Goal: Task Accomplishment & Management: Manage account settings

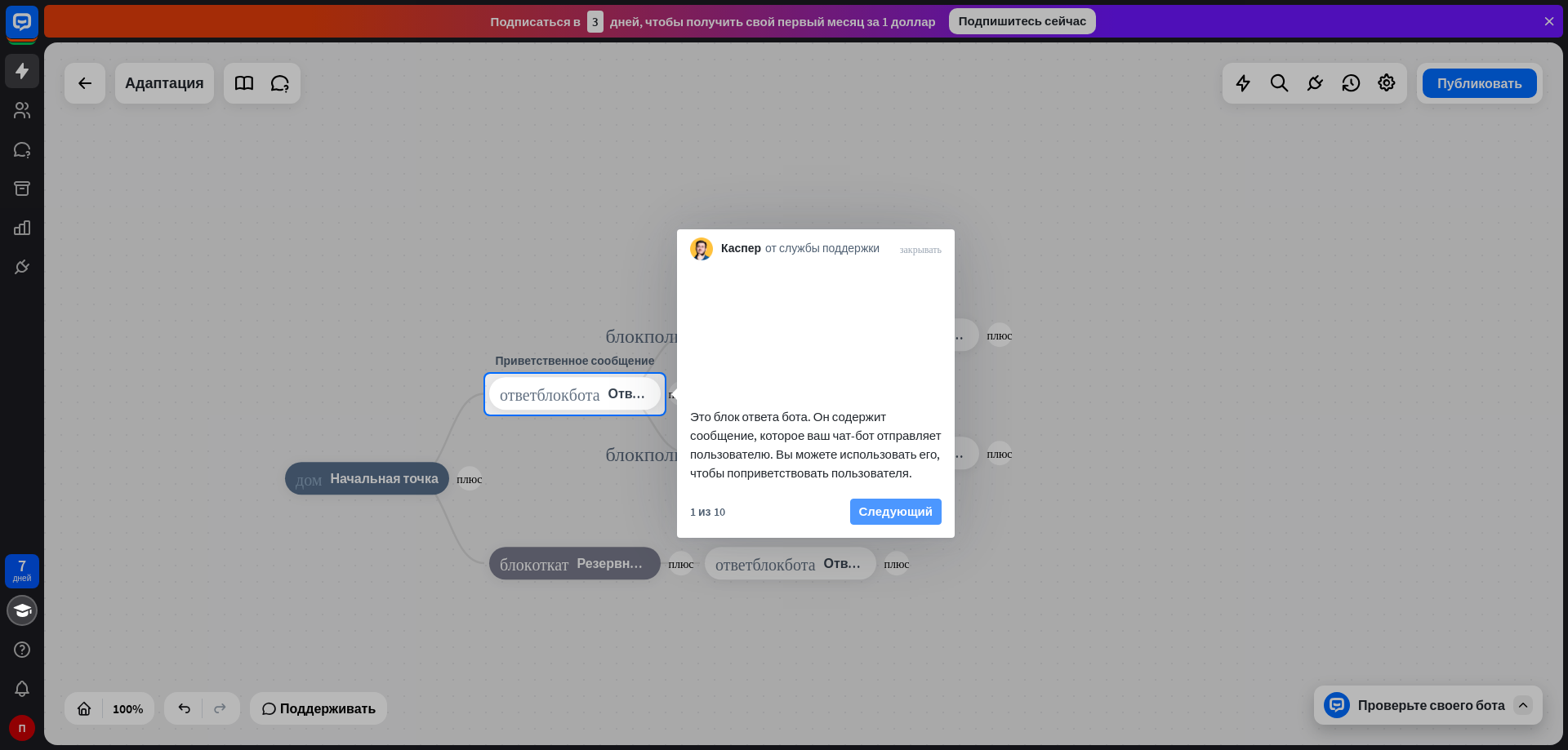
click at [907, 519] on font "Следующий" at bounding box center [897, 511] width 74 height 15
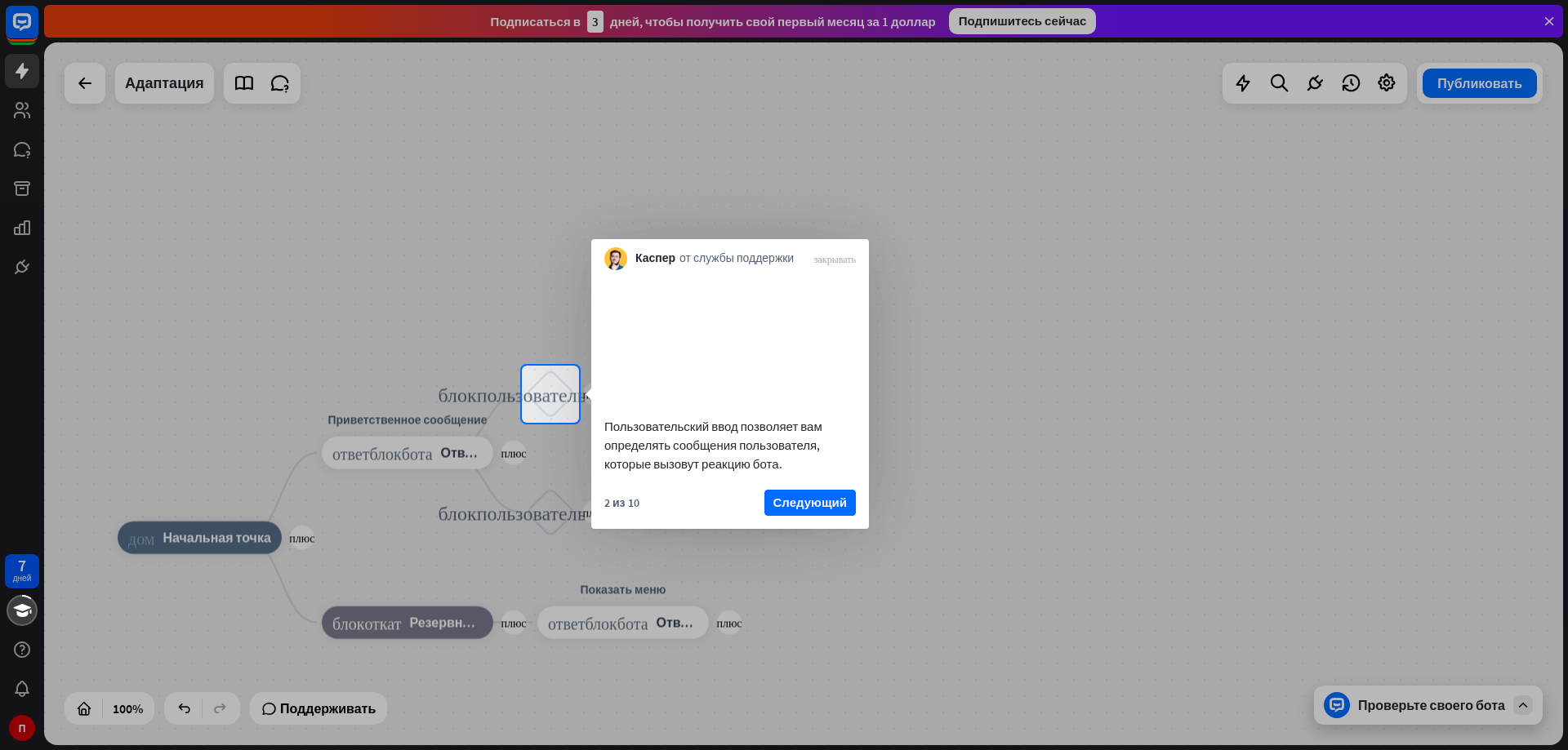
click at [834, 512] on font "Следующий" at bounding box center [811, 503] width 74 height 23
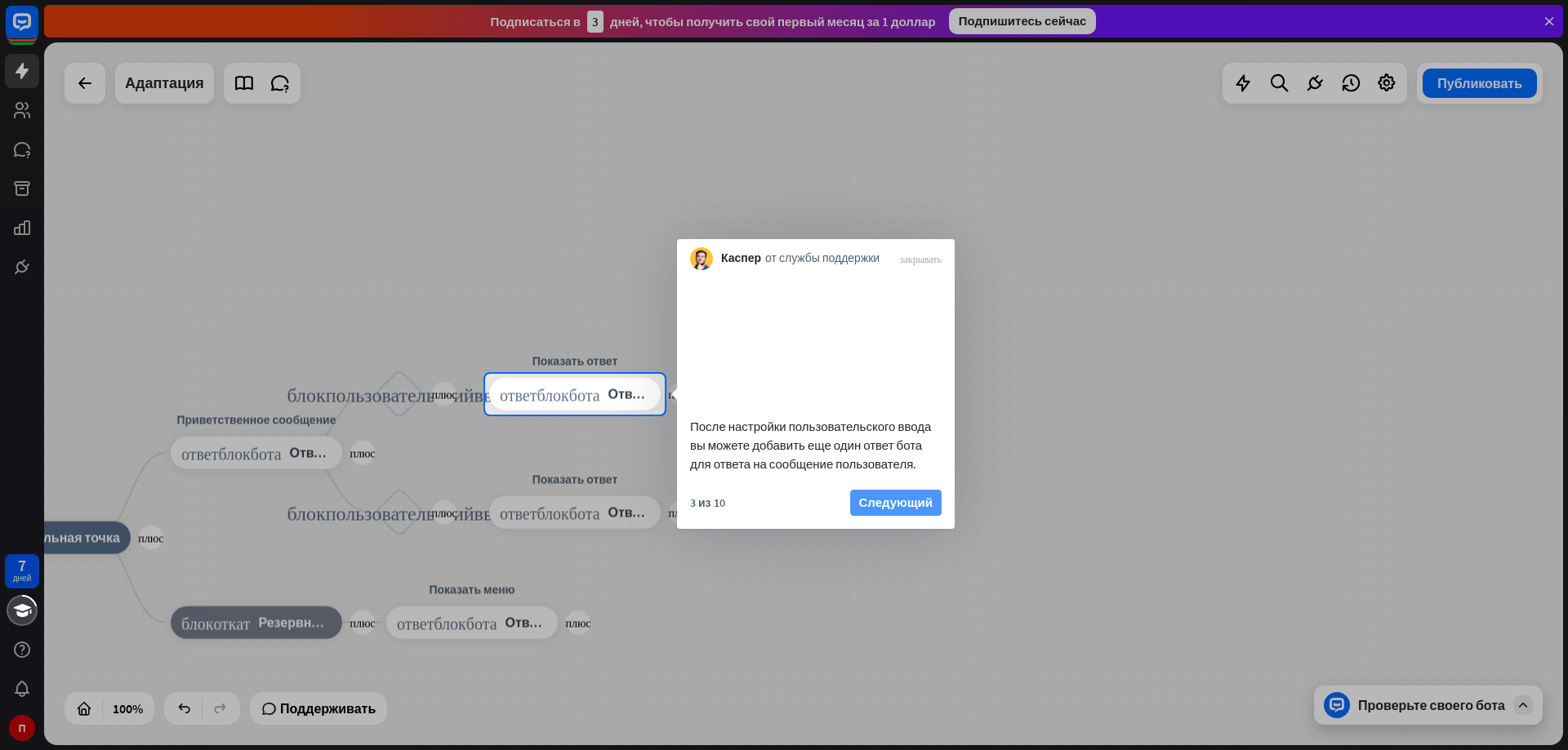
click at [902, 510] on font "Следующий" at bounding box center [897, 503] width 74 height 15
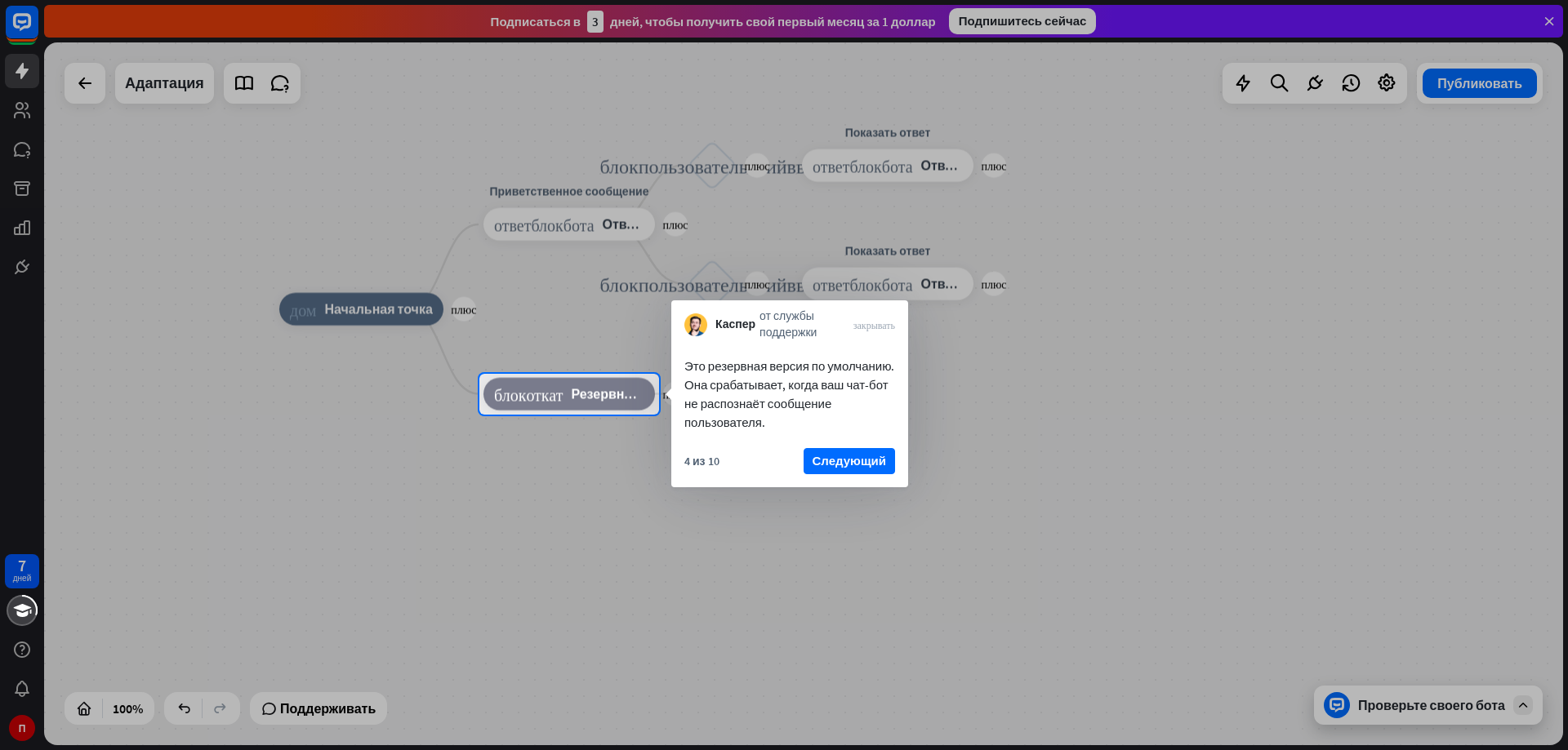
drag, startPoint x: 851, startPoint y: 466, endPoint x: 890, endPoint y: 514, distance: 61.8
click at [854, 467] on font "Следующий" at bounding box center [849, 460] width 74 height 15
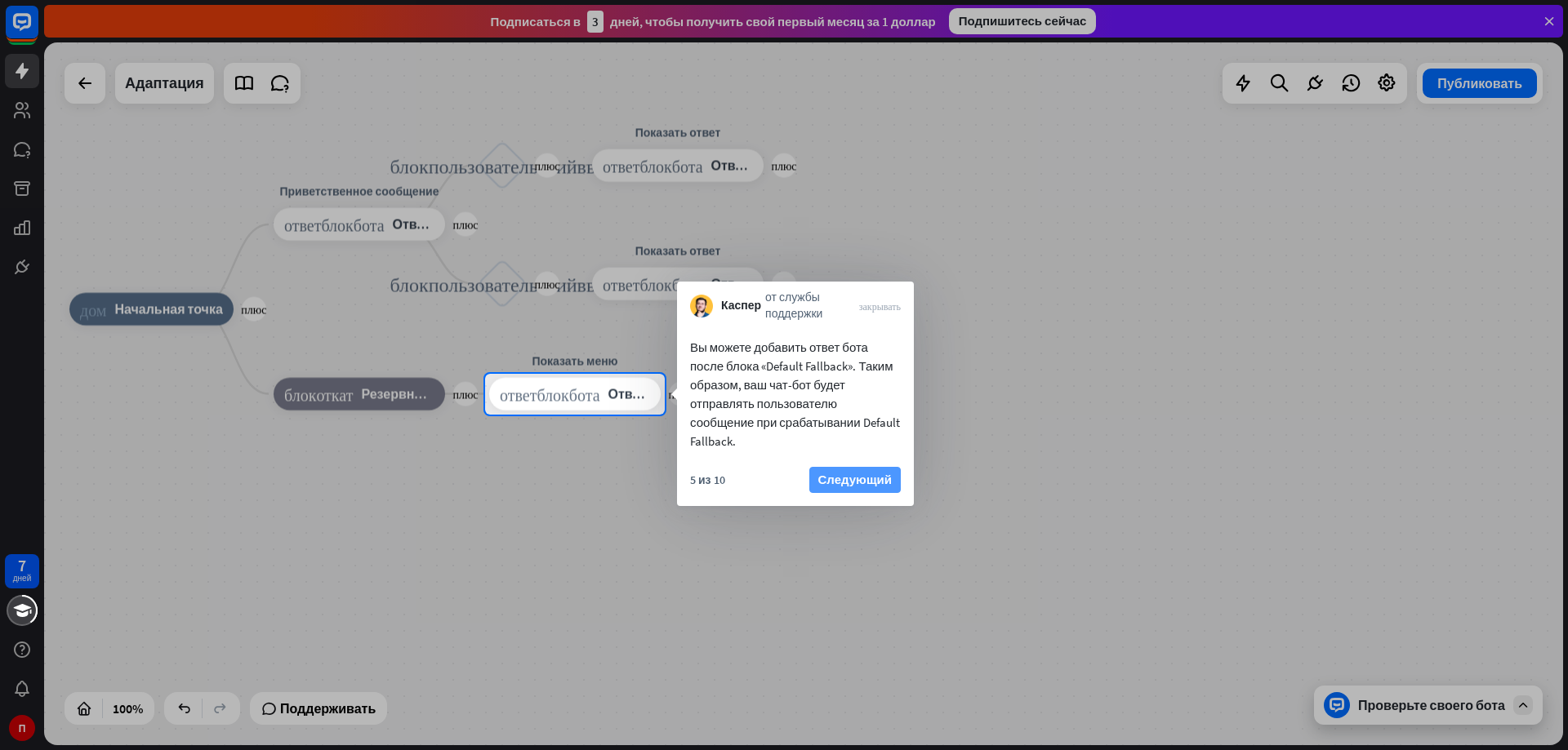
click at [848, 478] on font "Следующий" at bounding box center [855, 479] width 74 height 15
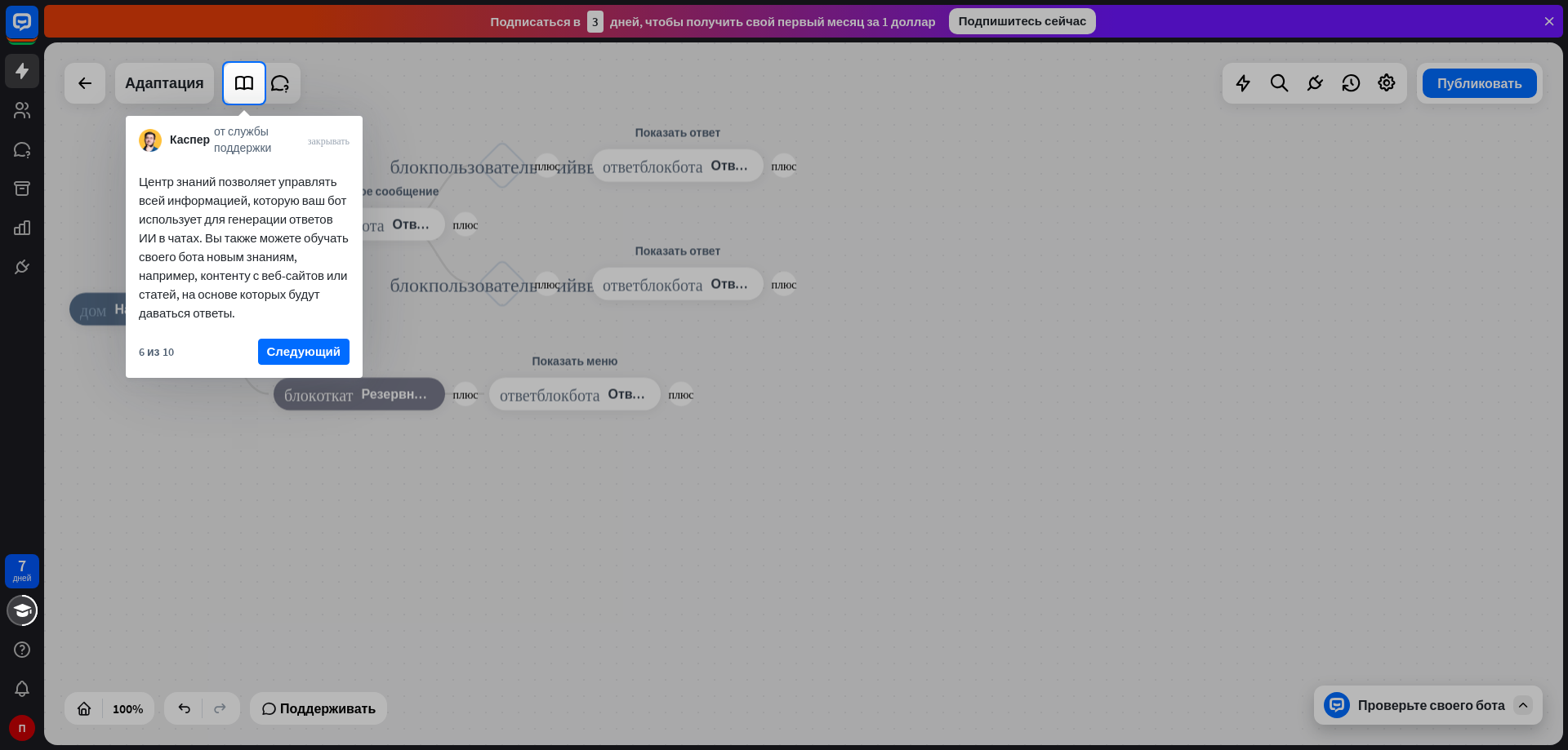
drag, startPoint x: 286, startPoint y: 345, endPoint x: 340, endPoint y: 375, distance: 61.8
click at [287, 345] on font "Следующий" at bounding box center [304, 351] width 74 height 15
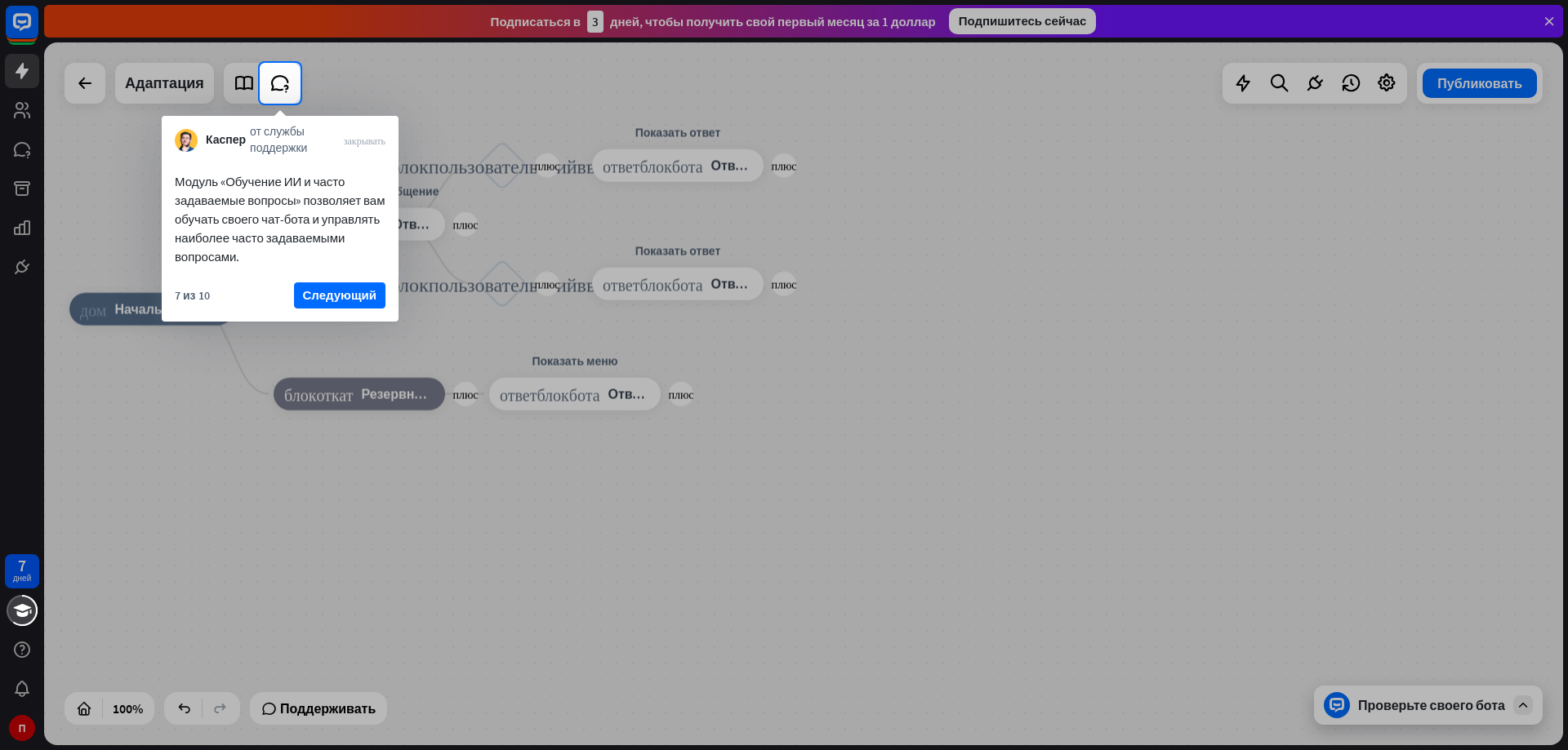
drag, startPoint x: 334, startPoint y: 290, endPoint x: 358, endPoint y: 328, distance: 44.9
click at [336, 295] on font "Следующий" at bounding box center [340, 295] width 74 height 15
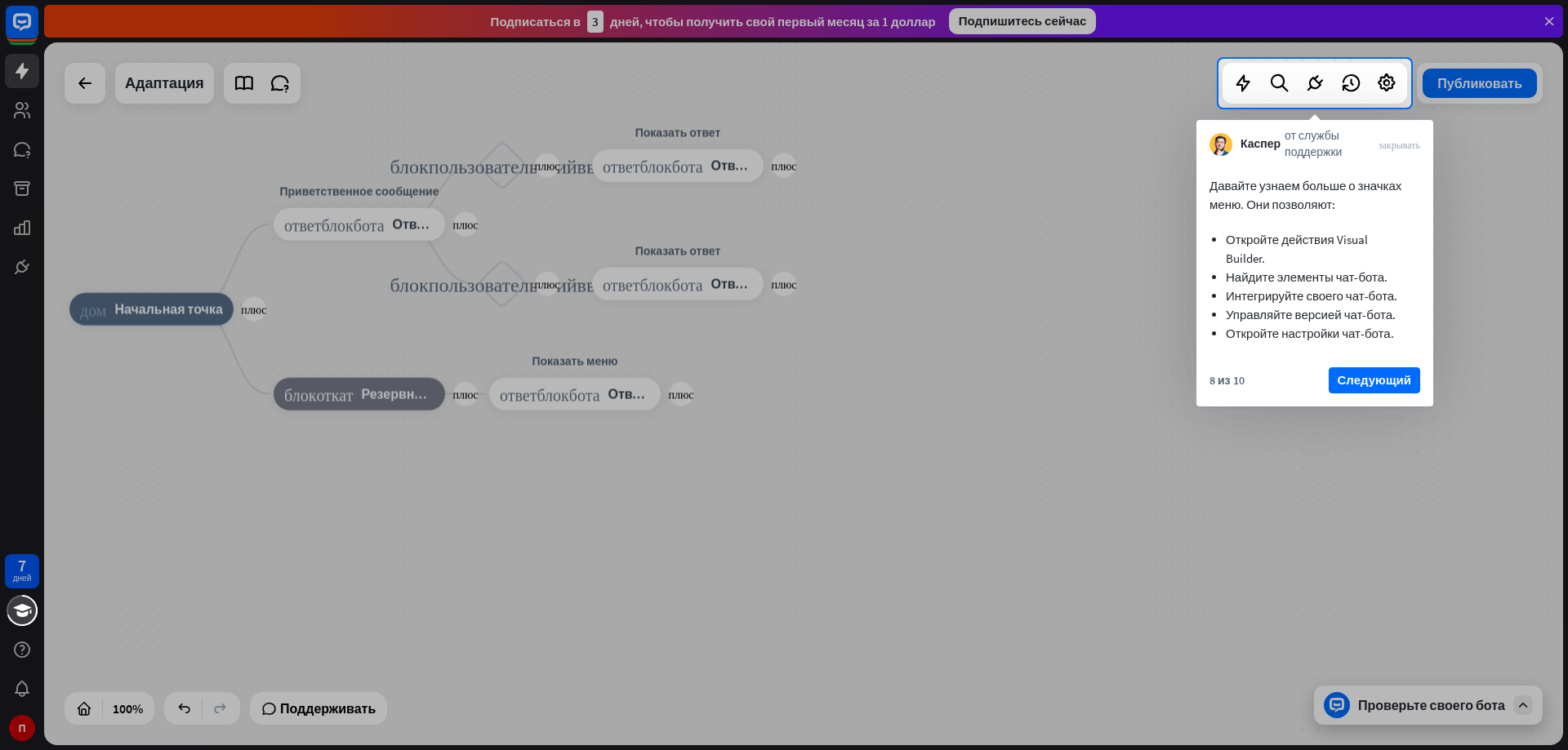
click at [1371, 379] on font "Следующий" at bounding box center [1375, 380] width 74 height 15
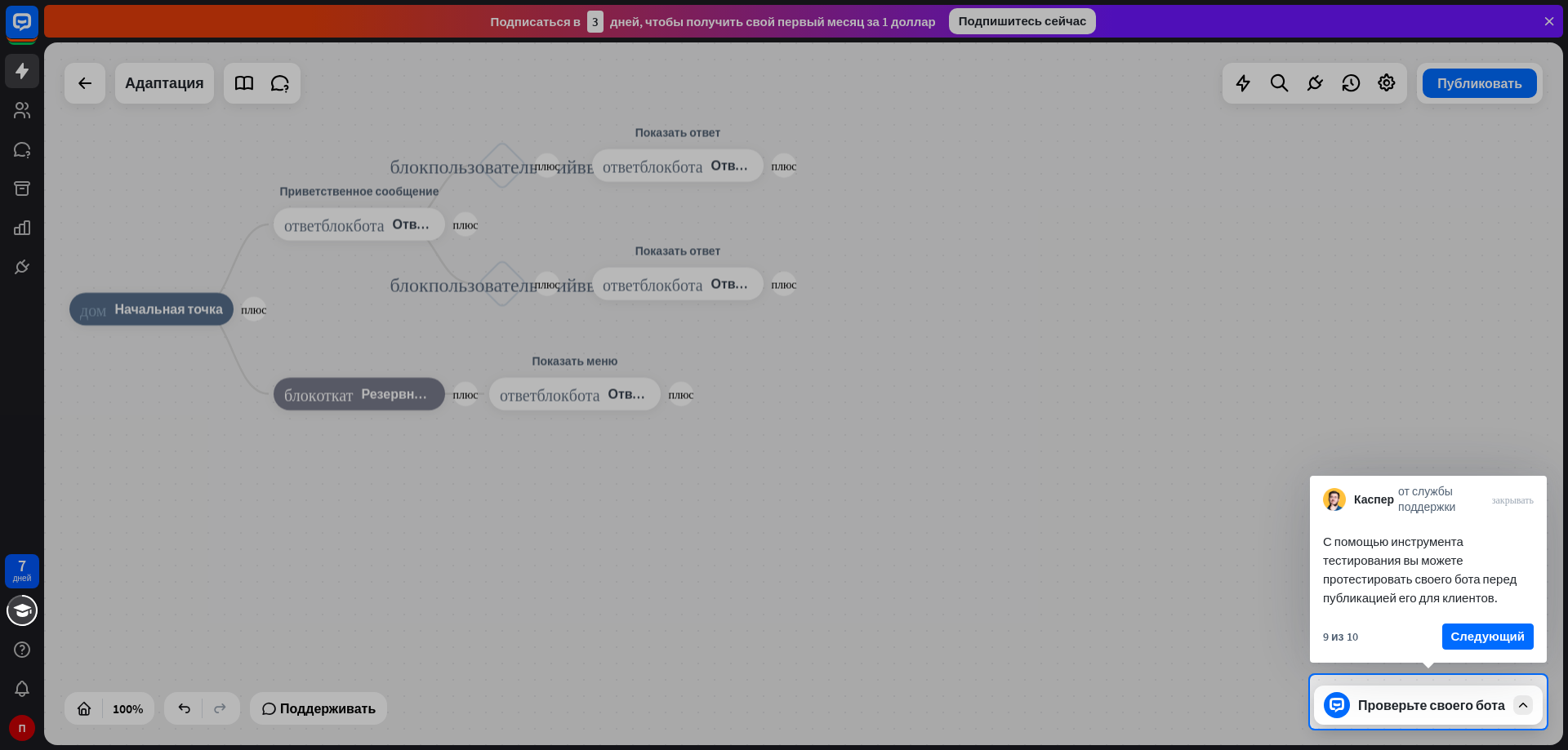
click at [1511, 636] on font "Следующий" at bounding box center [1488, 637] width 74 height 15
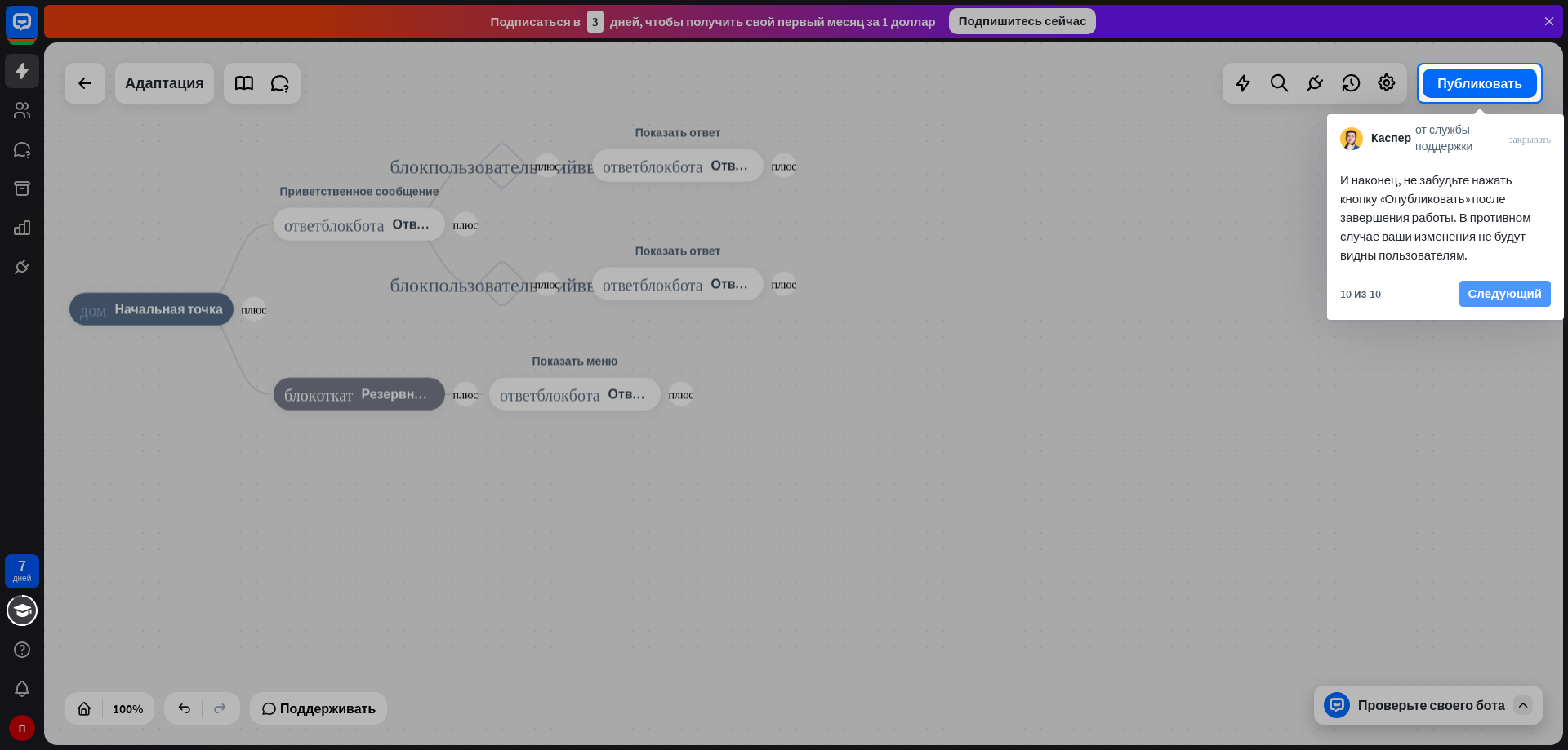
click at [1504, 289] on font "Следующий" at bounding box center [1505, 294] width 74 height 15
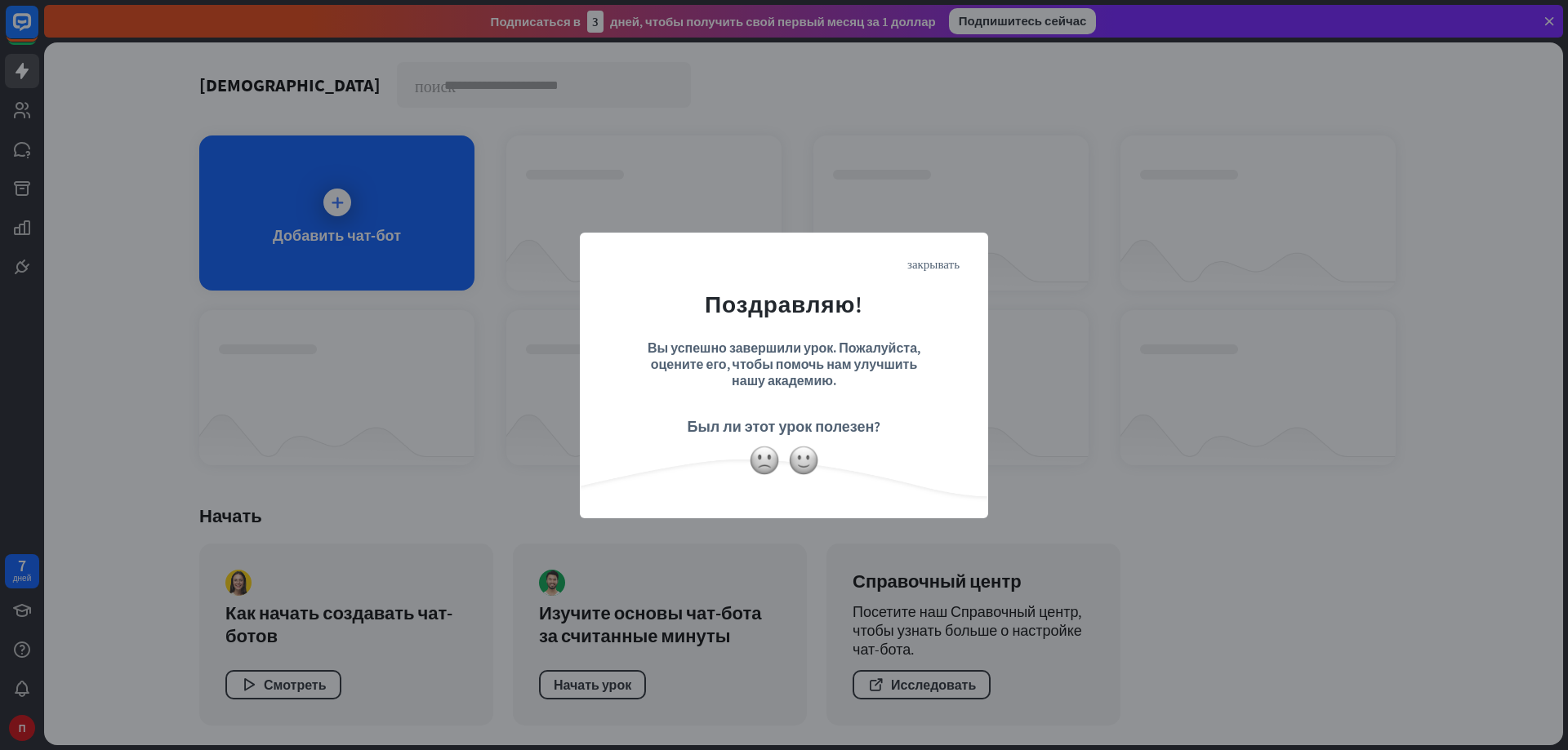
click at [932, 270] on div "закрывать Поздравляю! Вы успешно завершили урок. Пожалуйста, оцените его, чтобы…" at bounding box center [784, 375] width 408 height 286
click at [936, 253] on form "Поздравляю! Вы успешно завершили урок. Пожалуйста, оцените его, чтобы помочь на…" at bounding box center [784, 351] width 368 height 195
click at [941, 266] on font "закрывать" at bounding box center [934, 263] width 52 height 12
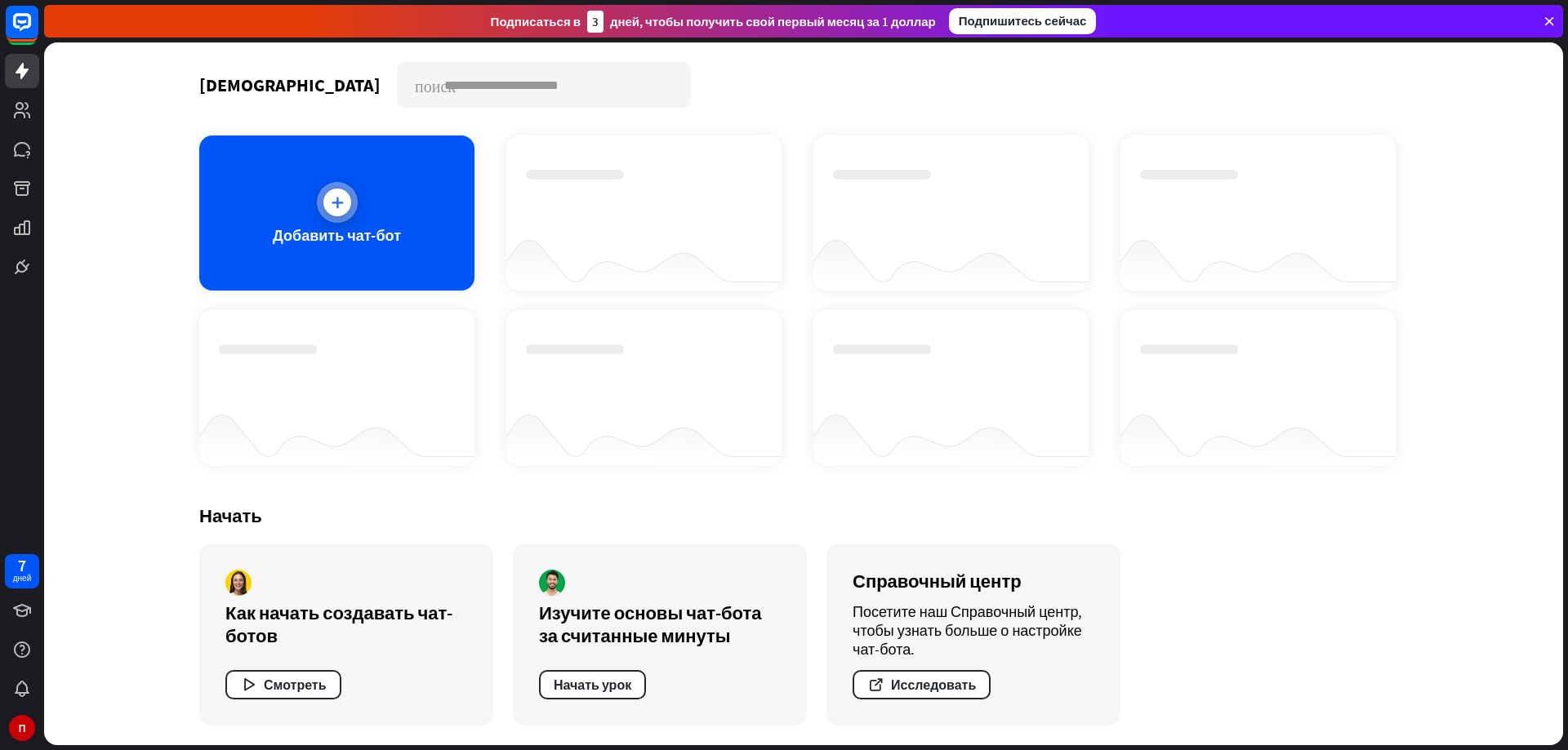
click at [329, 209] on icon at bounding box center [337, 202] width 16 height 16
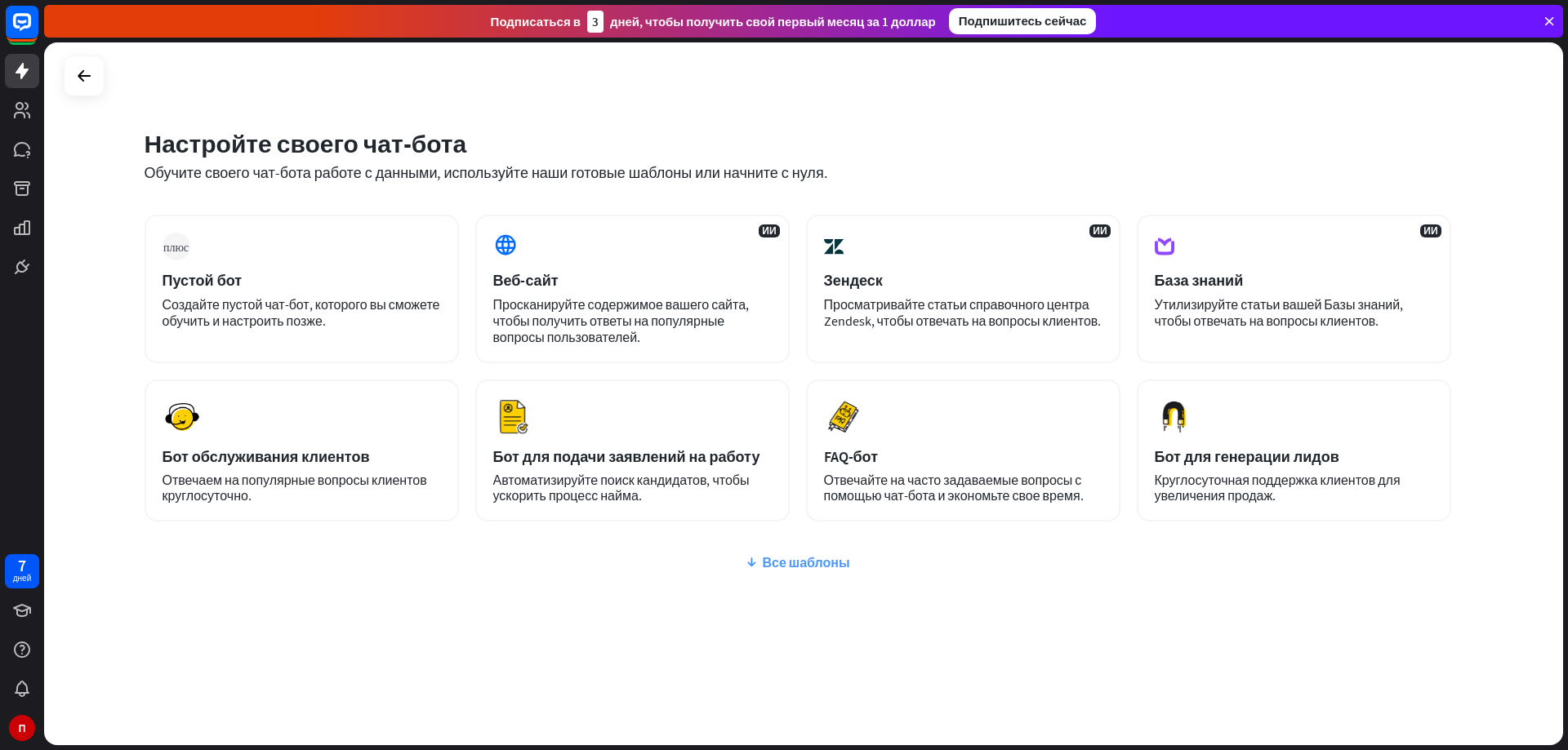
click at [791, 559] on font "Все шаблоны" at bounding box center [805, 562] width 88 height 16
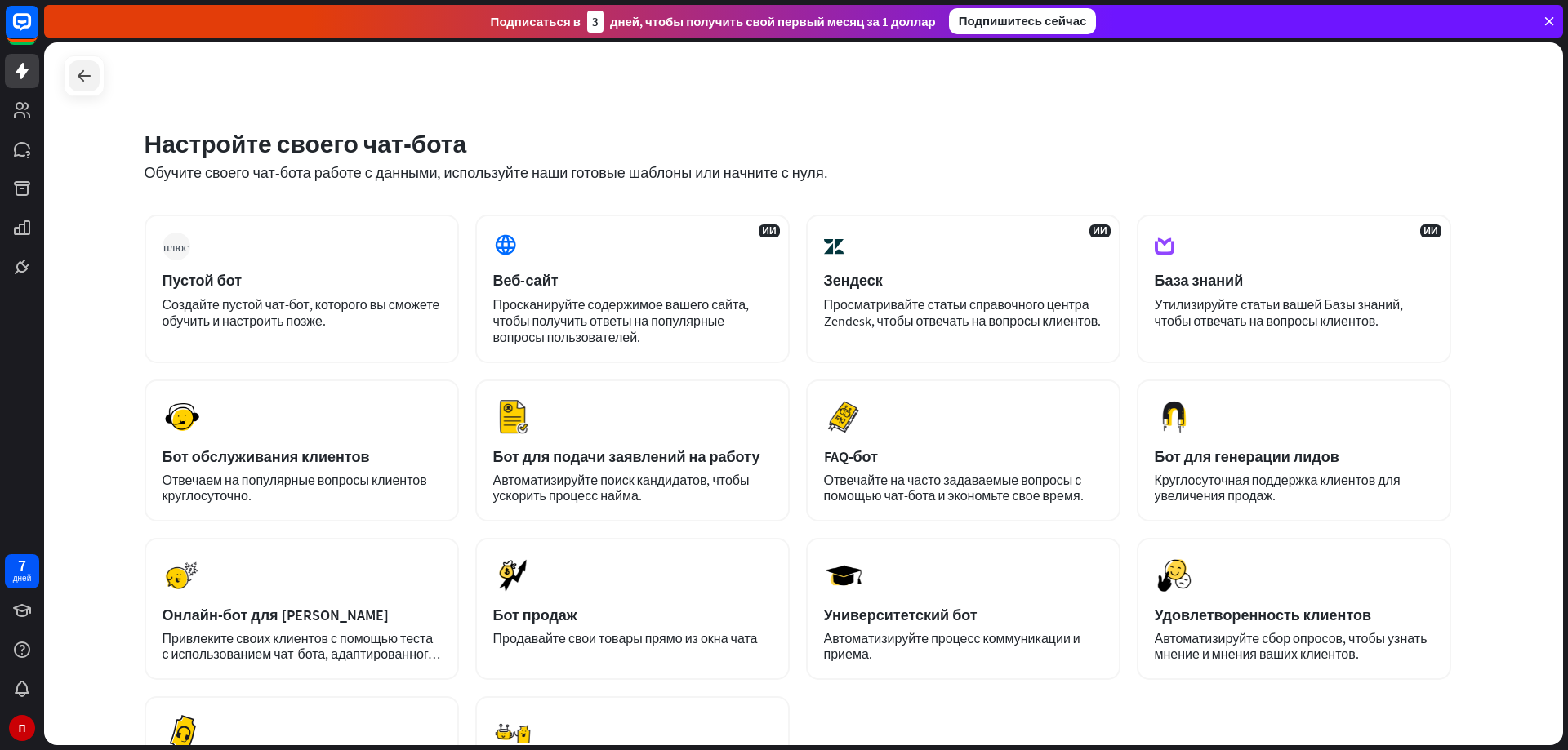
click at [73, 66] on div at bounding box center [84, 76] width 31 height 31
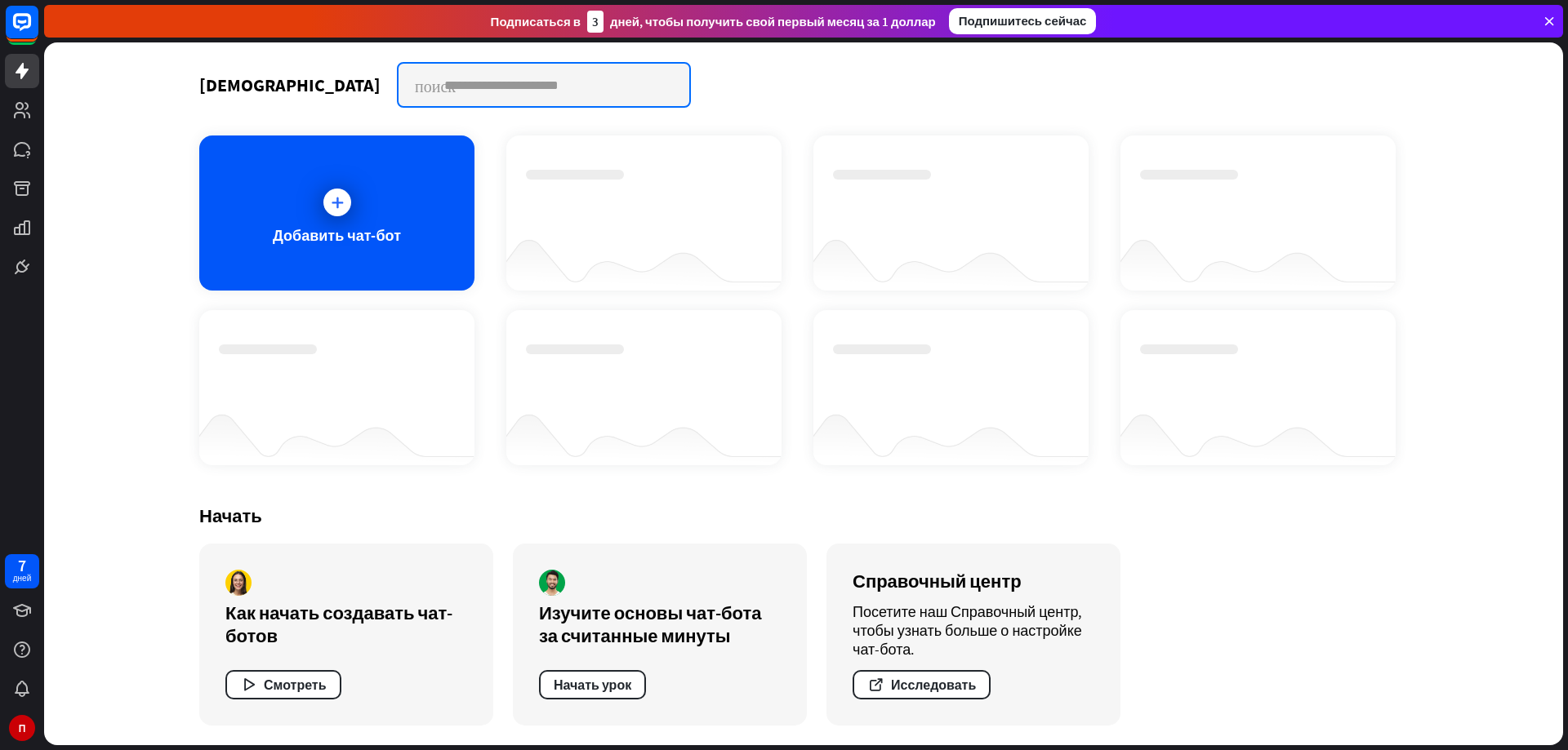
click at [399, 88] on input "text" at bounding box center [544, 84] width 291 height 42
paste input "********"
type input "********"
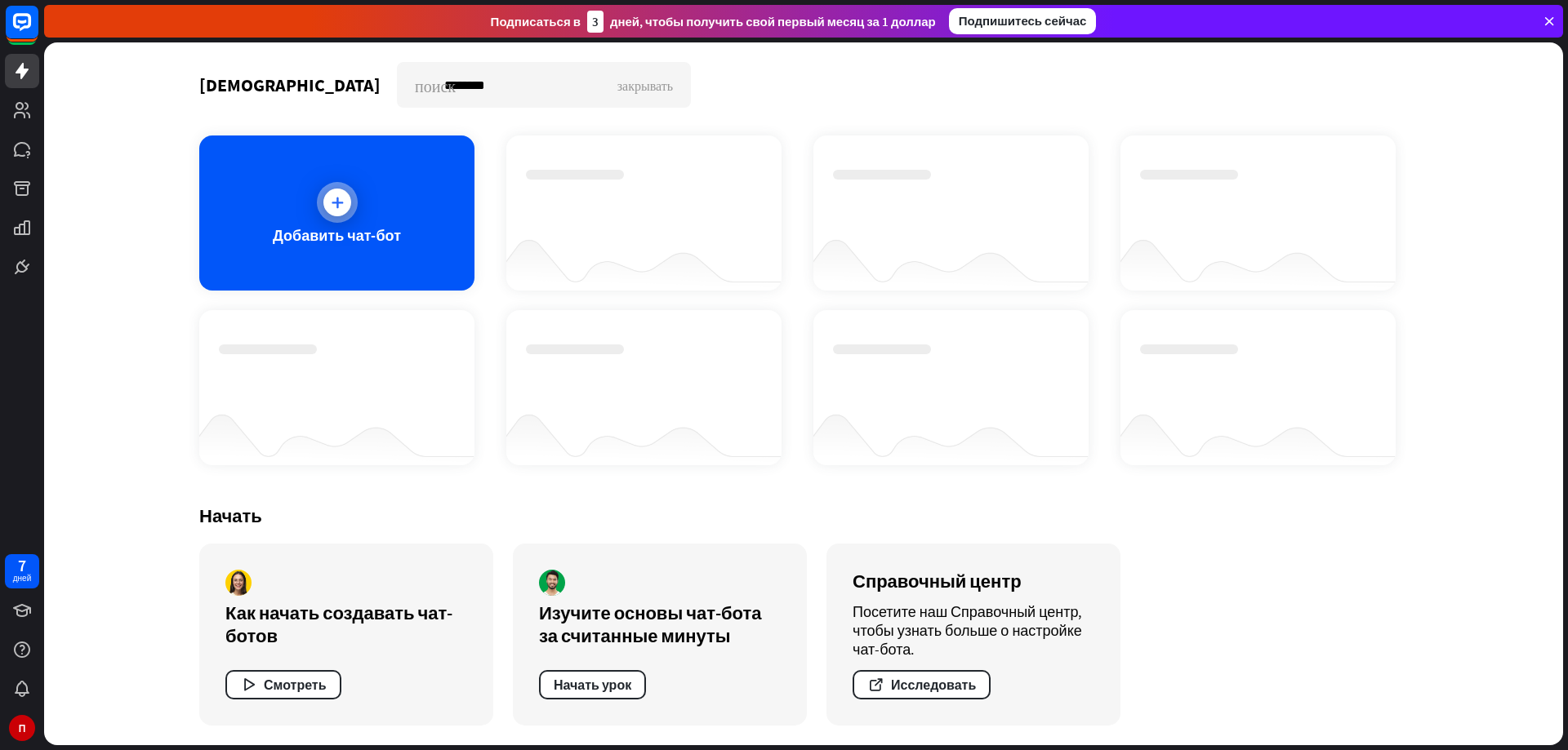
click at [358, 198] on div "Добавить чат-бот" at bounding box center [337, 213] width 275 height 155
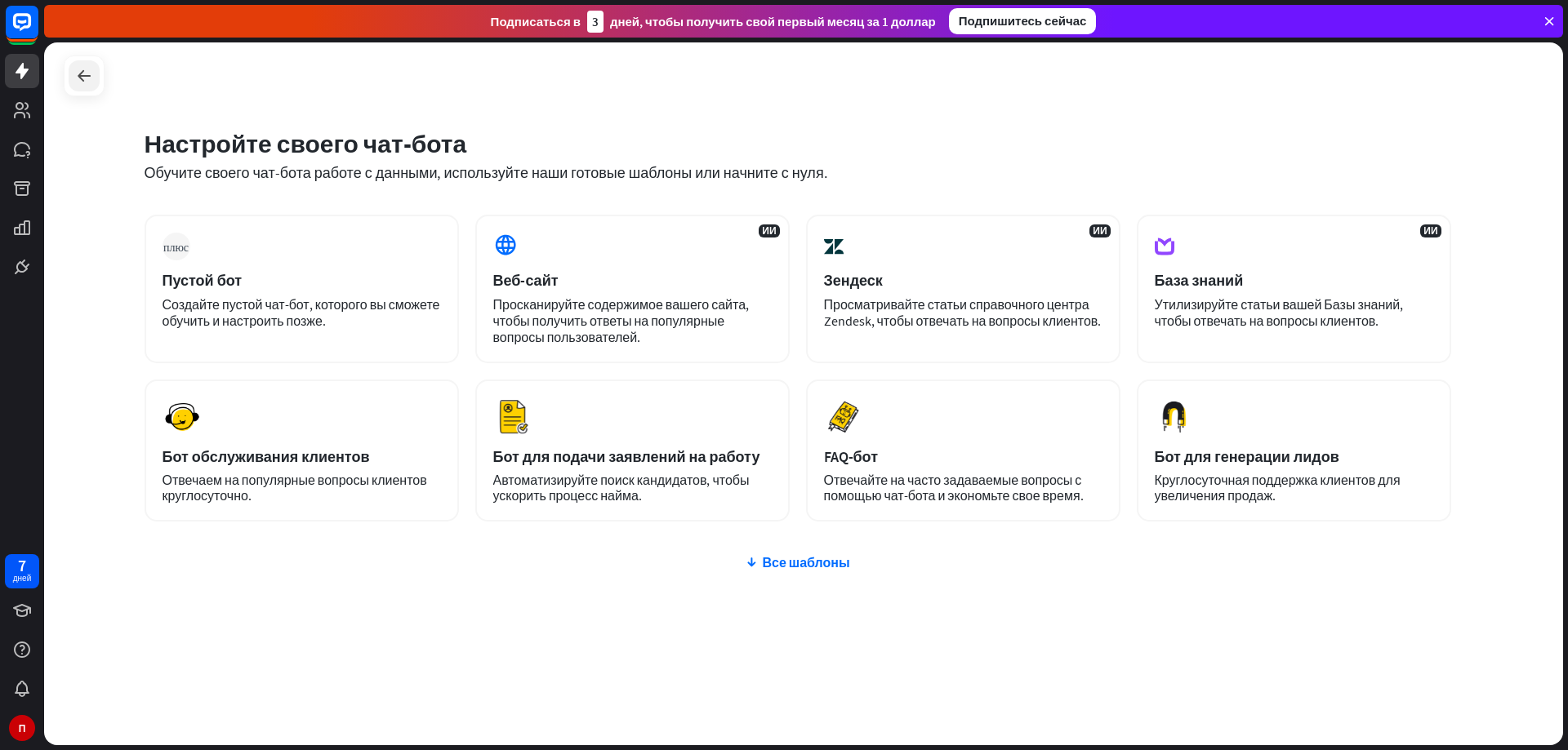
click at [83, 78] on icon at bounding box center [83, 76] width 20 height 20
click at [314, 253] on div "плюс Пустой бот Создайте пустой чат-бот, которого вы сможете обучить и настроит…" at bounding box center [302, 289] width 315 height 149
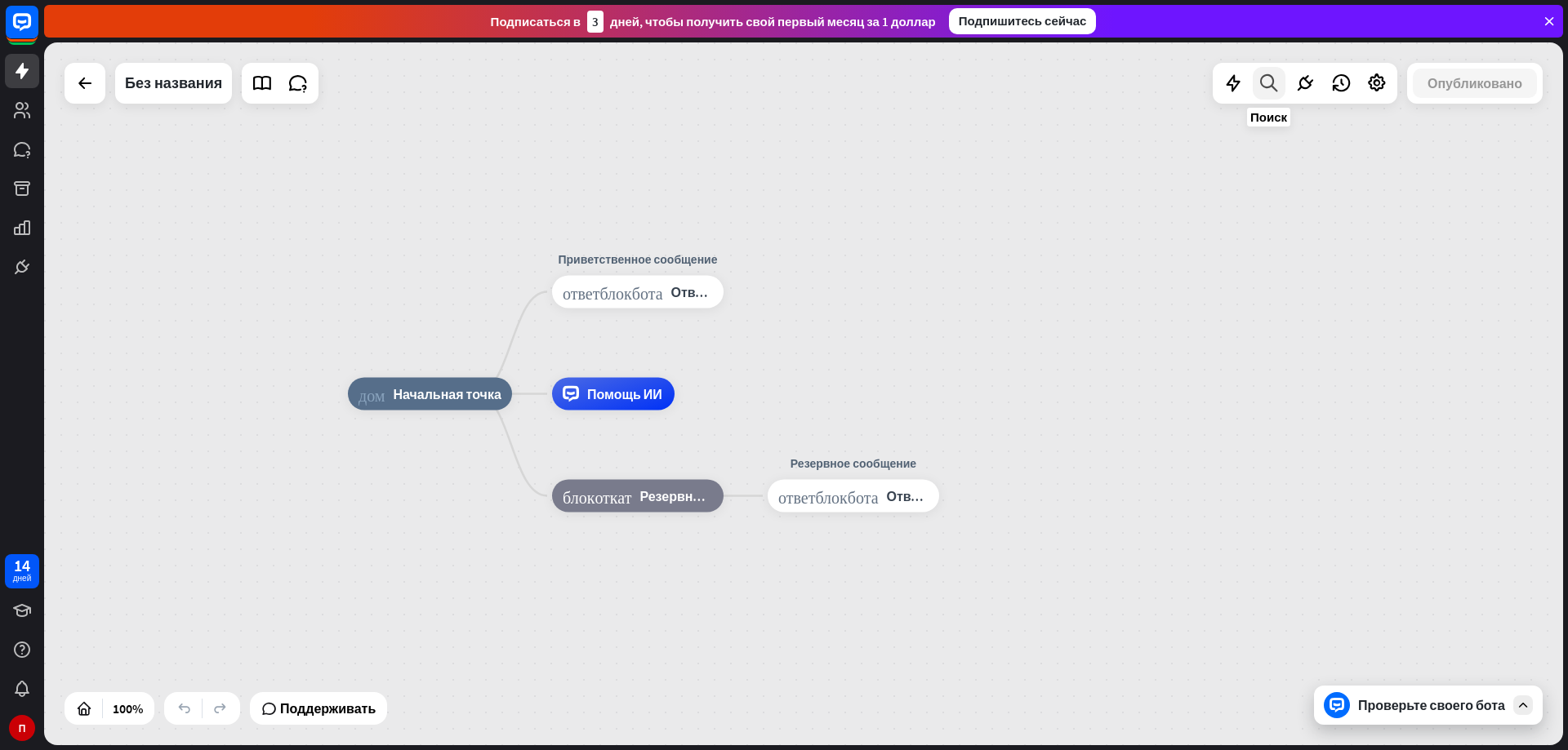
click at [1262, 81] on icon at bounding box center [1269, 83] width 22 height 21
click at [1286, 133] on input "text" at bounding box center [1363, 137] width 359 height 41
paste input "********"
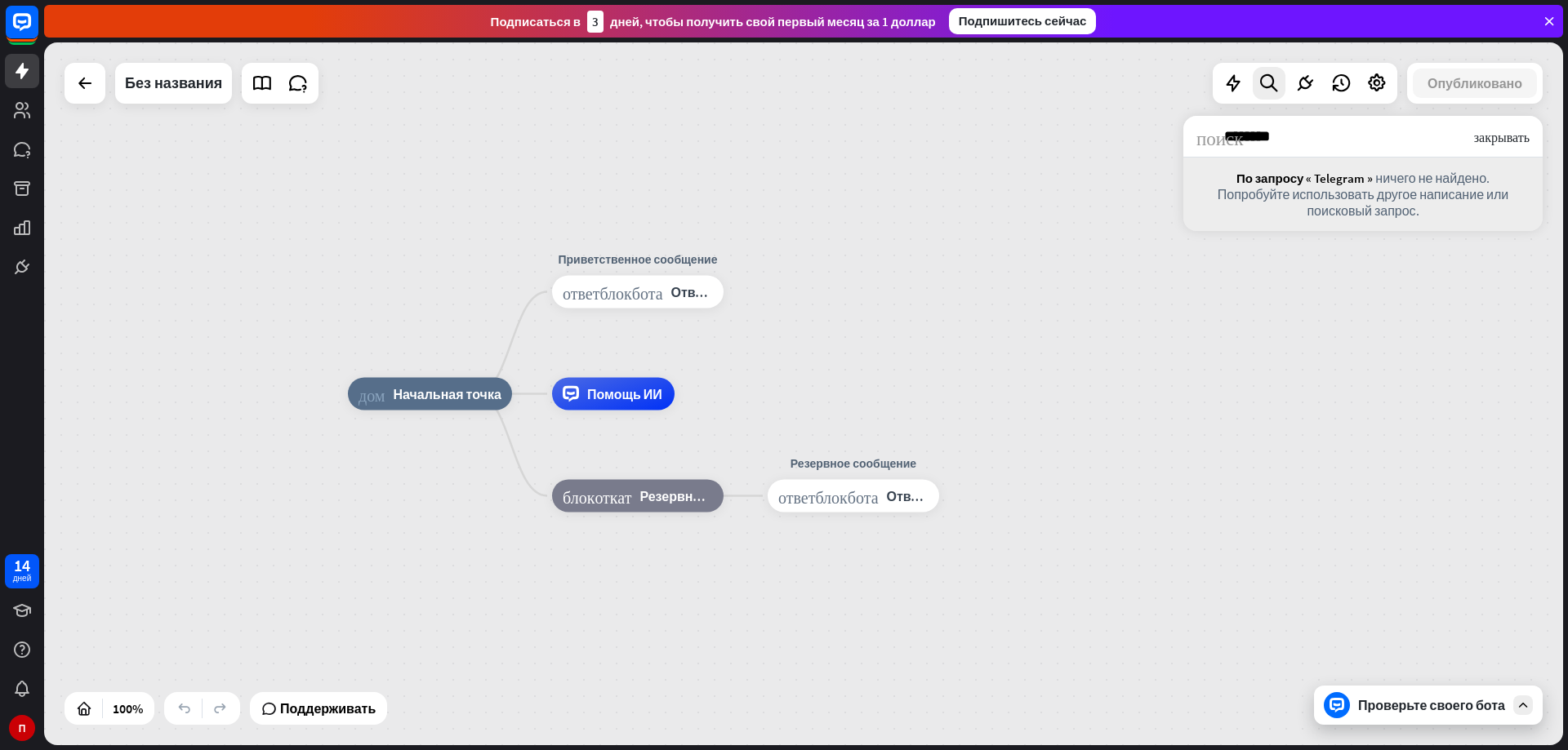
type input "********"
drag, startPoint x: 1508, startPoint y: 138, endPoint x: 1496, endPoint y: 157, distance: 22.5
click at [1507, 139] on font "закрывать" at bounding box center [1502, 136] width 56 height 13
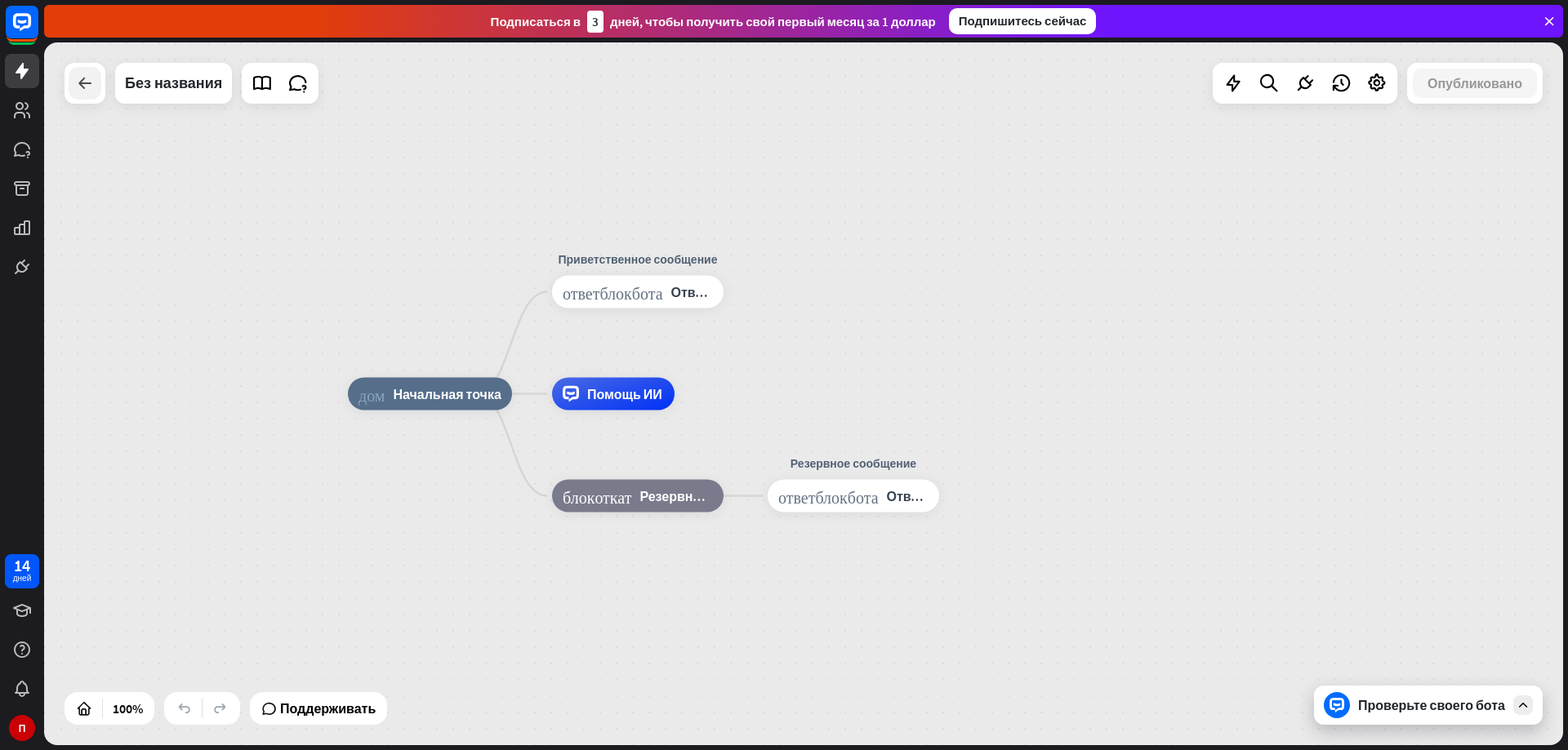
click at [89, 86] on icon at bounding box center [84, 83] width 20 height 20
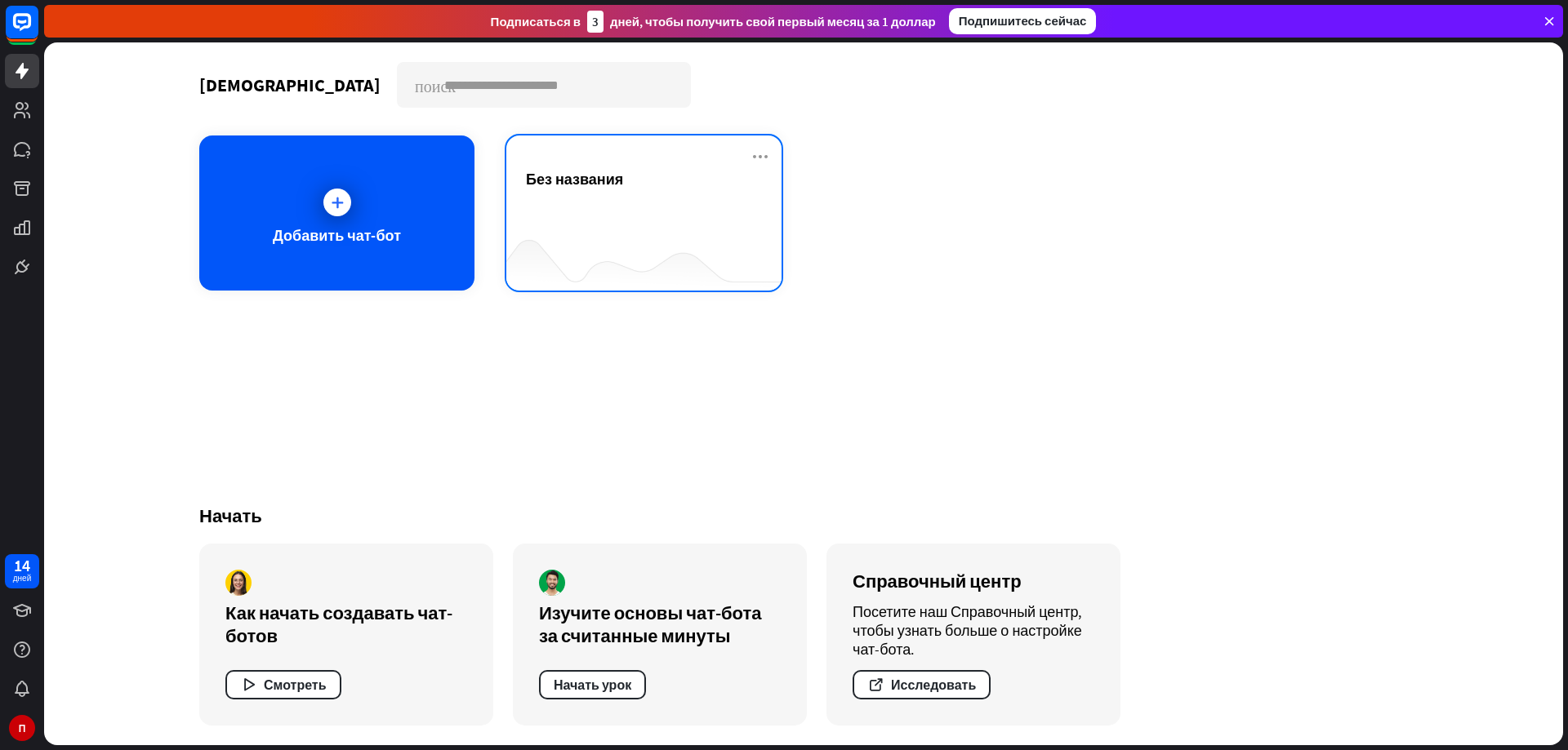
click at [680, 227] on div at bounding box center [644, 258] width 275 height 63
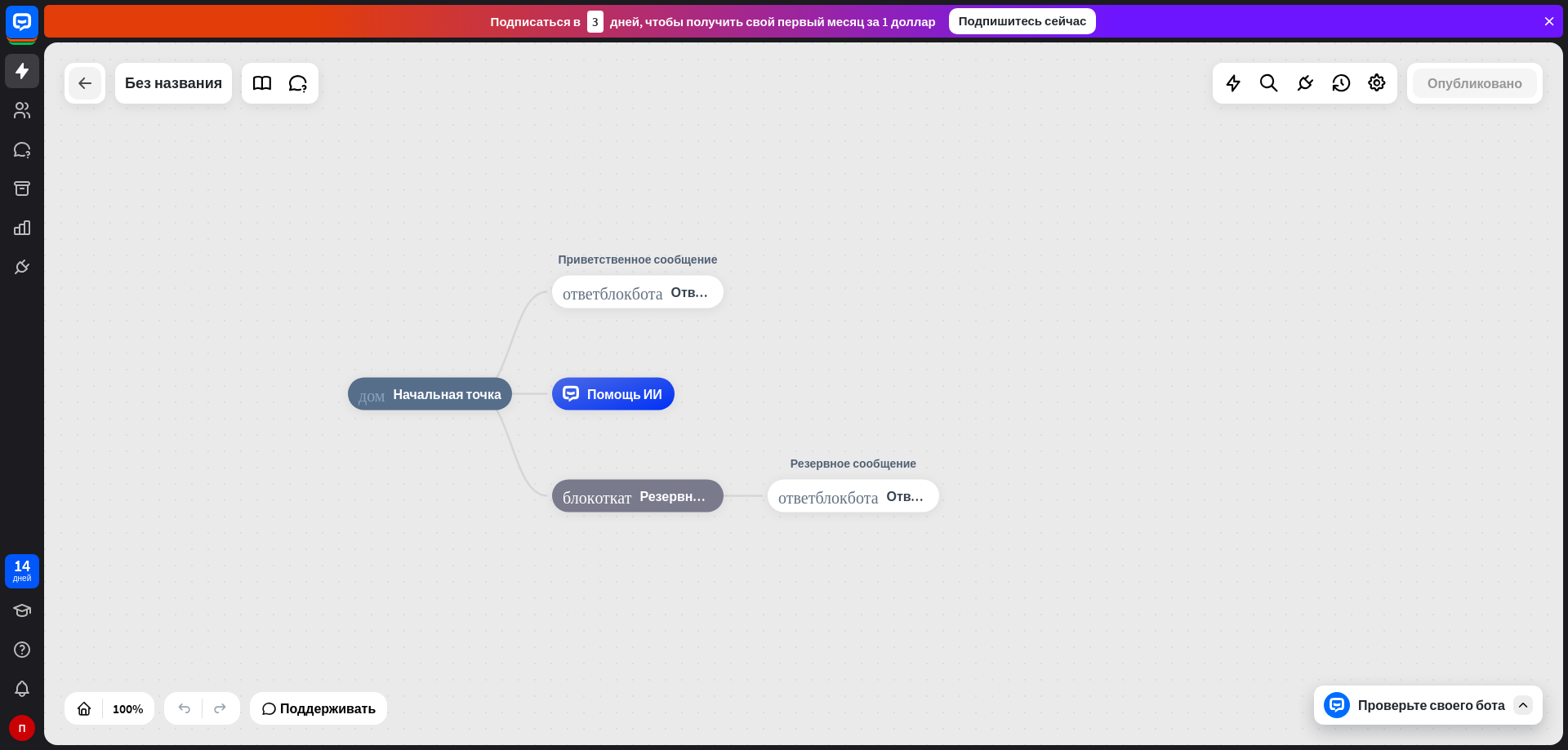
click at [102, 90] on div at bounding box center [85, 83] width 41 height 41
click at [84, 82] on icon at bounding box center [84, 83] width 20 height 20
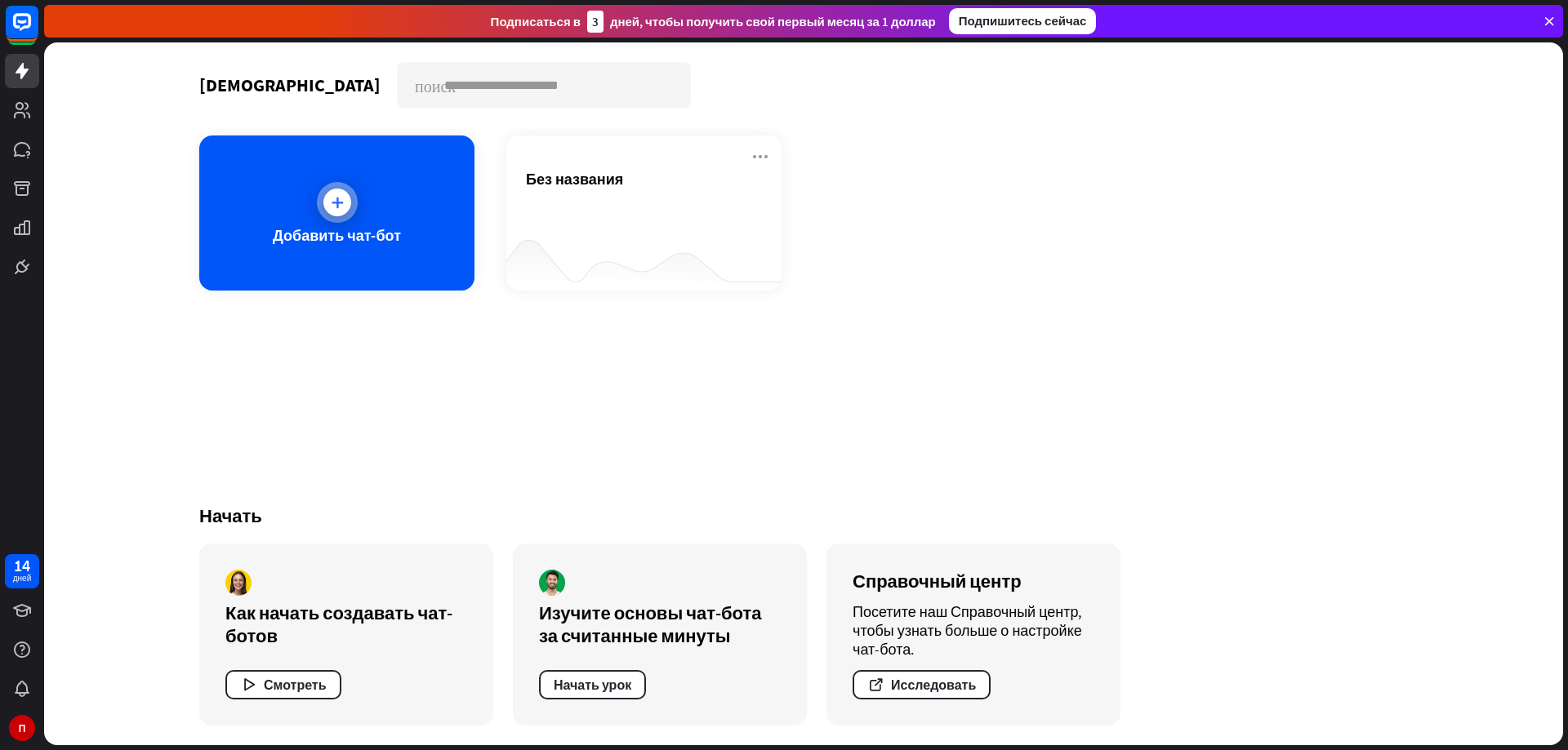
click at [331, 206] on icon at bounding box center [337, 202] width 16 height 16
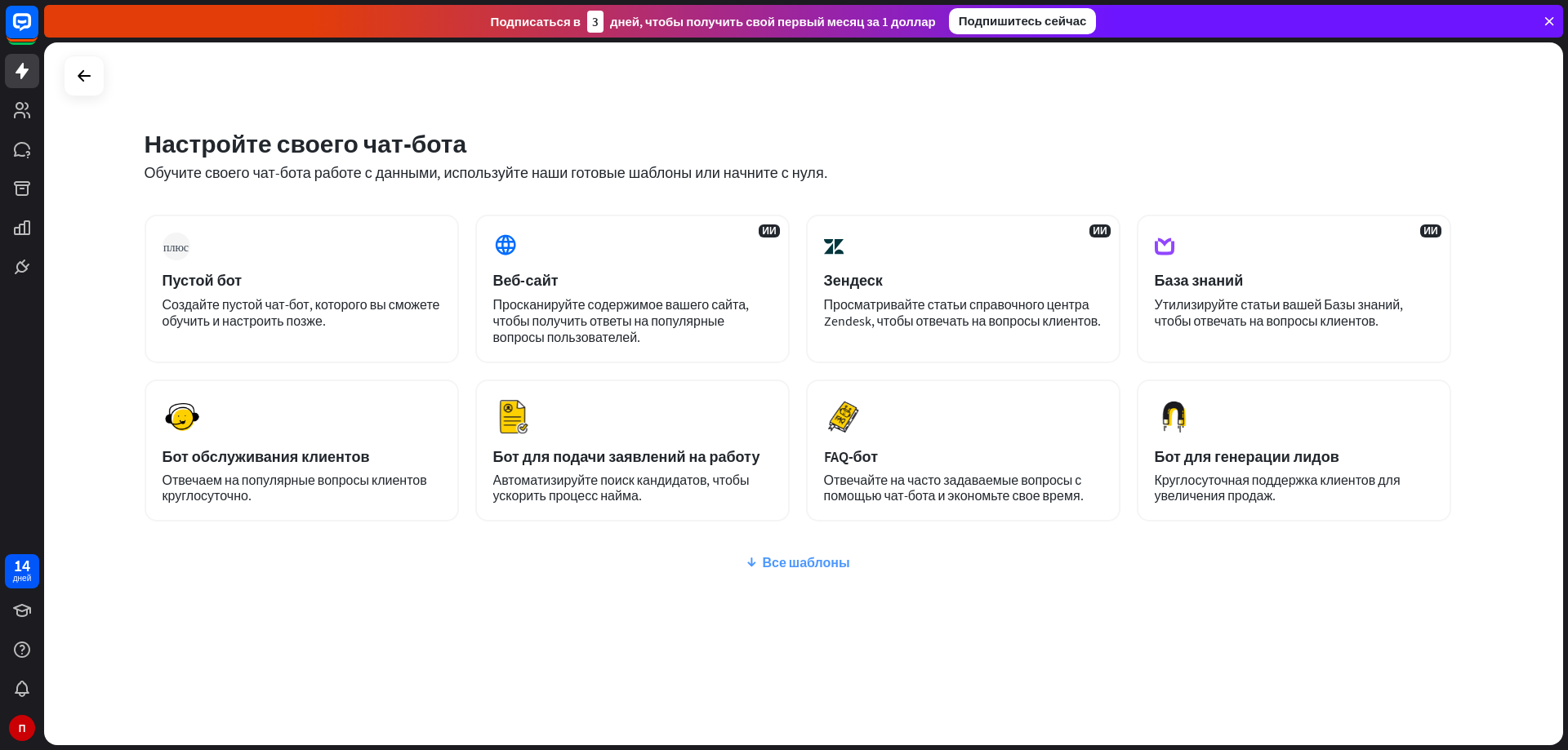
click at [789, 563] on font "Все шаблоны" at bounding box center [805, 562] width 88 height 16
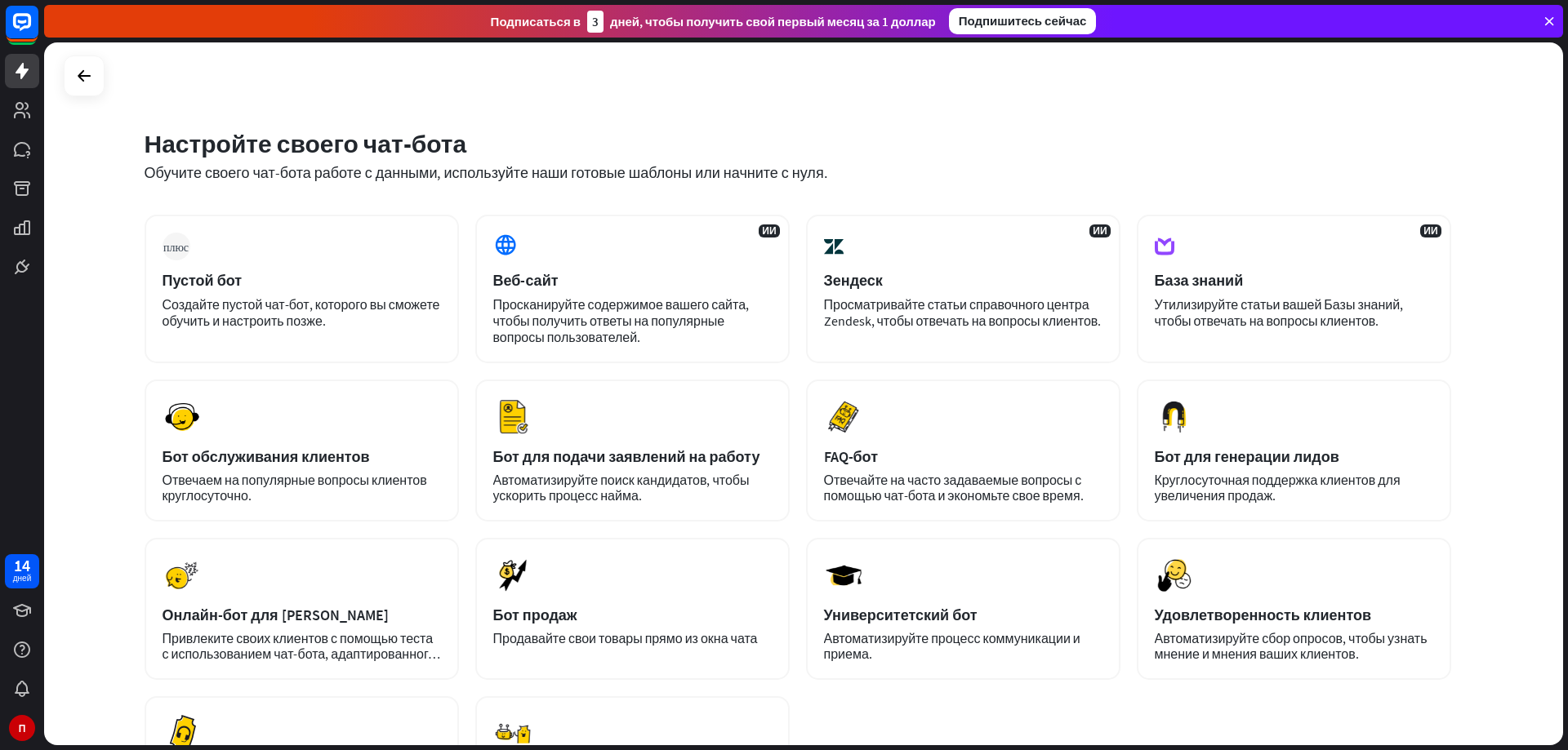
drag, startPoint x: 1073, startPoint y: 125, endPoint x: 912, endPoint y: 161, distance: 165.0
click at [909, 162] on div "Настройте своего чат-бота Обучите своего чат-бота работе с данными, используйте…" at bounding box center [798, 155] width 1307 height 54
click at [101, 74] on div at bounding box center [84, 76] width 41 height 41
click at [95, 90] on div at bounding box center [84, 76] width 41 height 41
click at [85, 69] on icon at bounding box center [83, 76] width 20 height 20
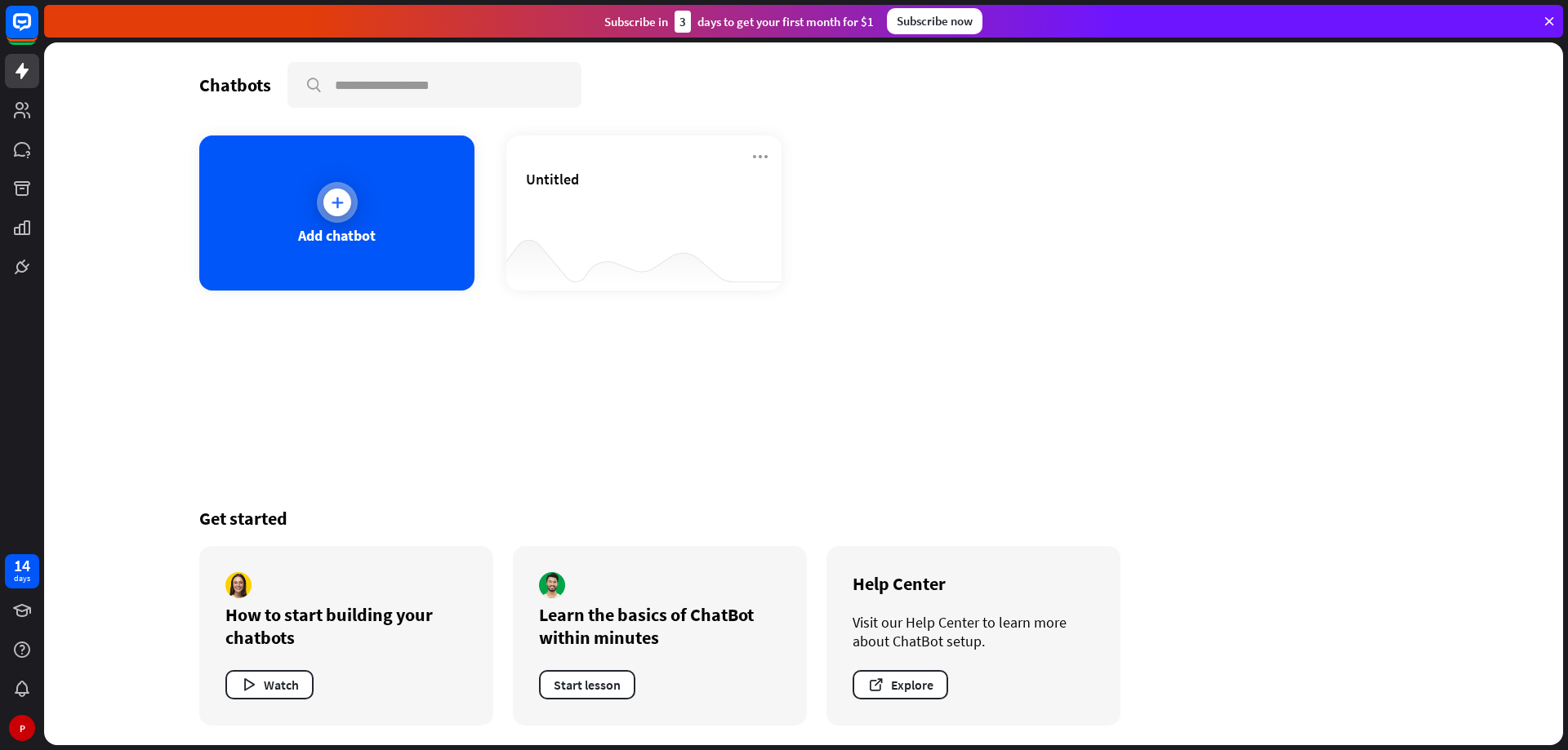
click at [354, 195] on div at bounding box center [338, 203] width 41 height 41
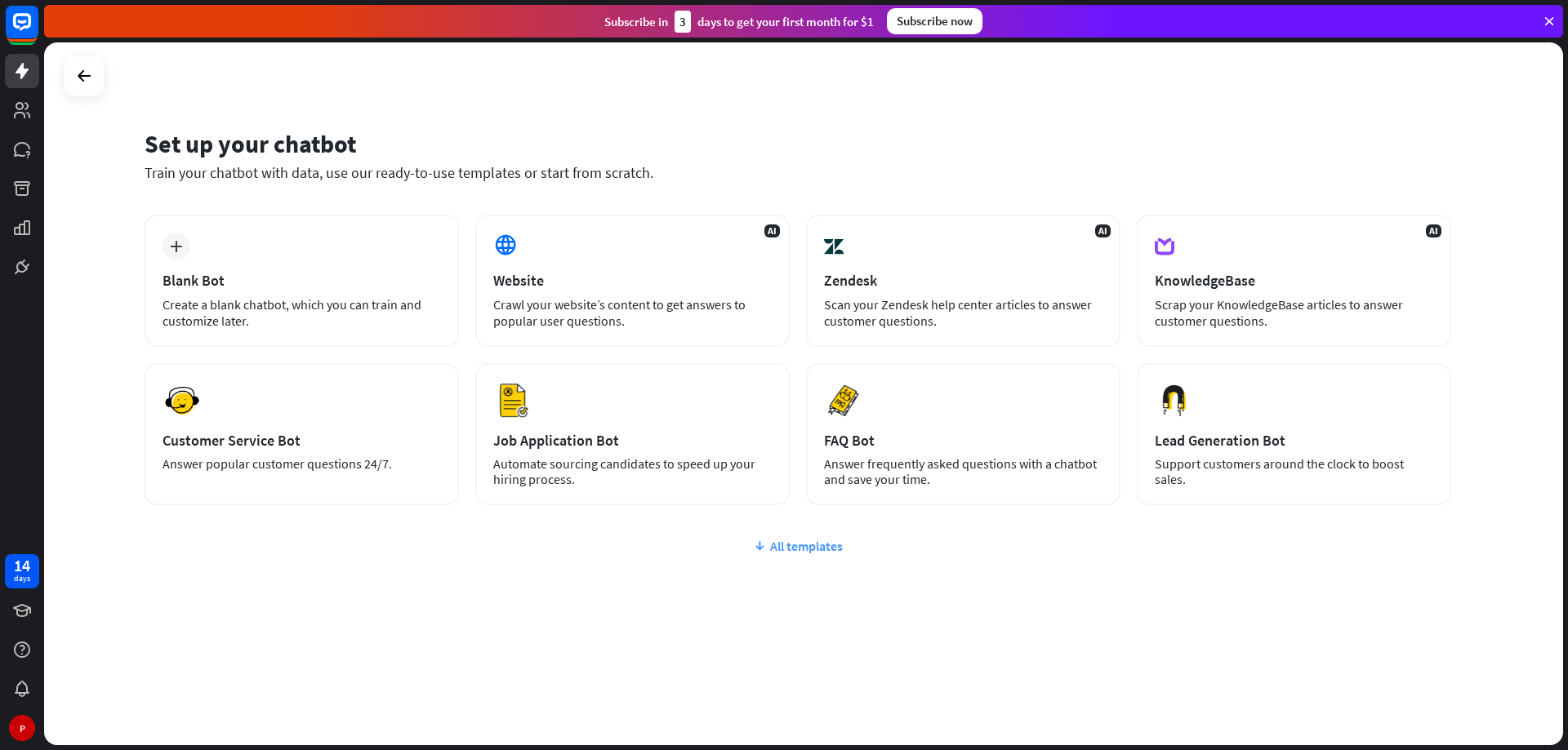
click at [790, 544] on div "All templates" at bounding box center [798, 546] width 1307 height 16
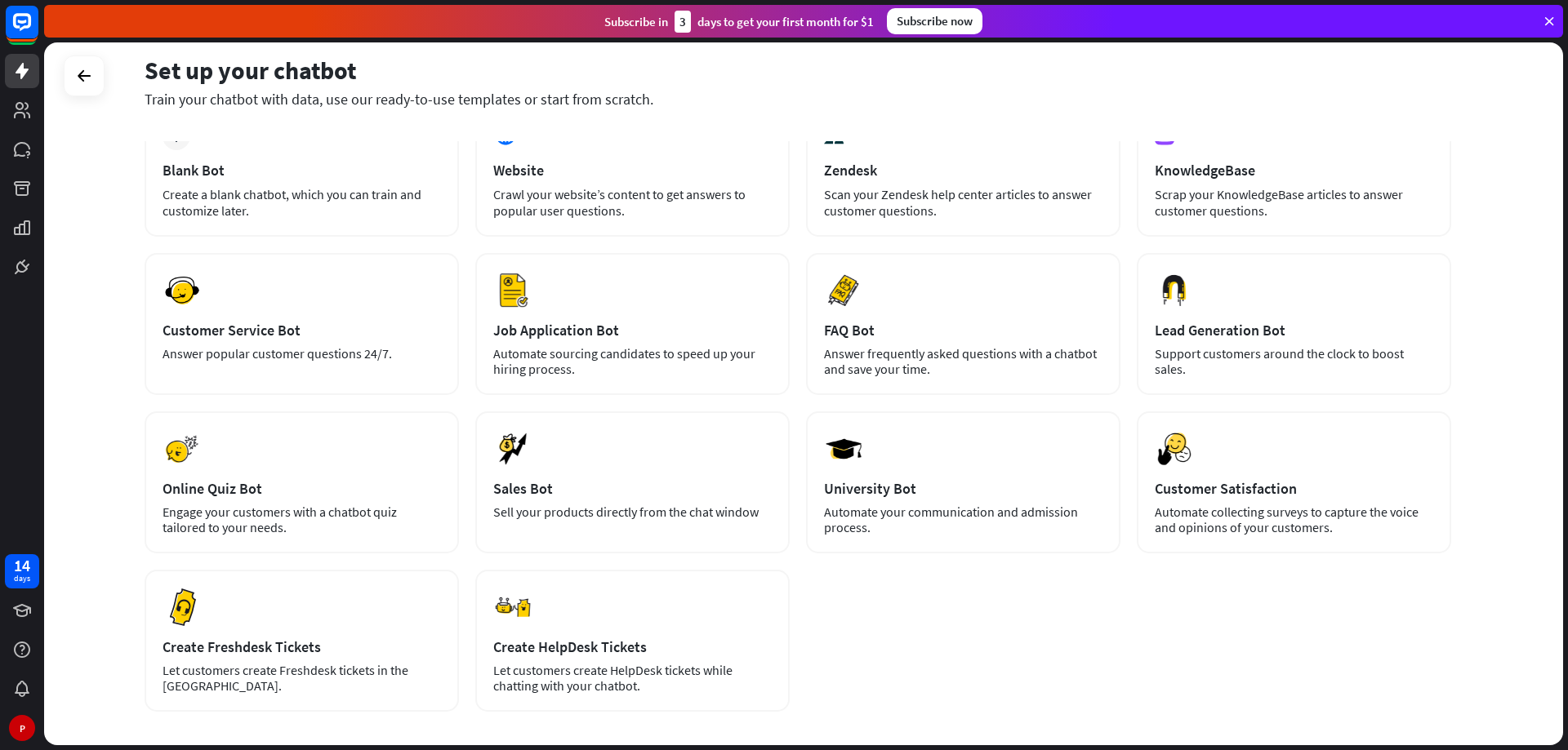
scroll to position [82, 0]
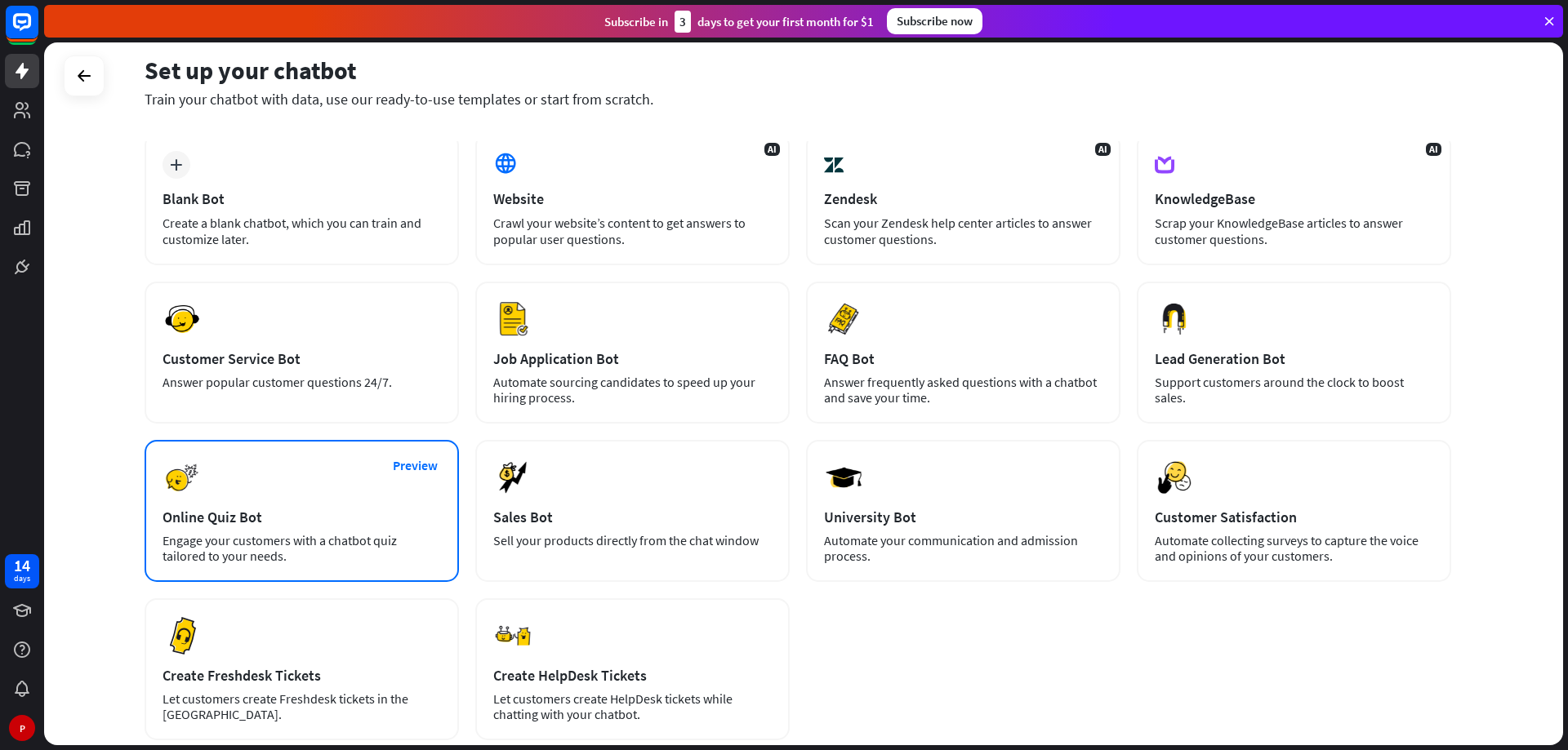
click at [267, 505] on div "Preview Online Quiz Bot Engage your customers with a chatbot quiz tailored to y…" at bounding box center [302, 510] width 315 height 142
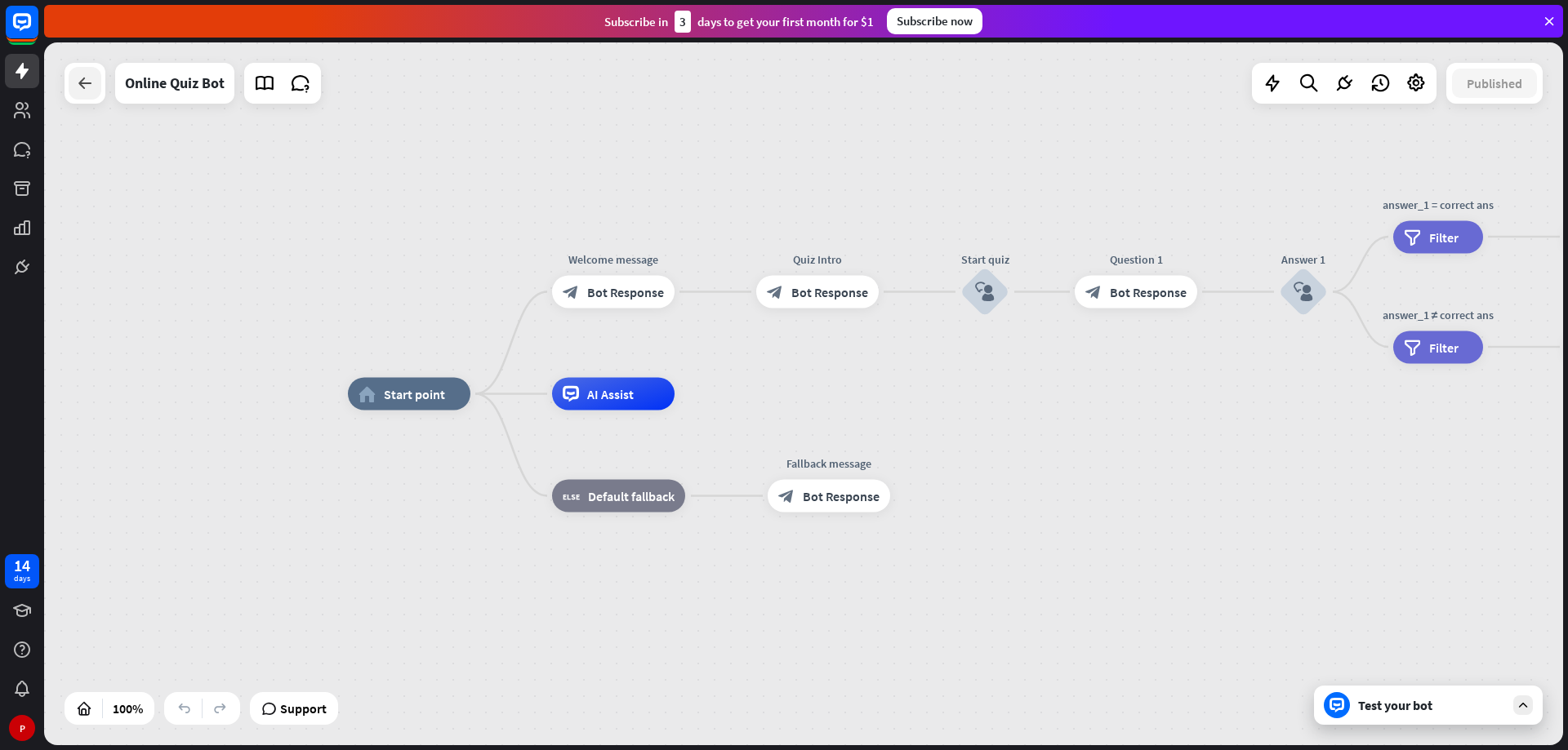
click at [70, 91] on div at bounding box center [85, 83] width 33 height 33
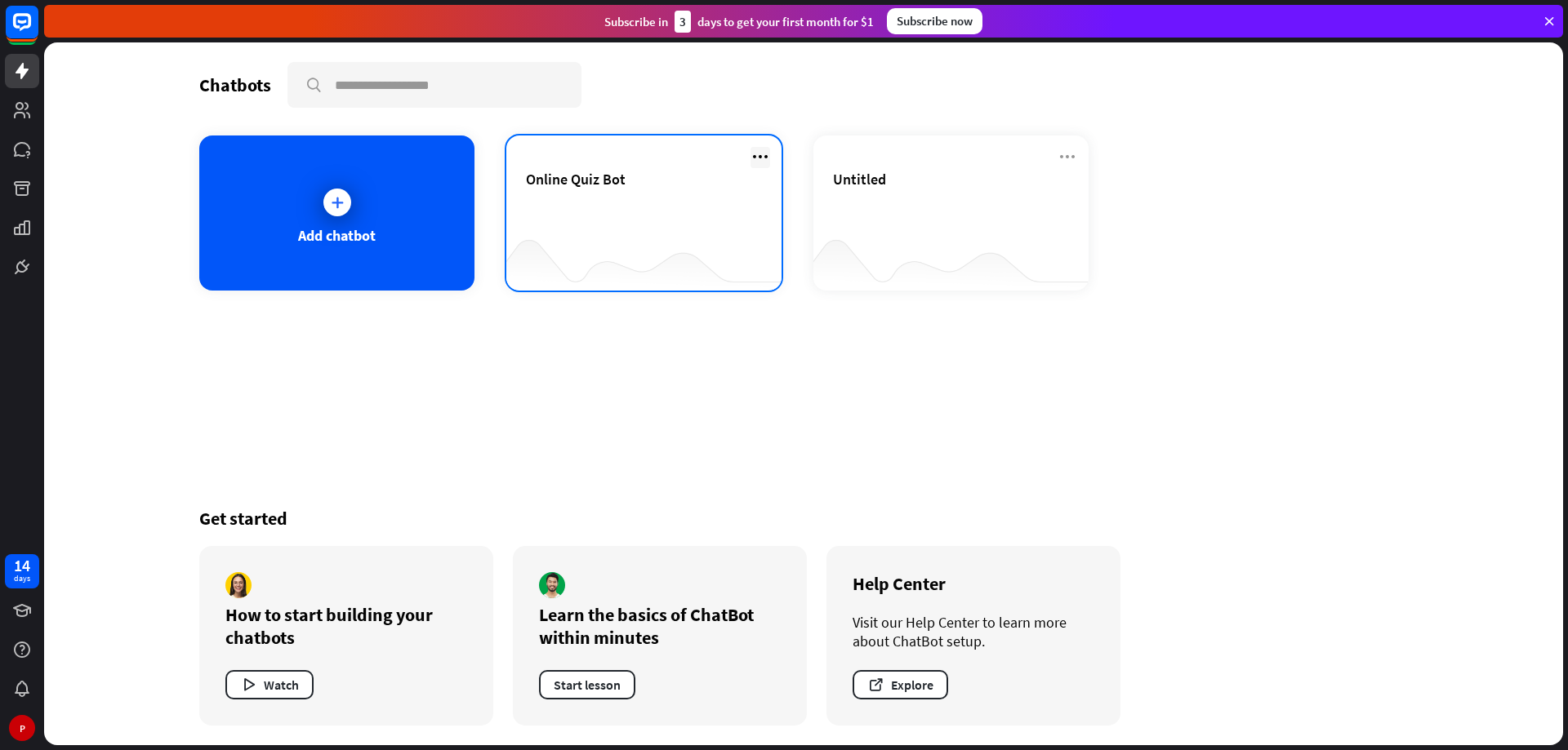
click at [763, 149] on icon at bounding box center [760, 156] width 20 height 20
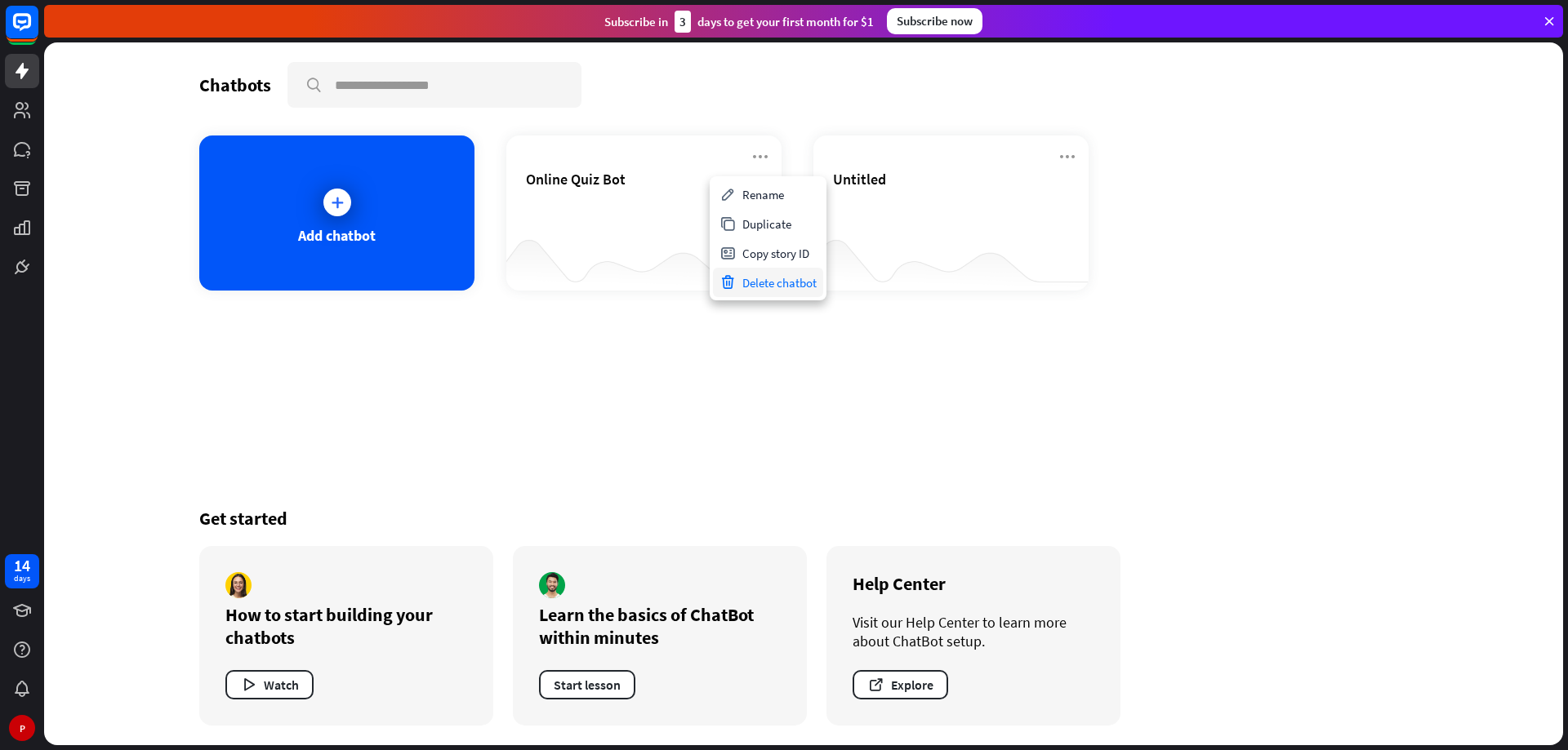
click at [763, 275] on div "Delete chatbot" at bounding box center [768, 283] width 110 height 29
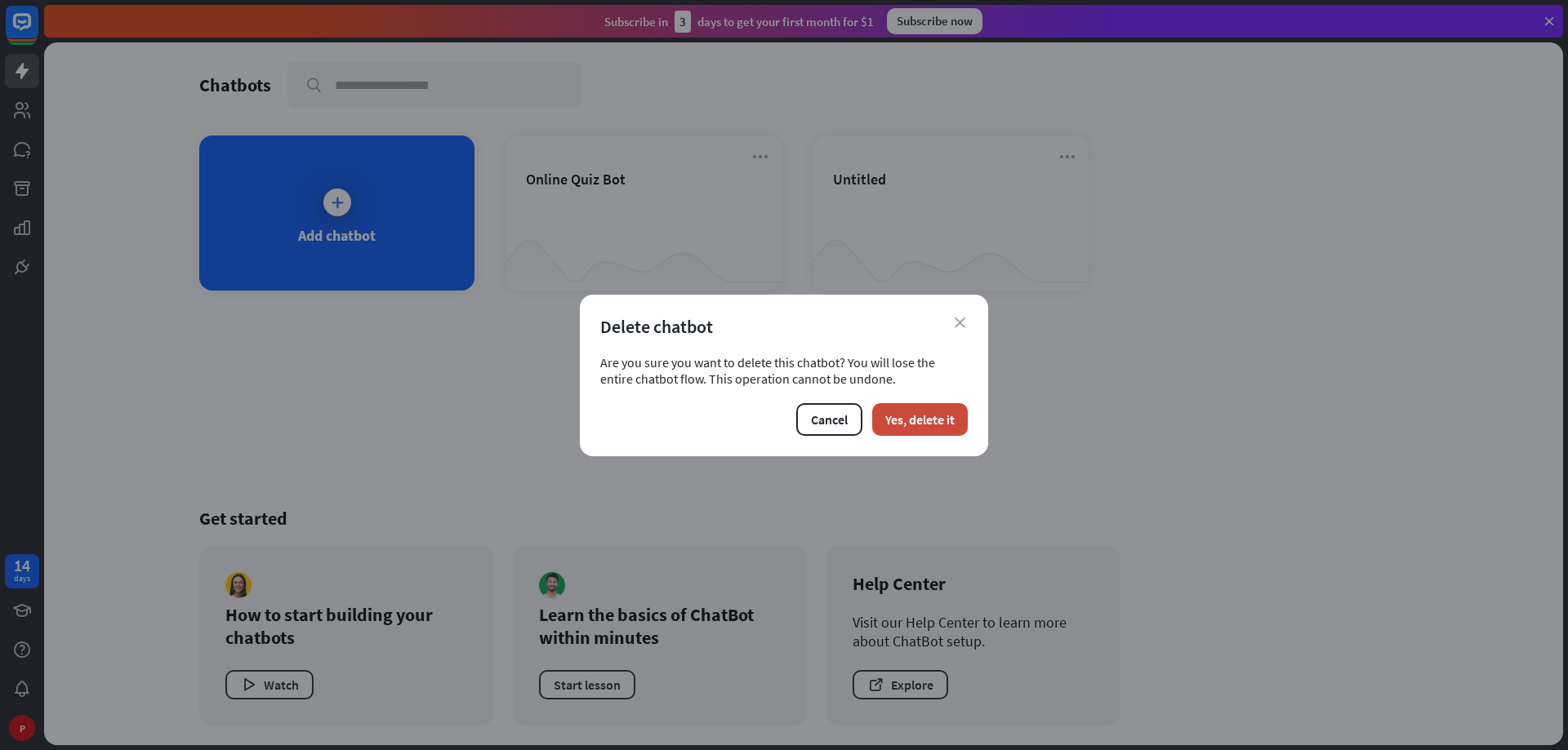
drag, startPoint x: 922, startPoint y: 418, endPoint x: 873, endPoint y: 347, distance: 86.3
click at [922, 415] on button "Yes, delete it" at bounding box center [920, 419] width 95 height 33
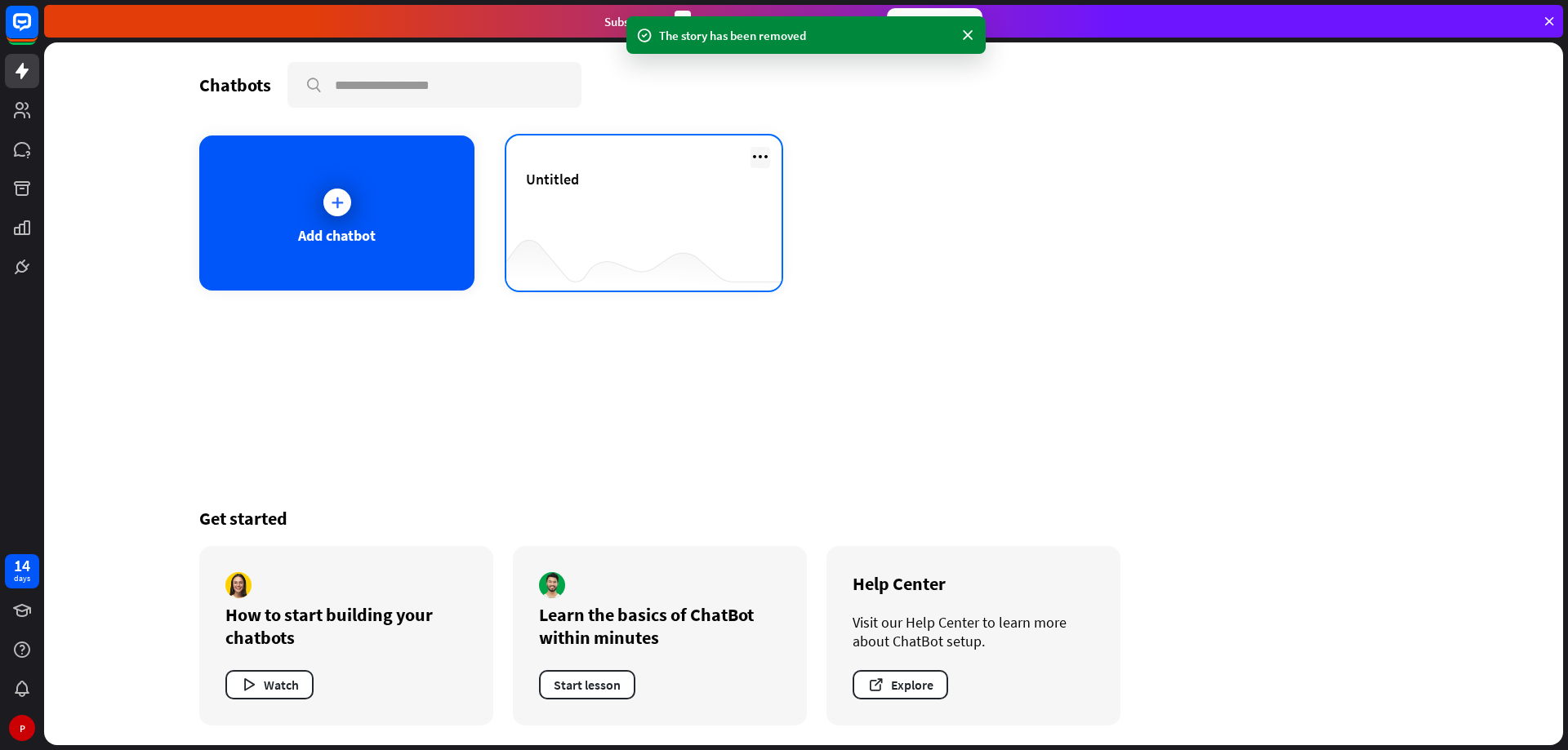
click at [753, 149] on icon at bounding box center [760, 156] width 20 height 20
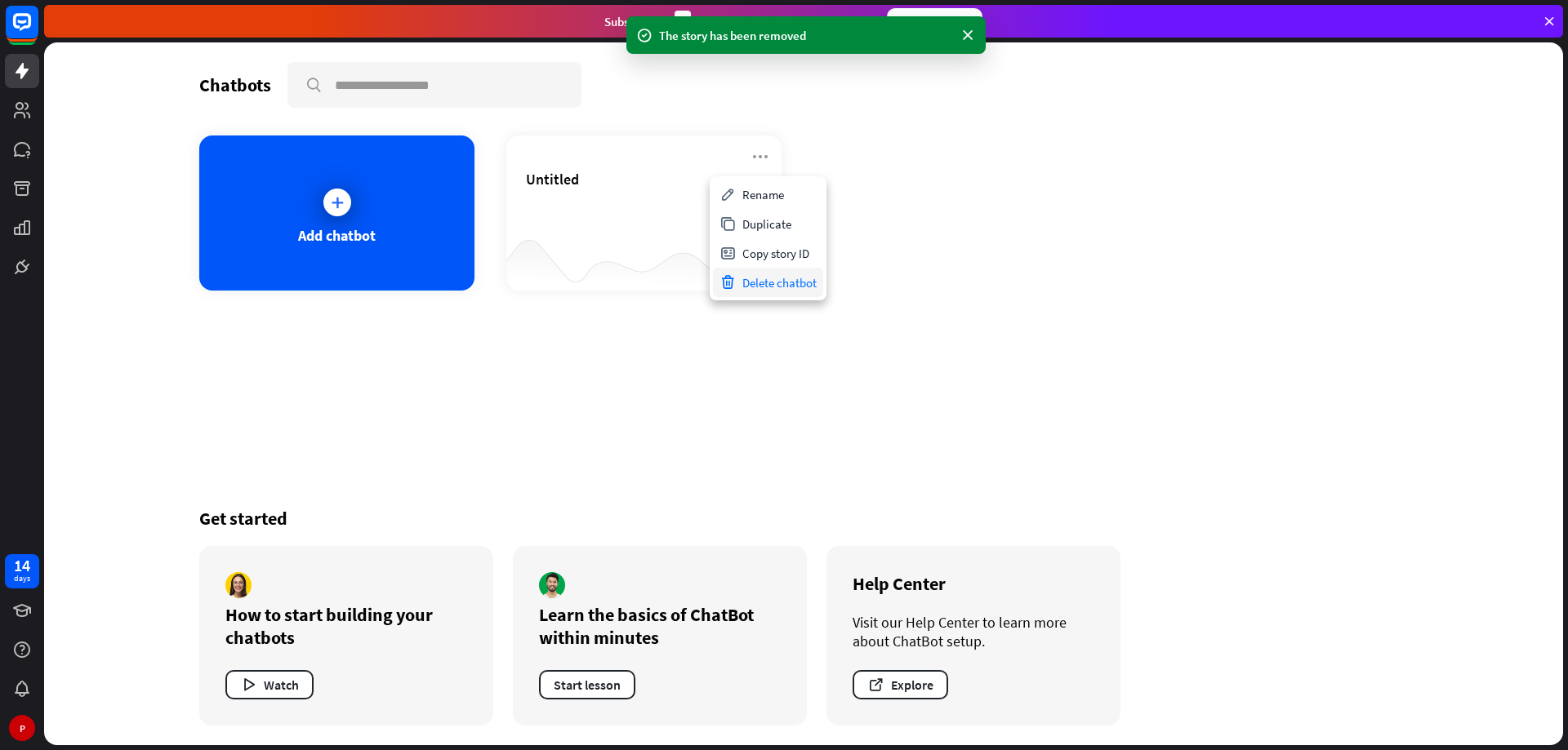
click at [758, 286] on div "Delete chatbot" at bounding box center [768, 283] width 110 height 29
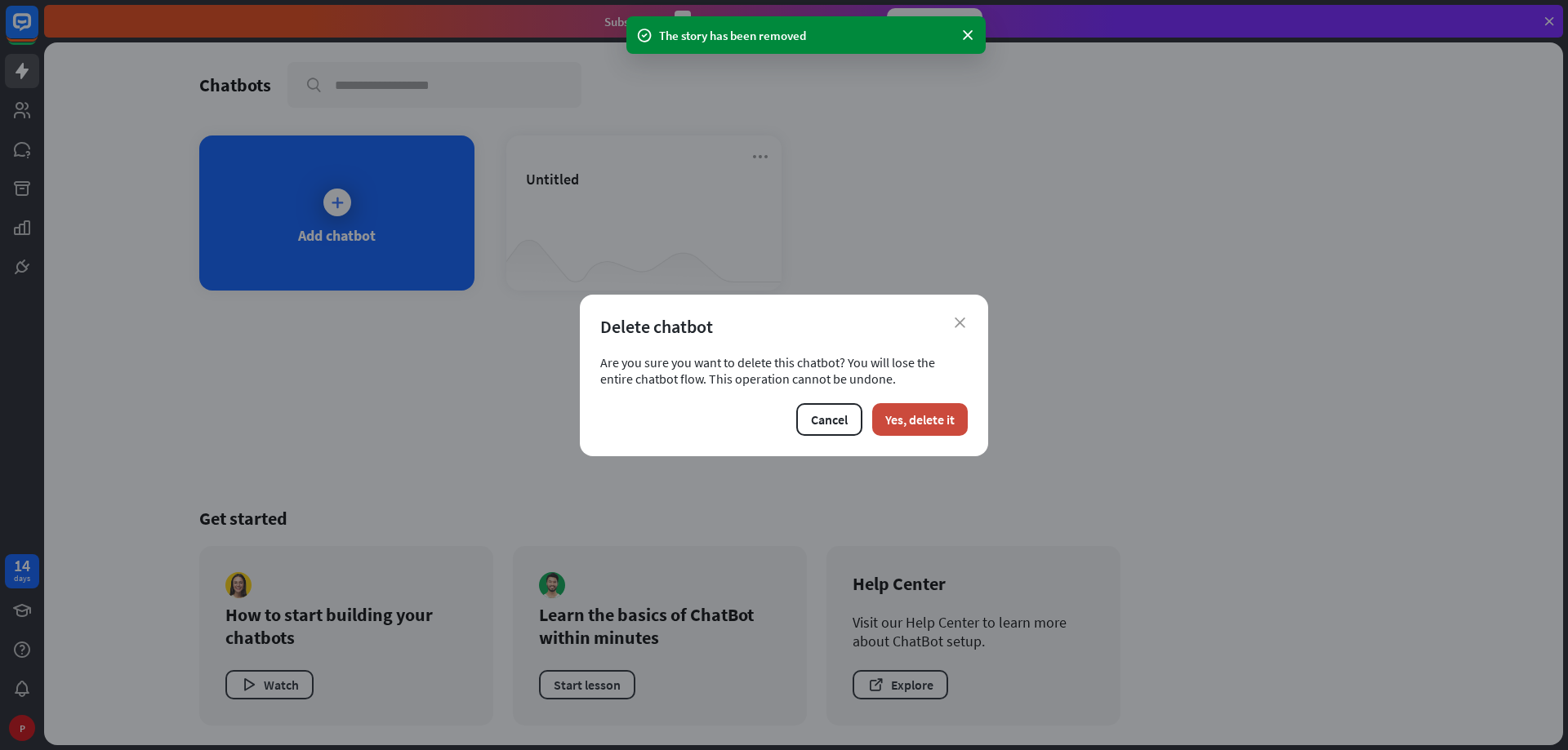
drag, startPoint x: 924, startPoint y: 418, endPoint x: 771, endPoint y: 369, distance: 160.7
click at [918, 416] on button "Yes, delete it" at bounding box center [920, 419] width 95 height 33
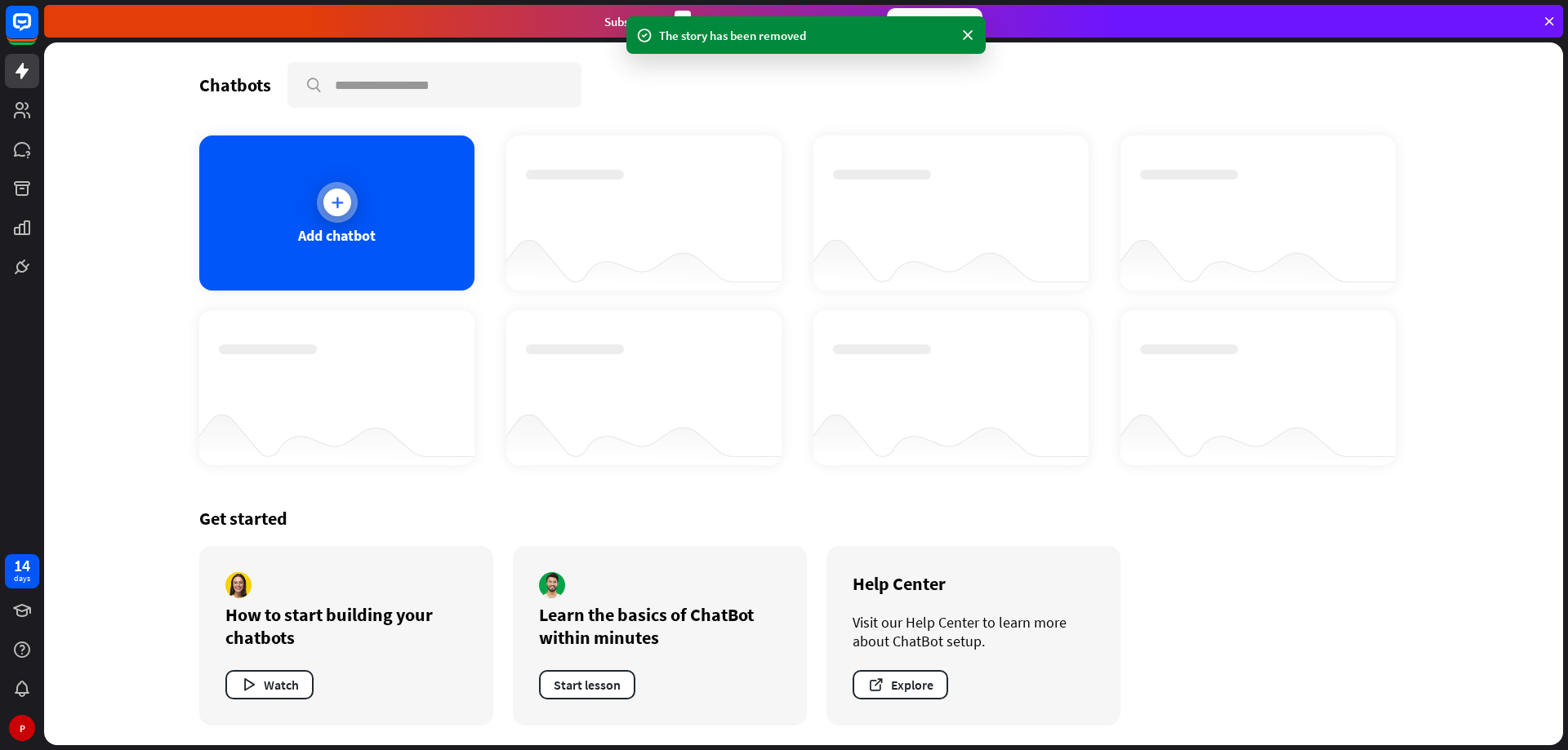
click at [331, 198] on icon at bounding box center [337, 202] width 16 height 16
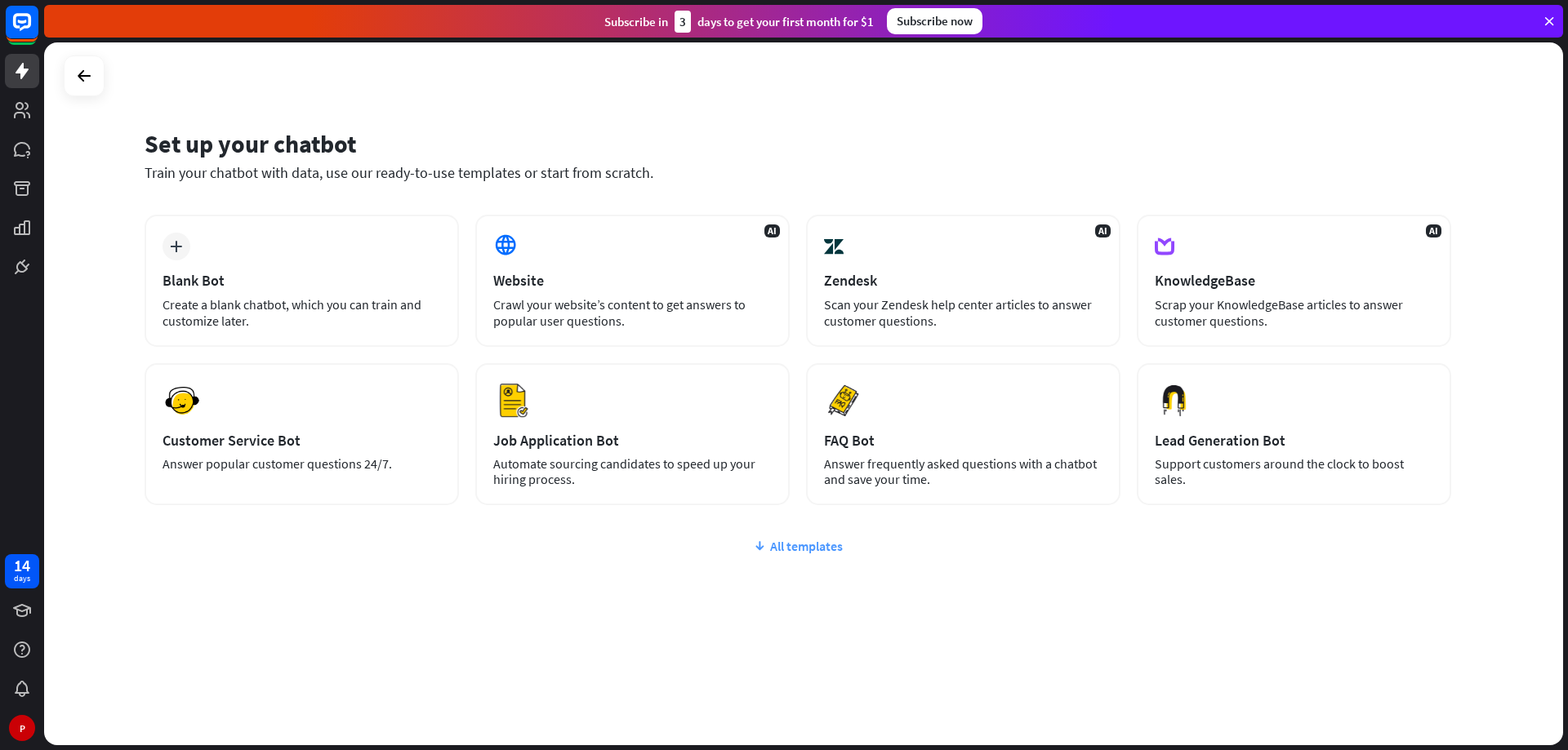
click at [816, 542] on div "All templates" at bounding box center [798, 546] width 1307 height 16
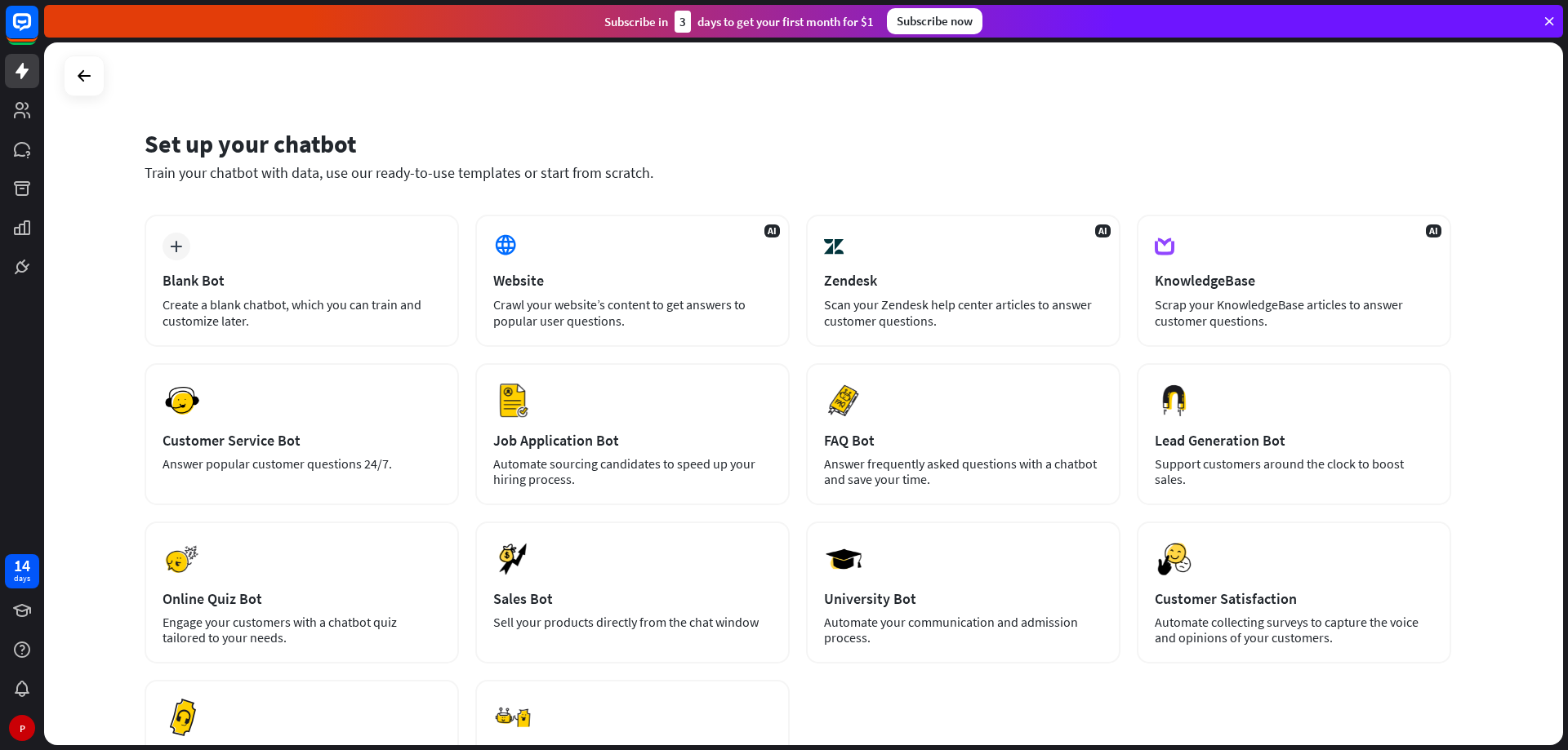
scroll to position [82, 0]
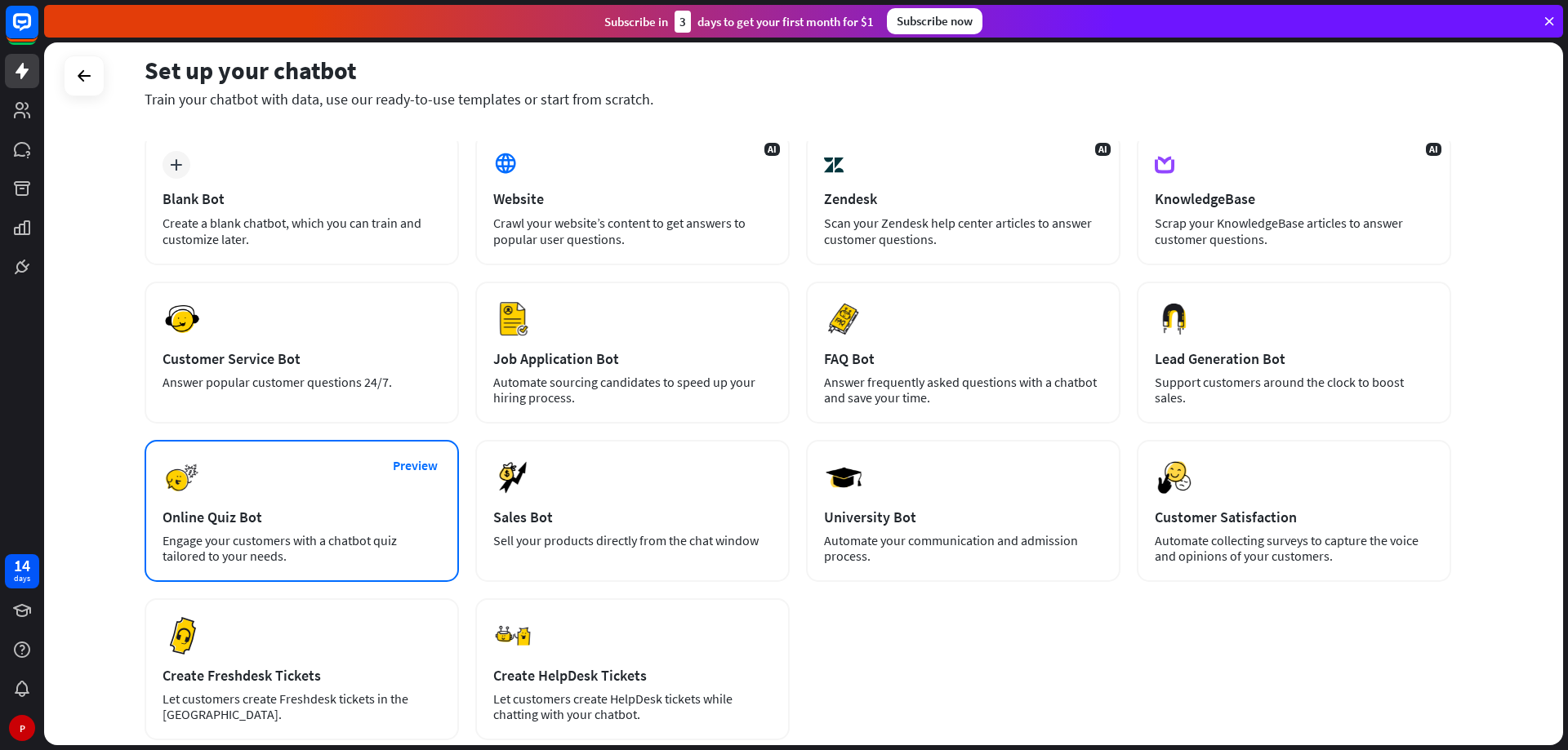
click at [280, 518] on div "Online Quiz Bot" at bounding box center [302, 517] width 279 height 19
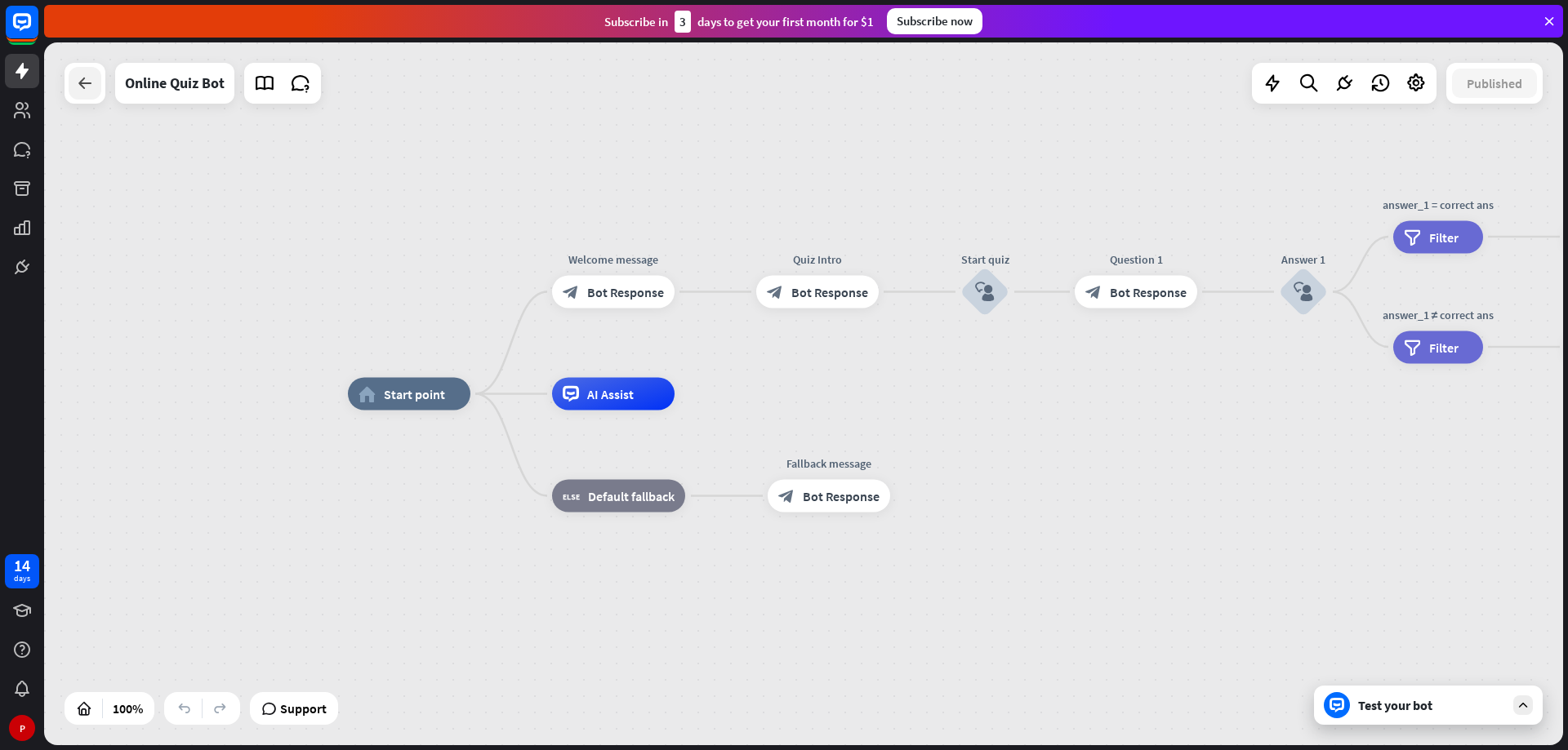
click at [89, 84] on icon at bounding box center [84, 83] width 20 height 20
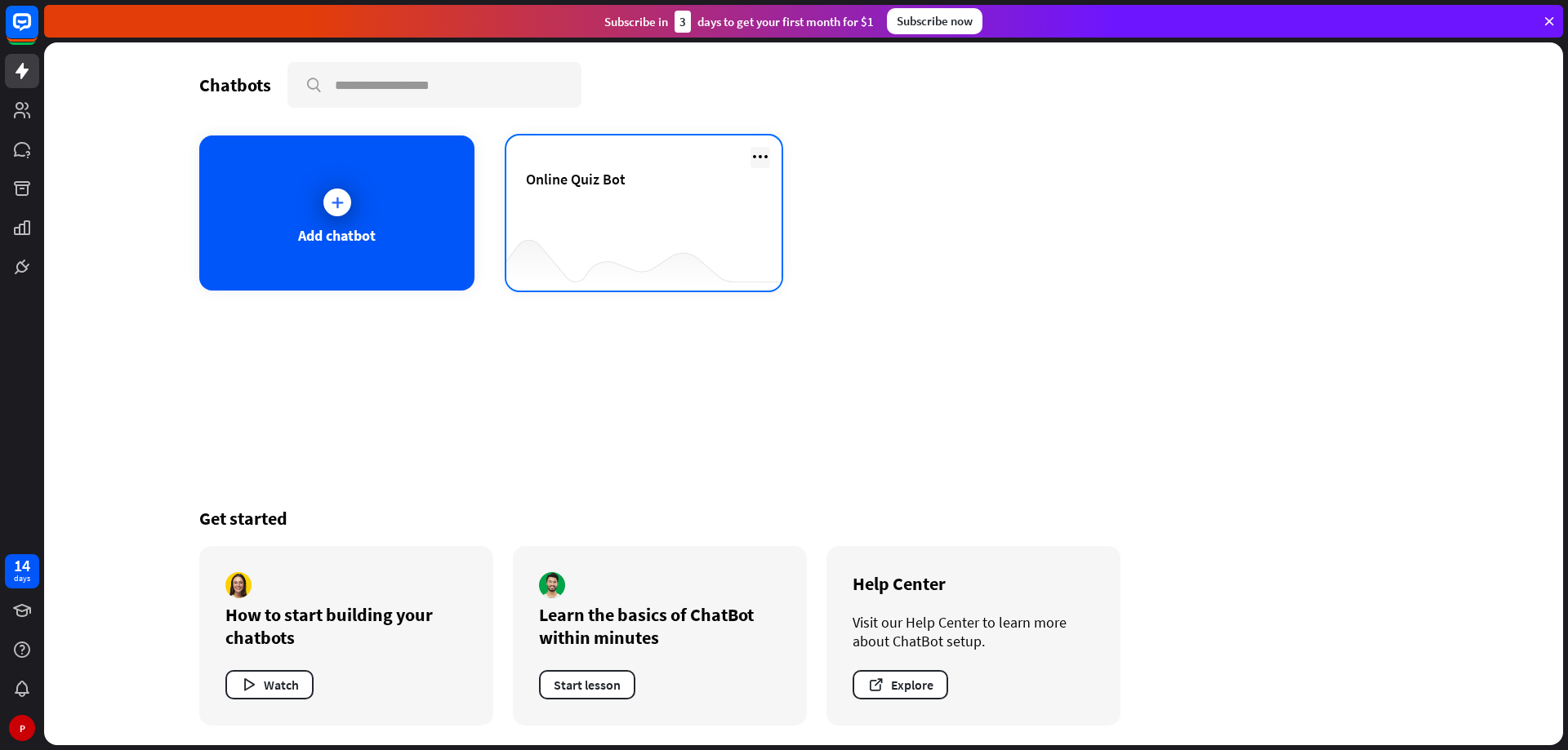
click at [762, 149] on icon at bounding box center [760, 156] width 20 height 20
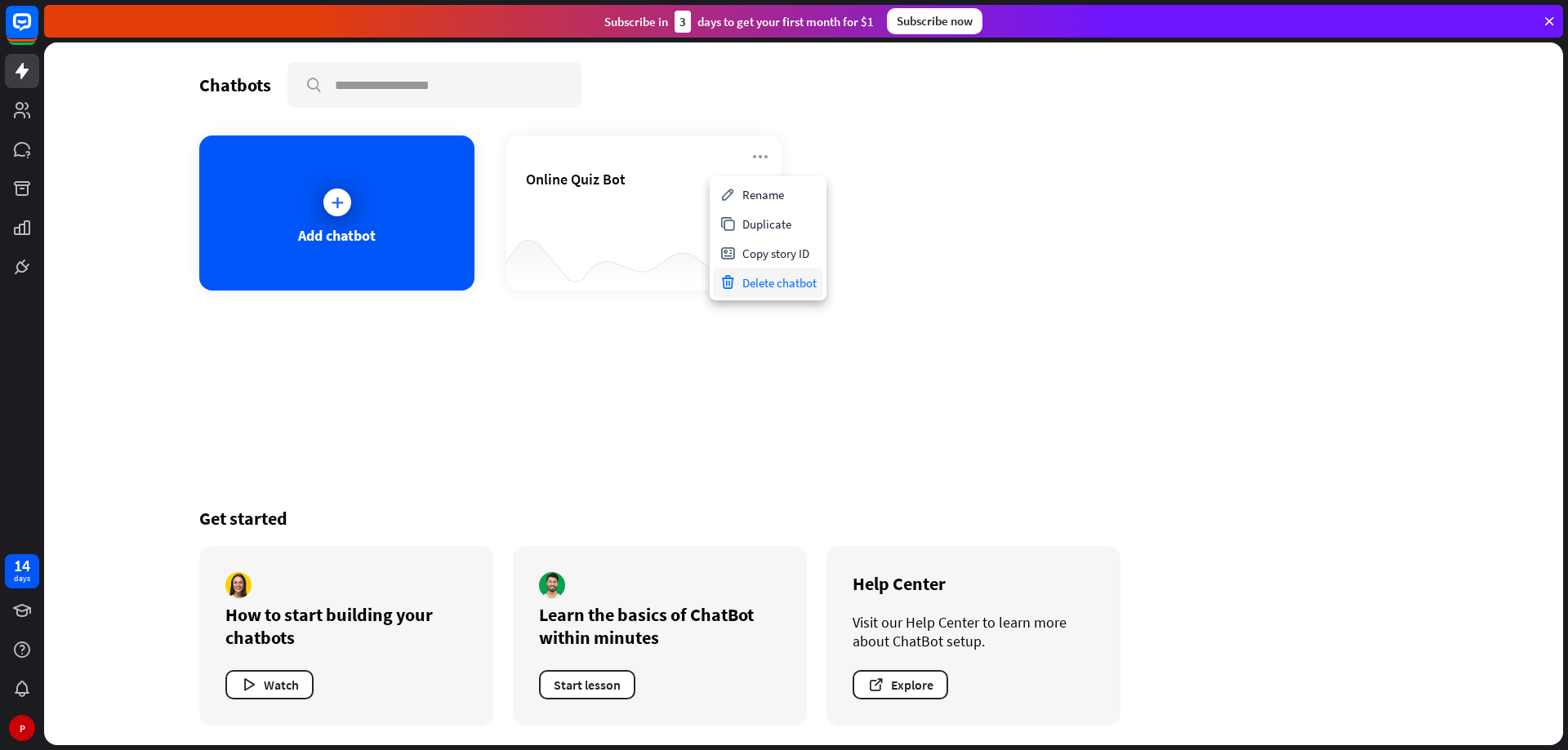
click at [759, 279] on div "Delete chatbot" at bounding box center [768, 283] width 110 height 29
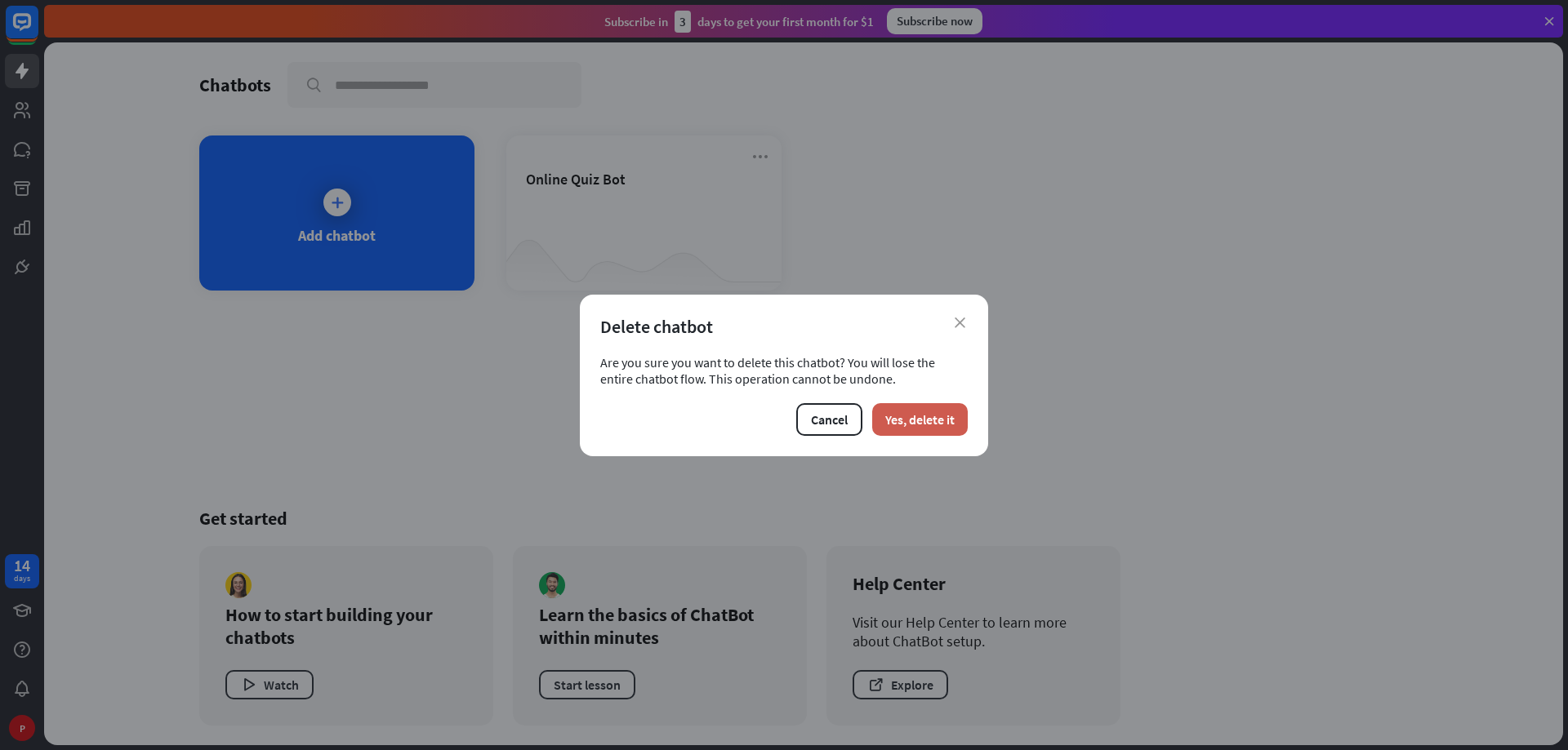
click at [932, 426] on button "Yes, delete it" at bounding box center [920, 419] width 95 height 33
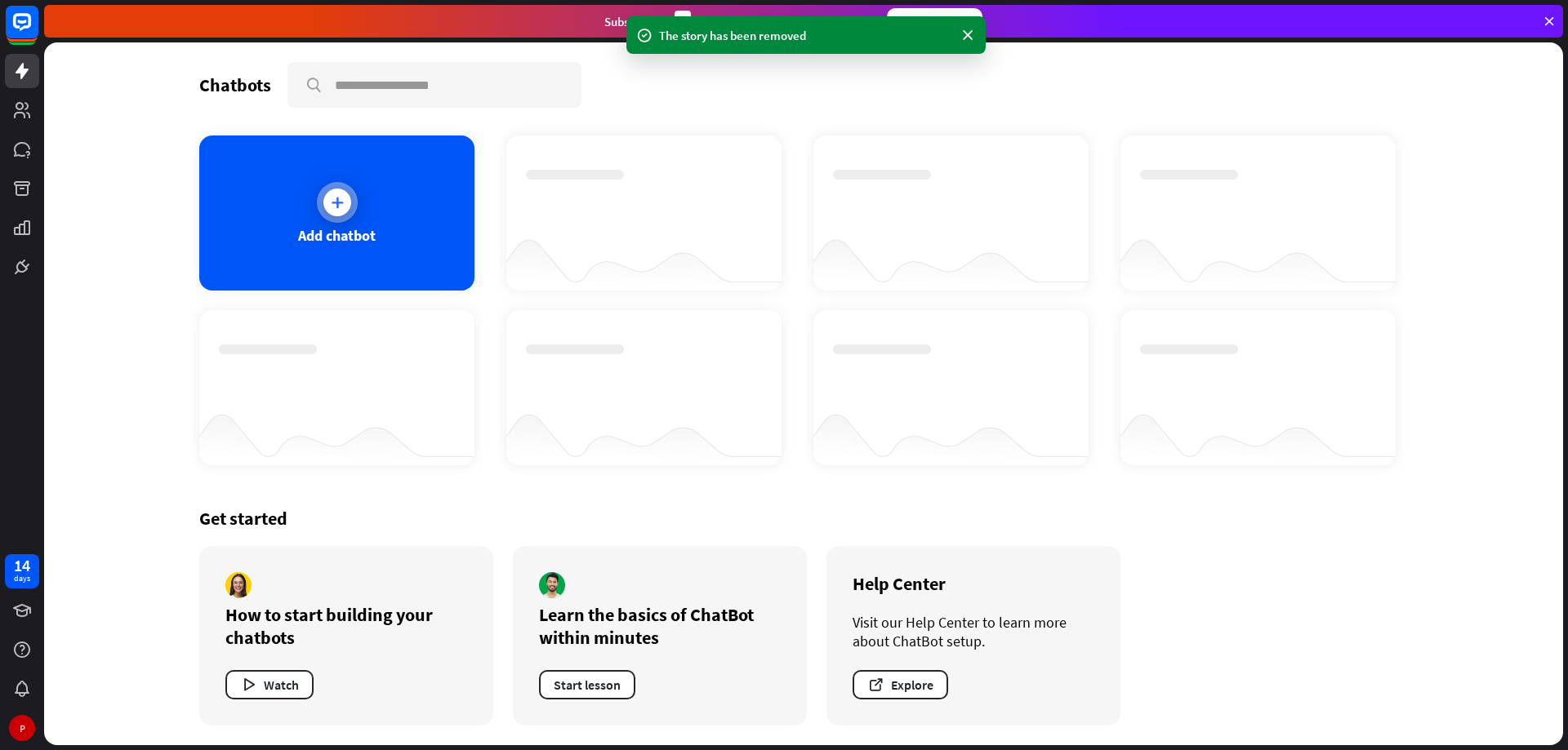
click at [371, 196] on div "Add chatbot" at bounding box center [337, 213] width 275 height 155
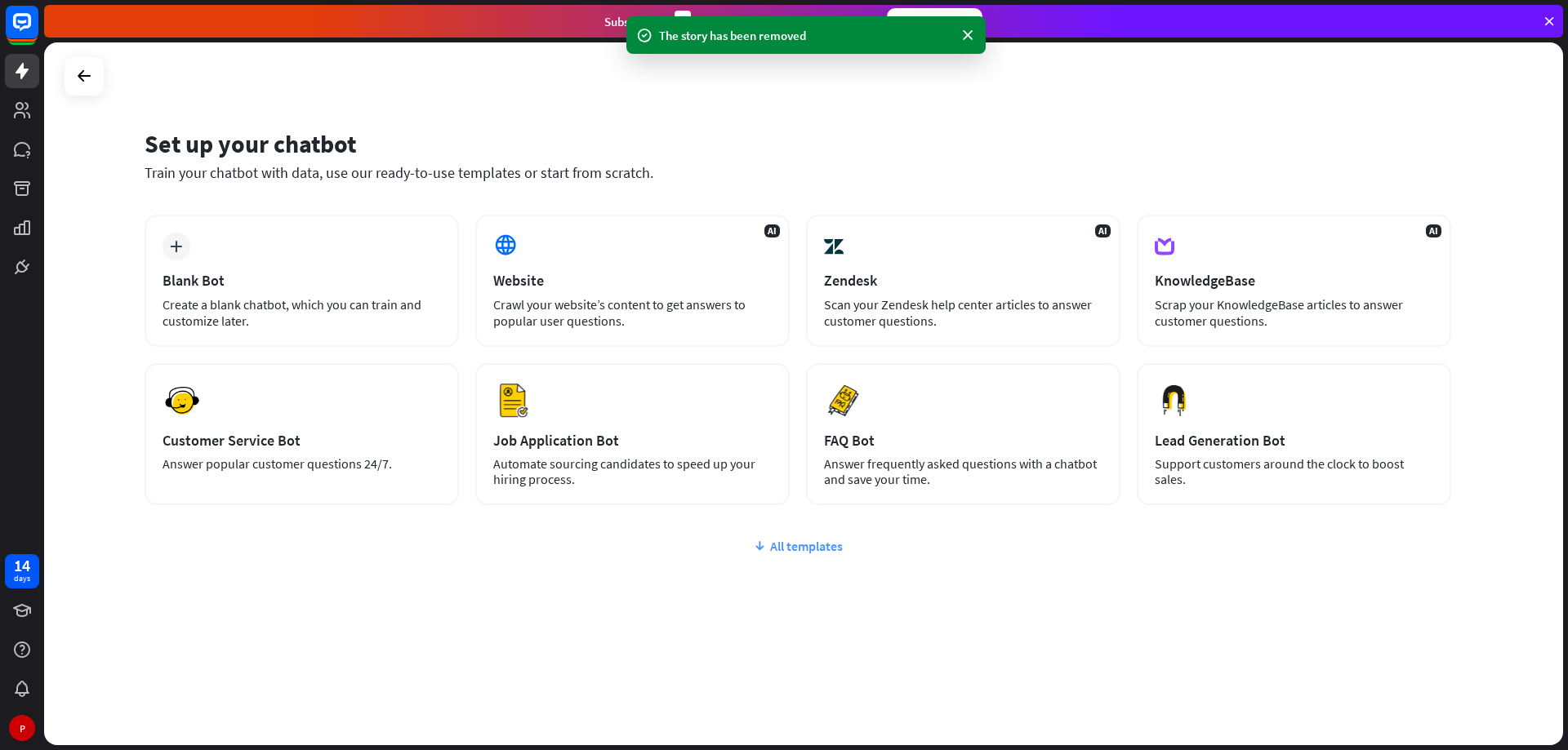
click at [815, 540] on div "All templates" at bounding box center [798, 546] width 1307 height 16
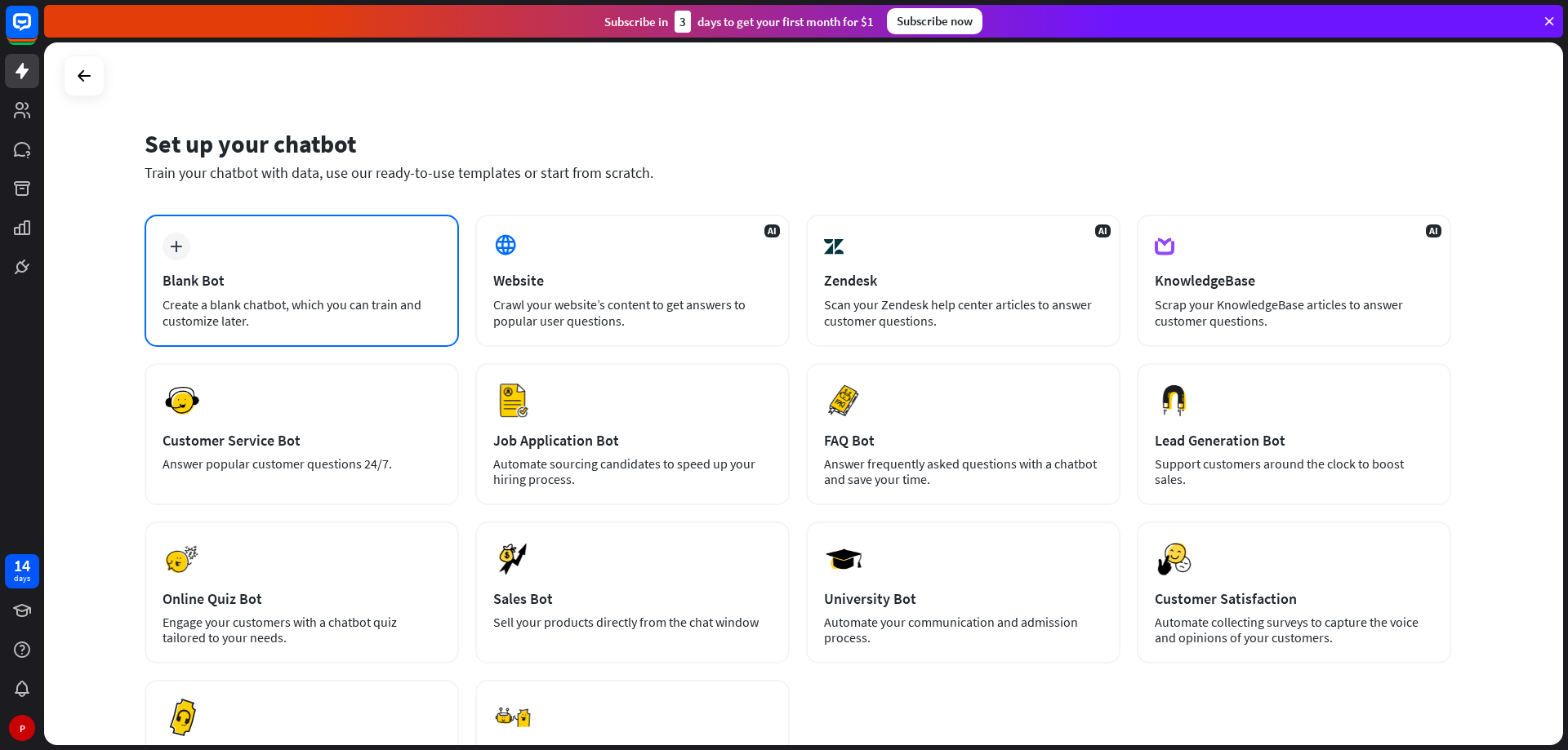
click at [269, 253] on div "plus Blank Bot Create a blank chatbot, which you can train and customize later." at bounding box center [302, 281] width 315 height 132
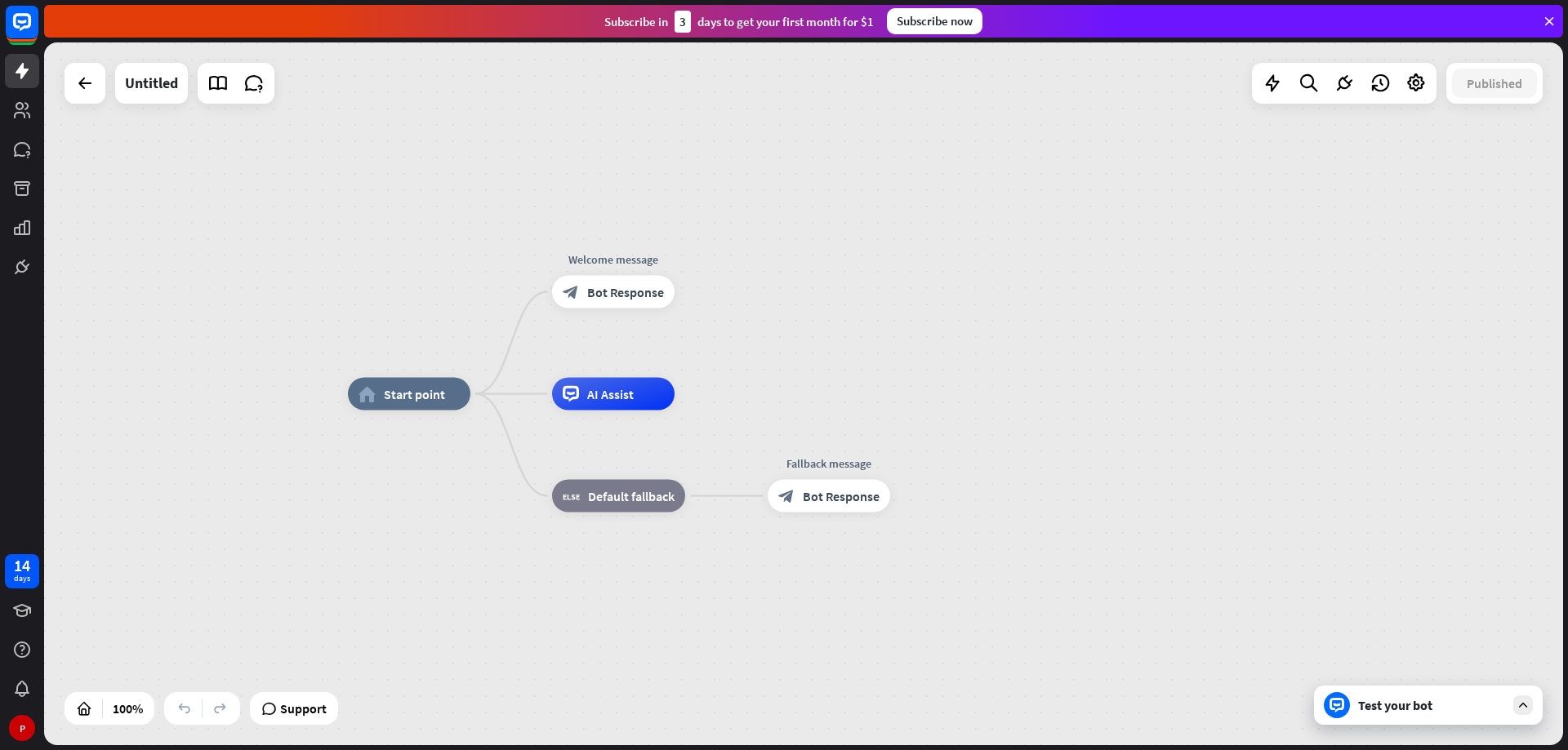
click at [1056, 373] on div "home_2 Start point Welcome message block_bot_response Bot Response AI Assist bl…" at bounding box center [803, 393] width 1519 height 703
click at [410, 405] on div "home_2 Start point" at bounding box center [409, 394] width 123 height 33
click at [426, 518] on div "home_2 Start point Welcome message block_bot_response Bot Response AI Assist bl…" at bounding box center [1107, 746] width 1519 height 703
click at [603, 395] on span "AI Assist" at bounding box center [610, 393] width 46 height 16
drag, startPoint x: 886, startPoint y: 363, endPoint x: 752, endPoint y: 351, distance: 134.5
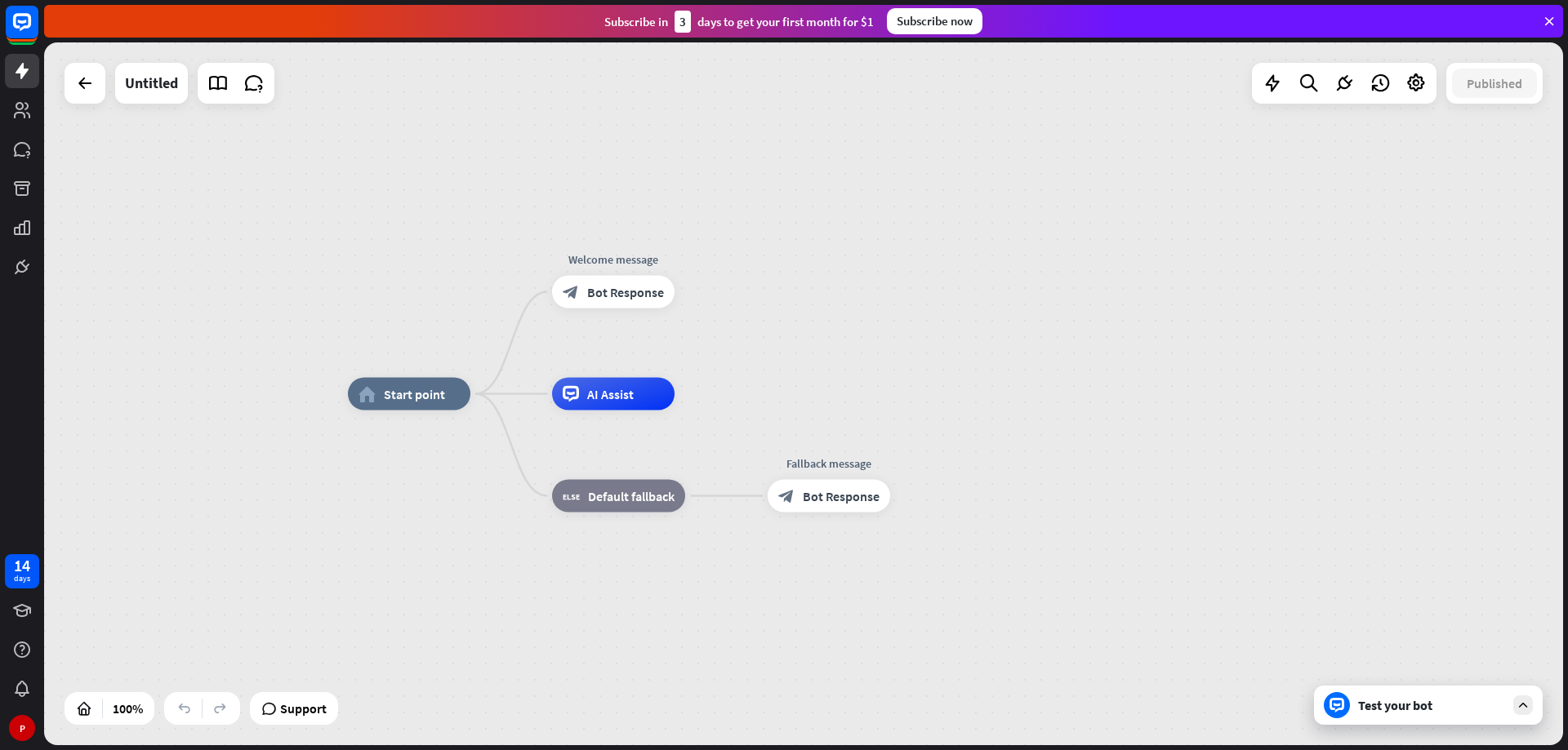
click at [884, 365] on div "home_2 Start point Welcome message block_bot_response Bot Response AI Assist bl…" at bounding box center [803, 393] width 1519 height 703
click at [618, 290] on span "Bot Response" at bounding box center [622, 295] width 77 height 16
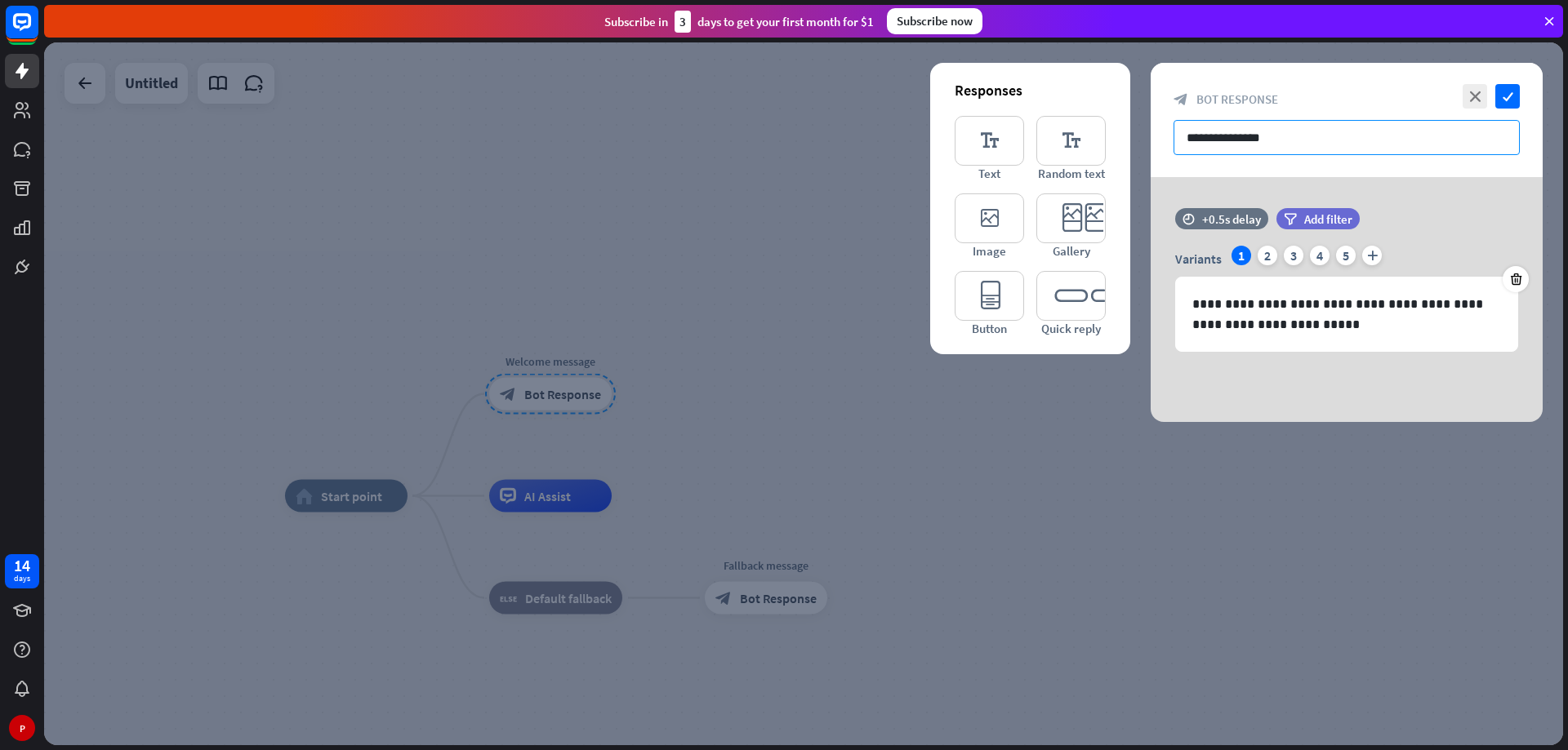
click at [1281, 143] on input "**********" at bounding box center [1346, 137] width 346 height 35
click at [1472, 95] on icon "close" at bounding box center [1475, 96] width 25 height 25
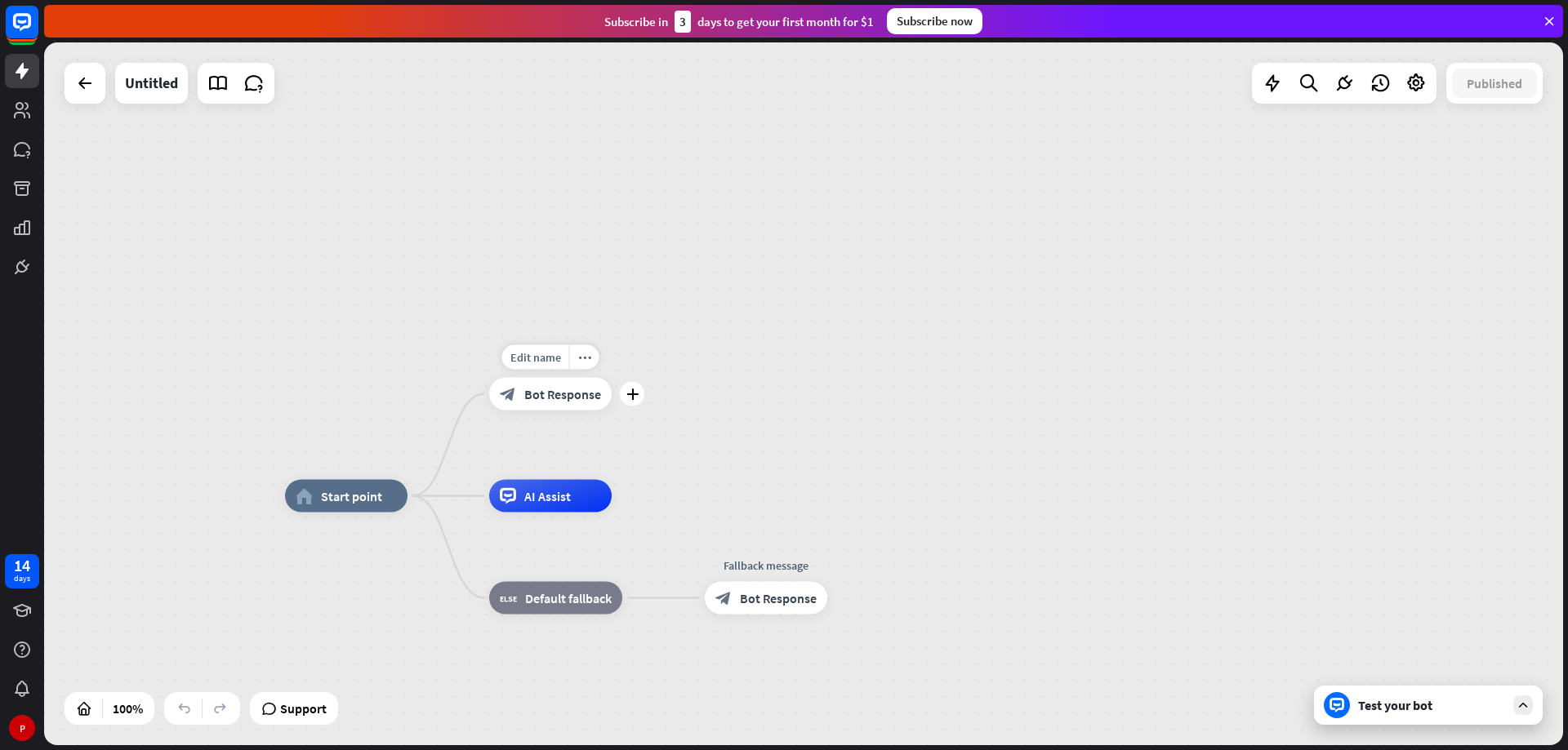
click at [525, 396] on span "Bot Response" at bounding box center [562, 393] width 77 height 16
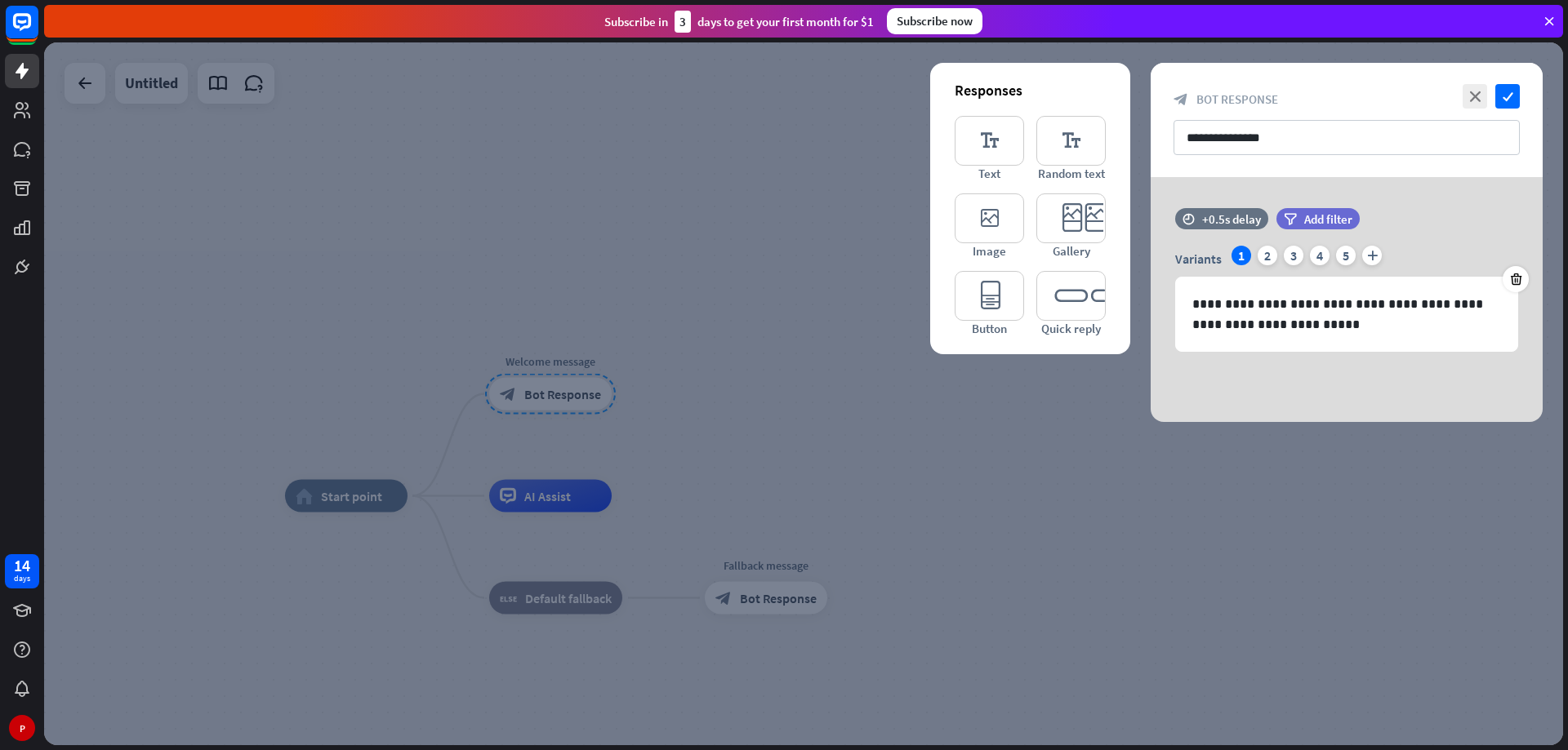
click at [1157, 513] on div at bounding box center [803, 393] width 1519 height 703
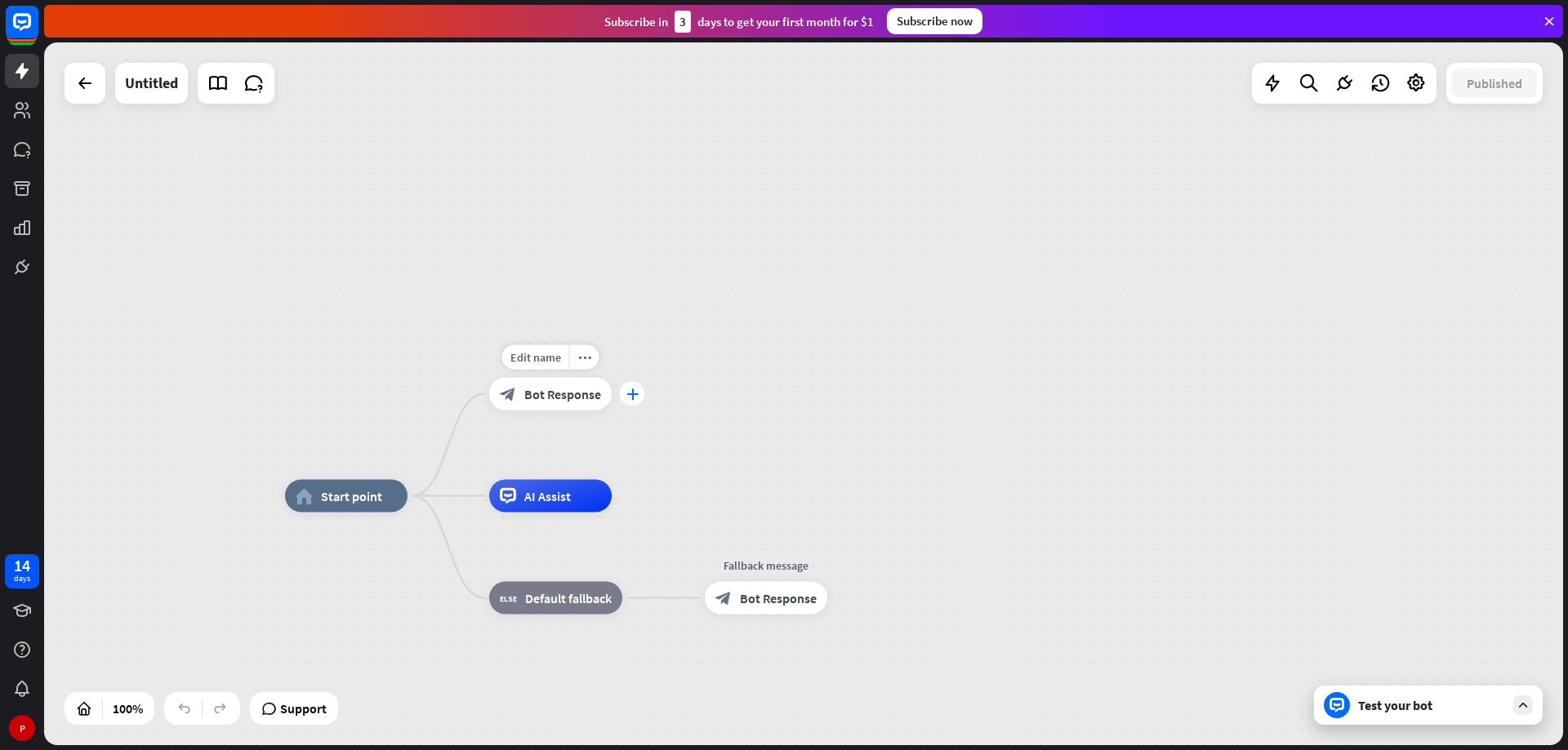
click at [628, 396] on icon "plus" at bounding box center [633, 393] width 12 height 11
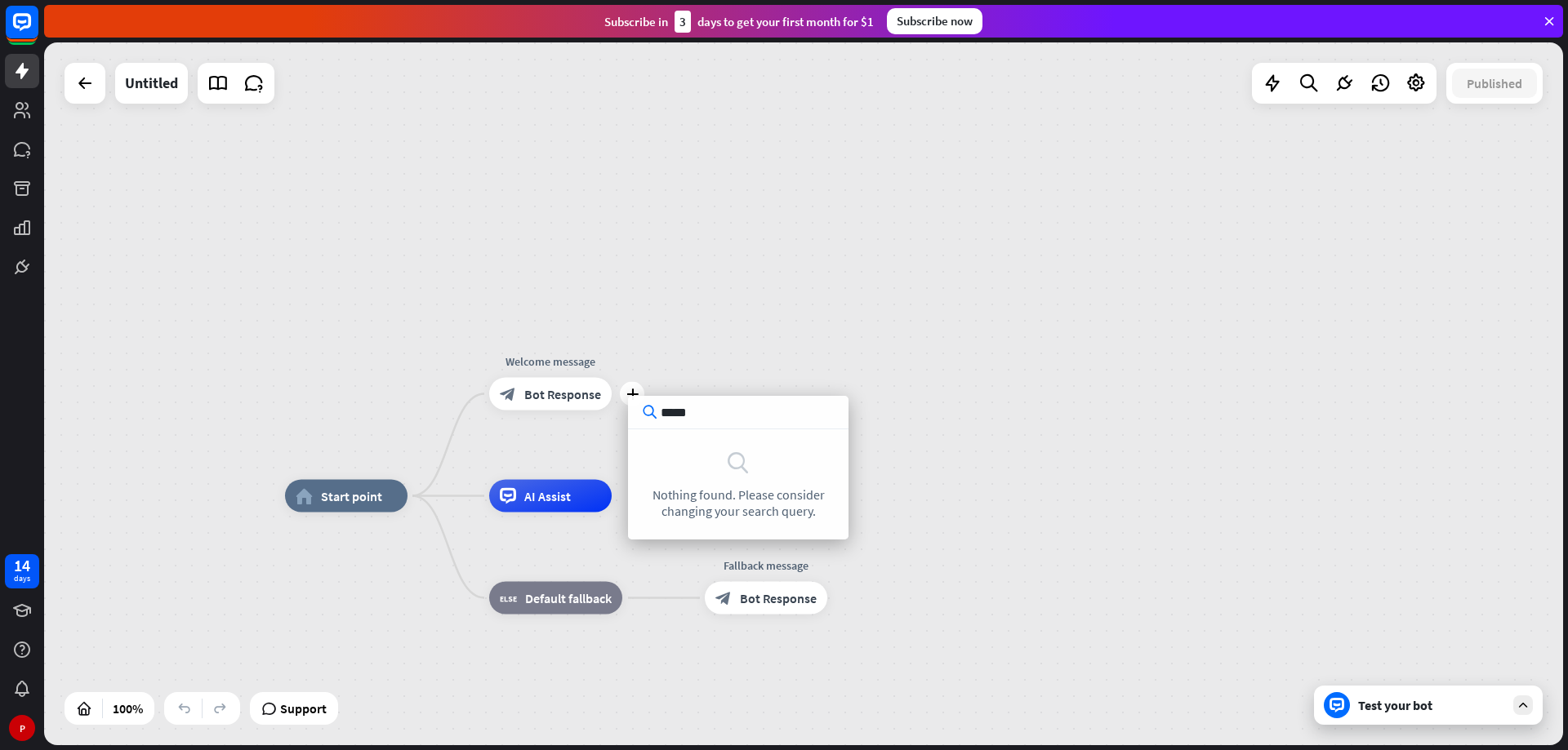
type input "*****"
click at [788, 343] on div "home_2 Start point plus Welcome message block_bot_response Bot Response AI Assi…" at bounding box center [803, 393] width 1519 height 703
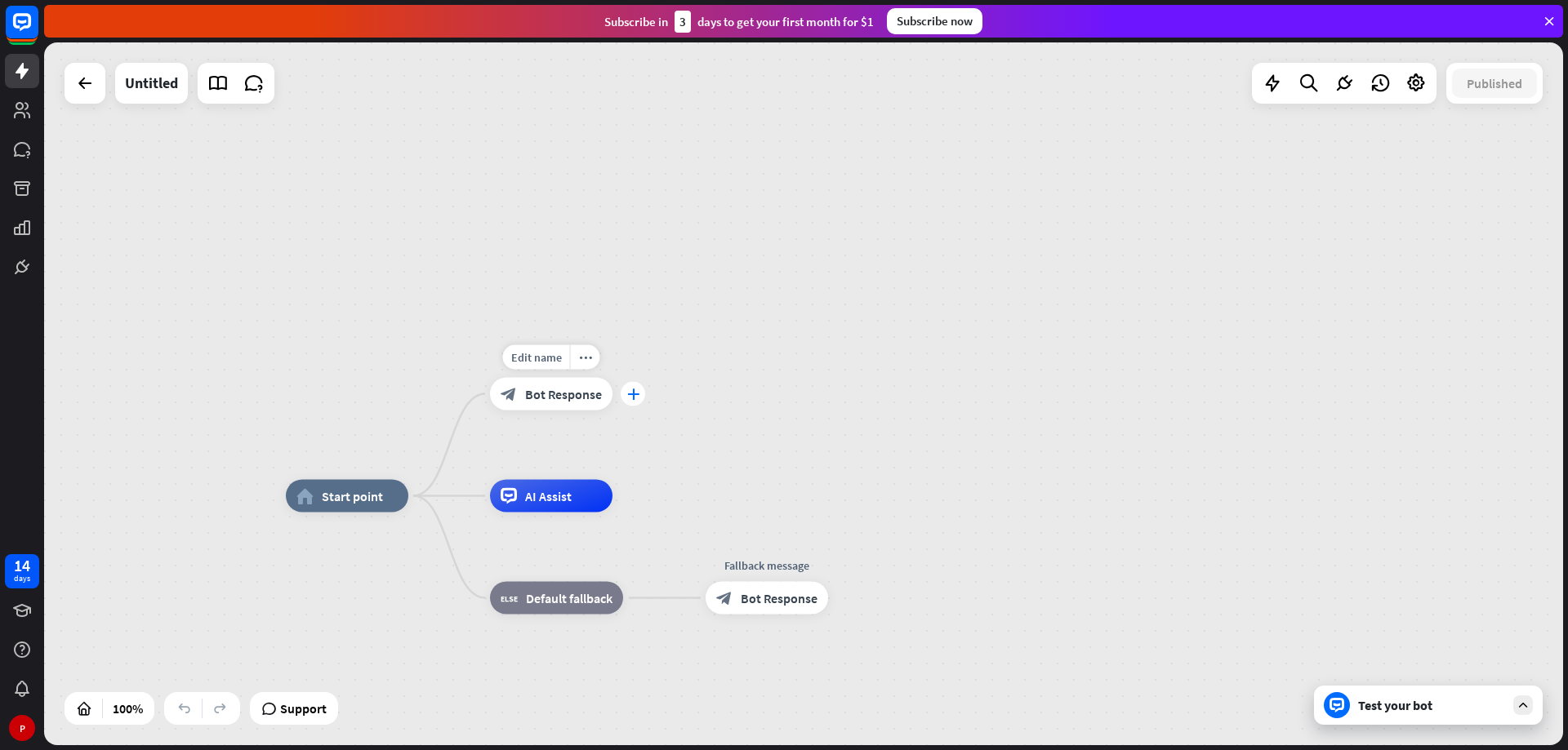
click at [636, 395] on icon "plus" at bounding box center [634, 393] width 12 height 11
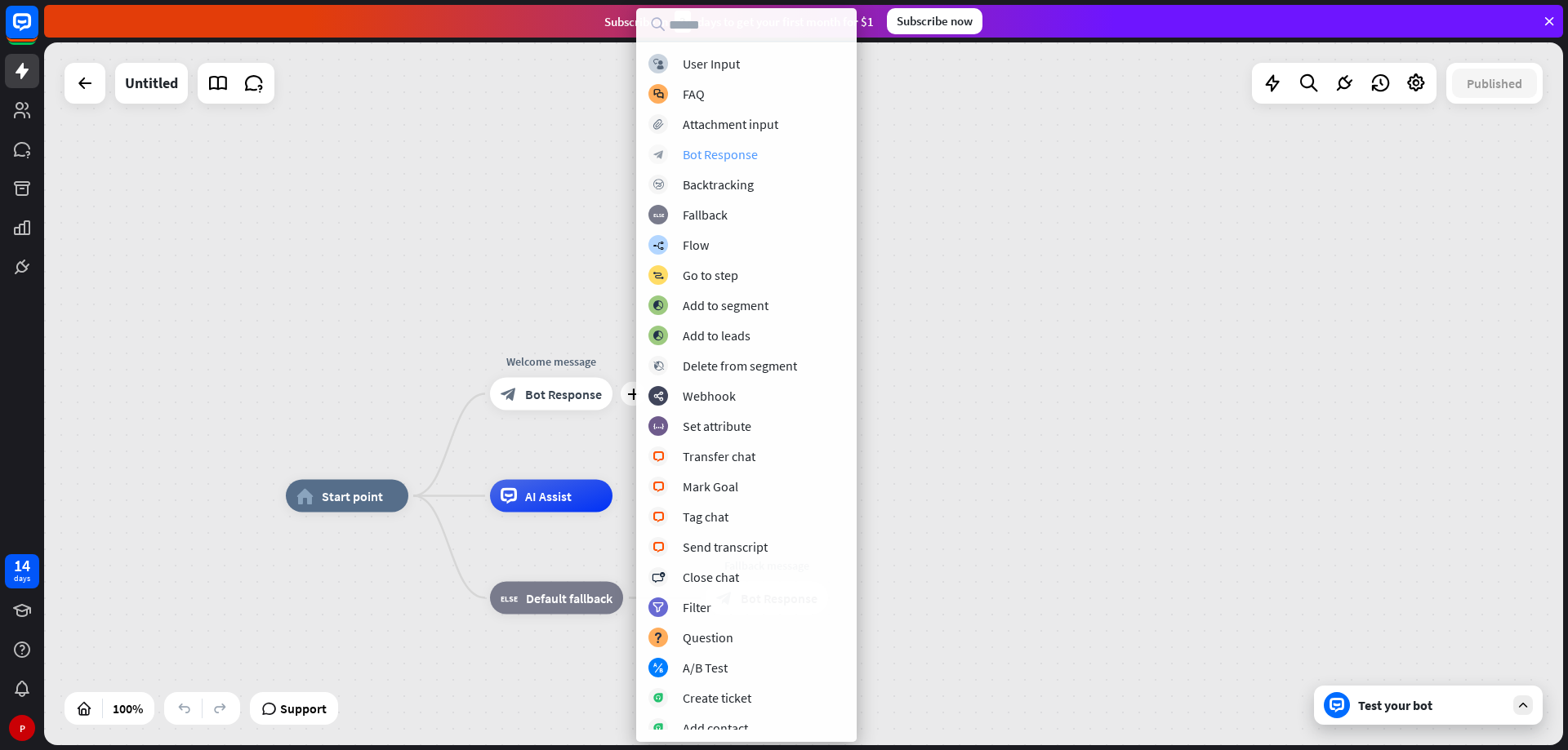
click at [701, 155] on div "Bot Response" at bounding box center [720, 154] width 75 height 16
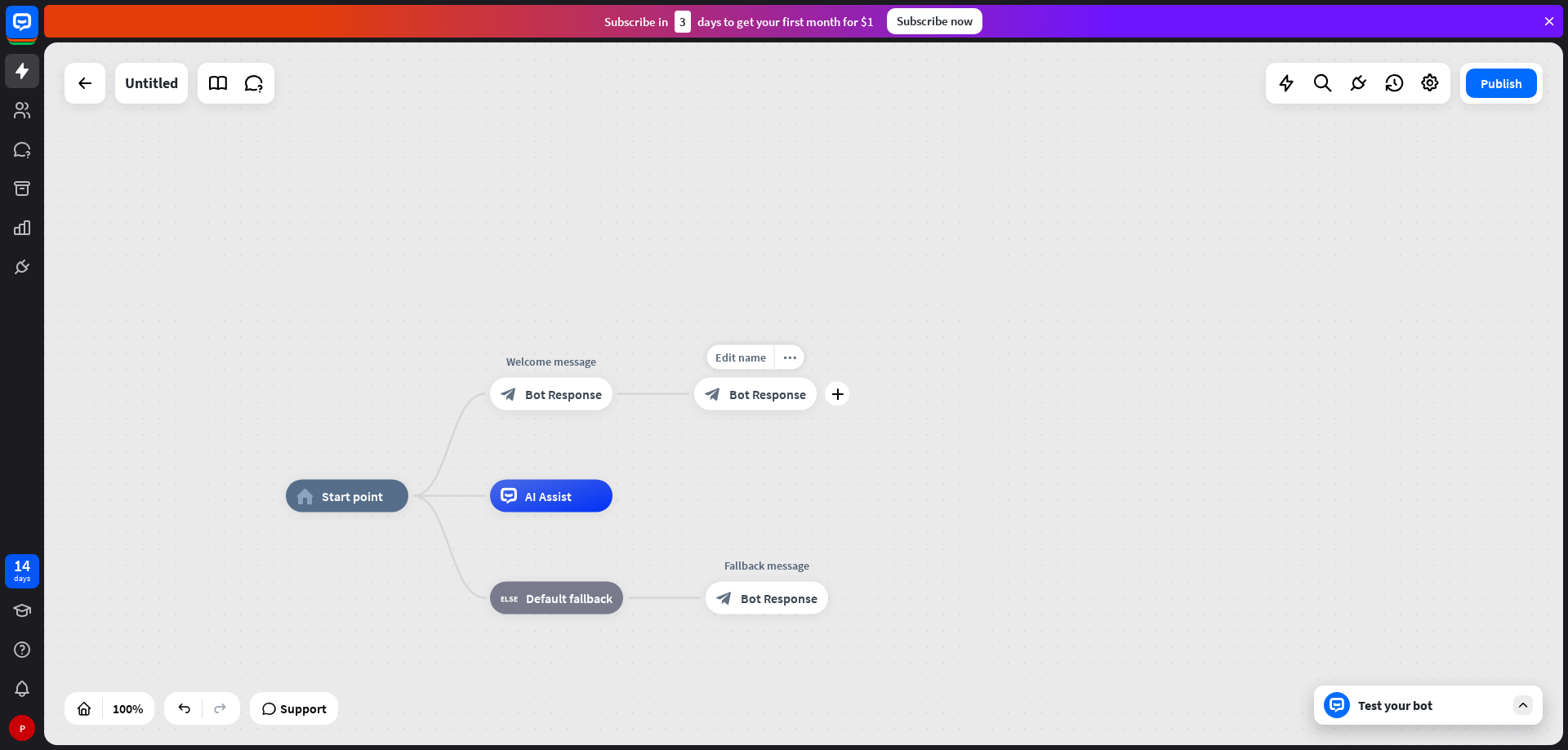
click at [762, 402] on div "block_bot_response Bot Response" at bounding box center [756, 394] width 123 height 33
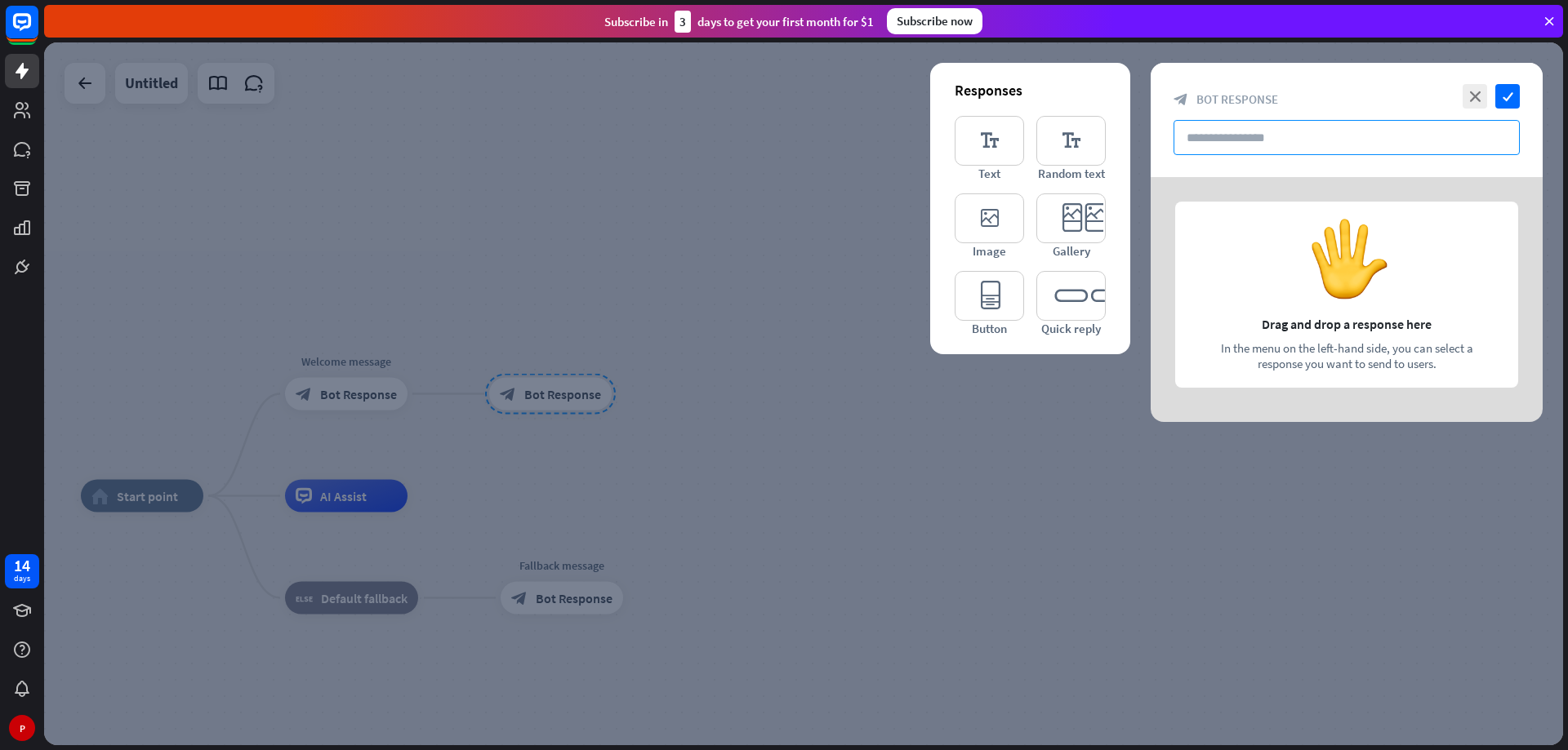
click at [1279, 128] on input "text" at bounding box center [1346, 137] width 346 height 35
click at [1228, 133] on input "text" at bounding box center [1346, 137] width 346 height 35
paste input "**********"
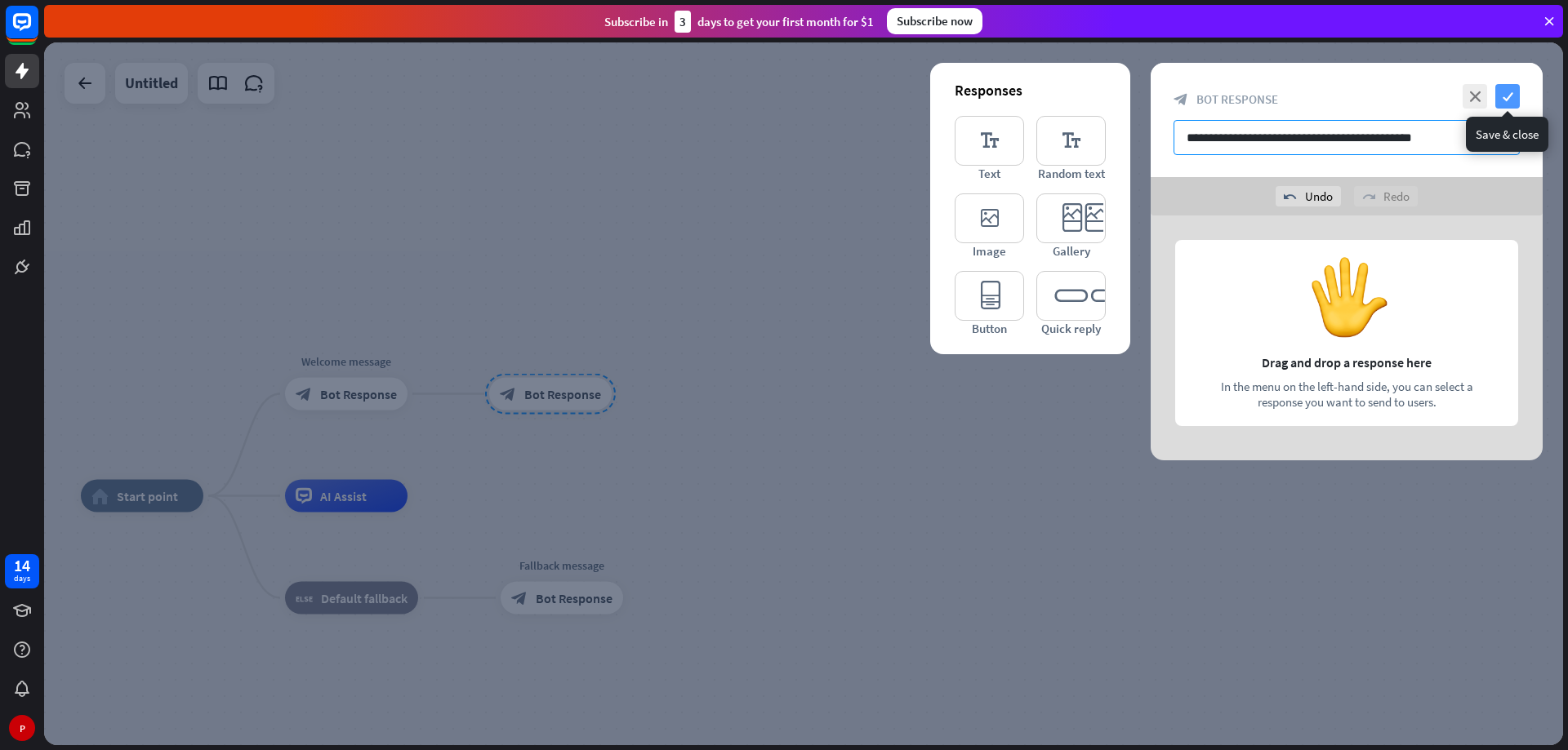
type input "**********"
click at [1512, 95] on icon "check" at bounding box center [1508, 96] width 25 height 25
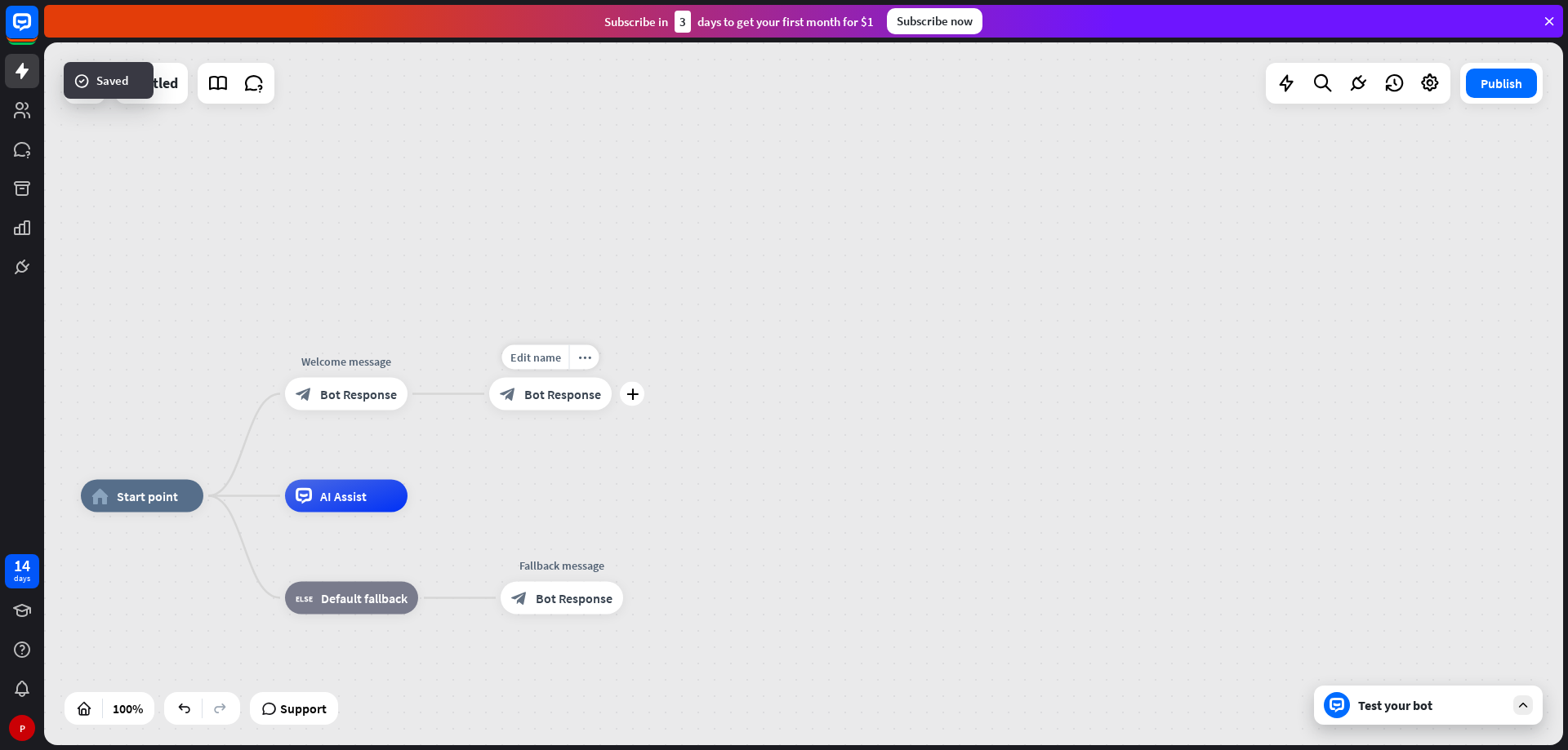
click at [567, 399] on span "Bot Response" at bounding box center [562, 393] width 77 height 16
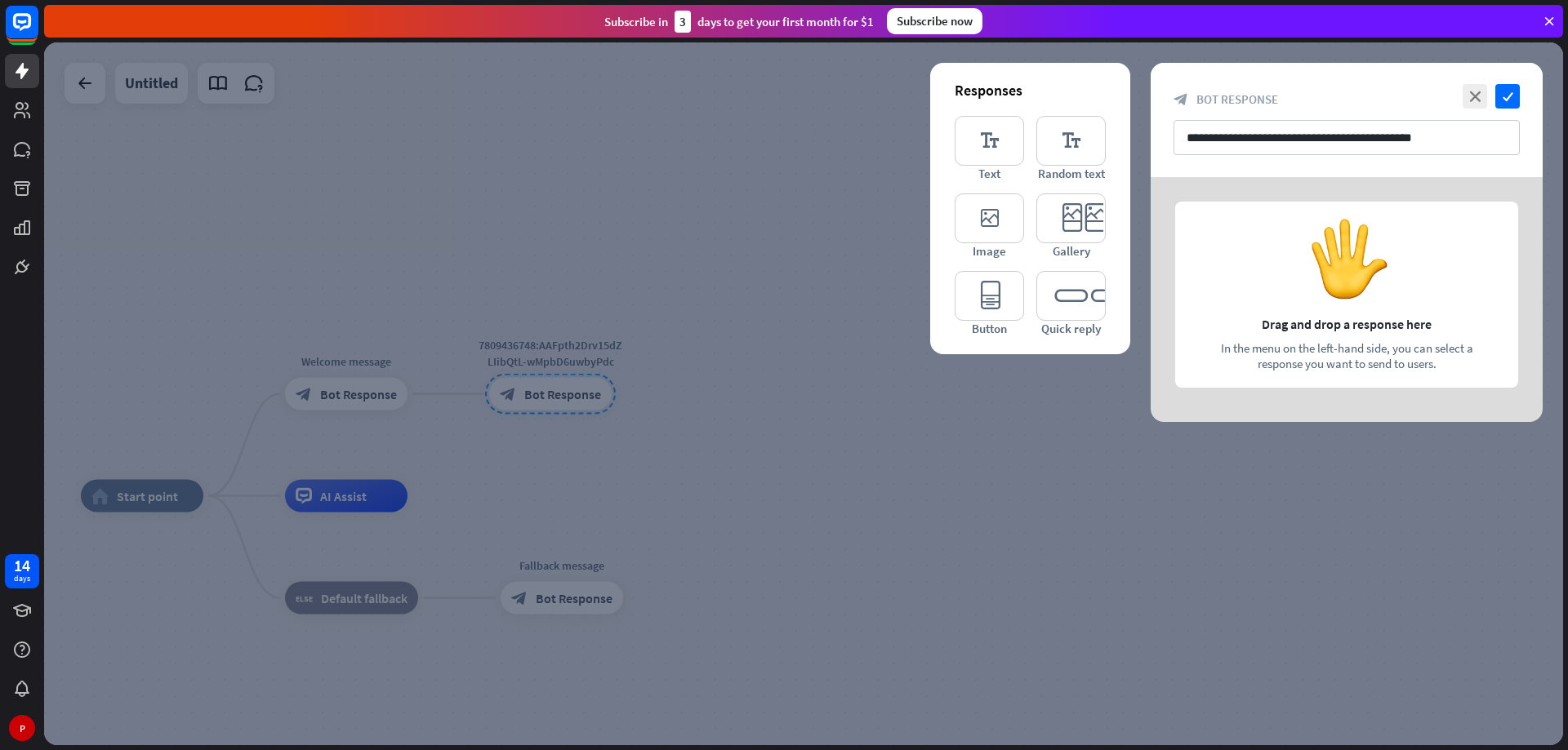
click at [977, 508] on div at bounding box center [803, 393] width 1519 height 703
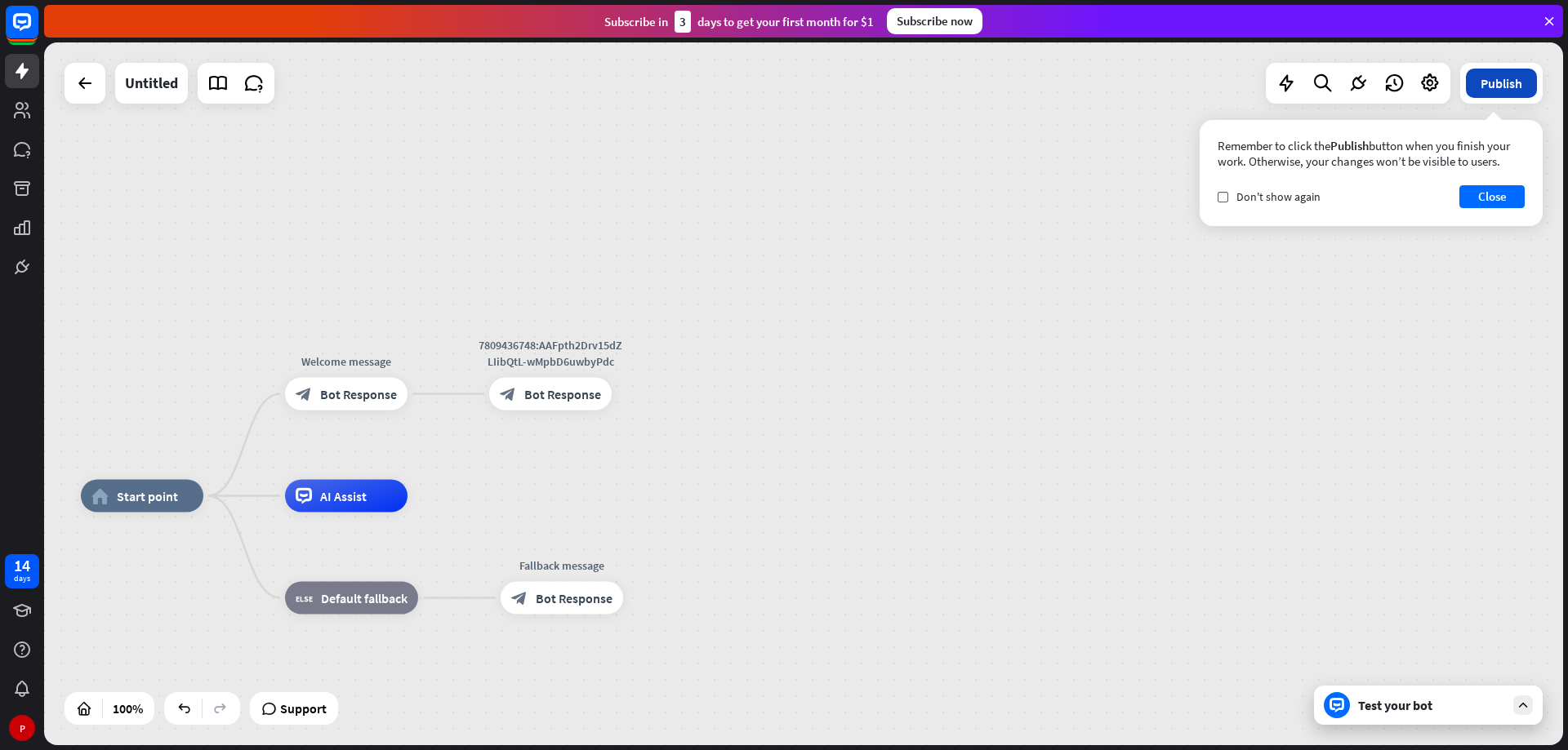
click at [1516, 86] on button "Publish" at bounding box center [1502, 83] width 71 height 29
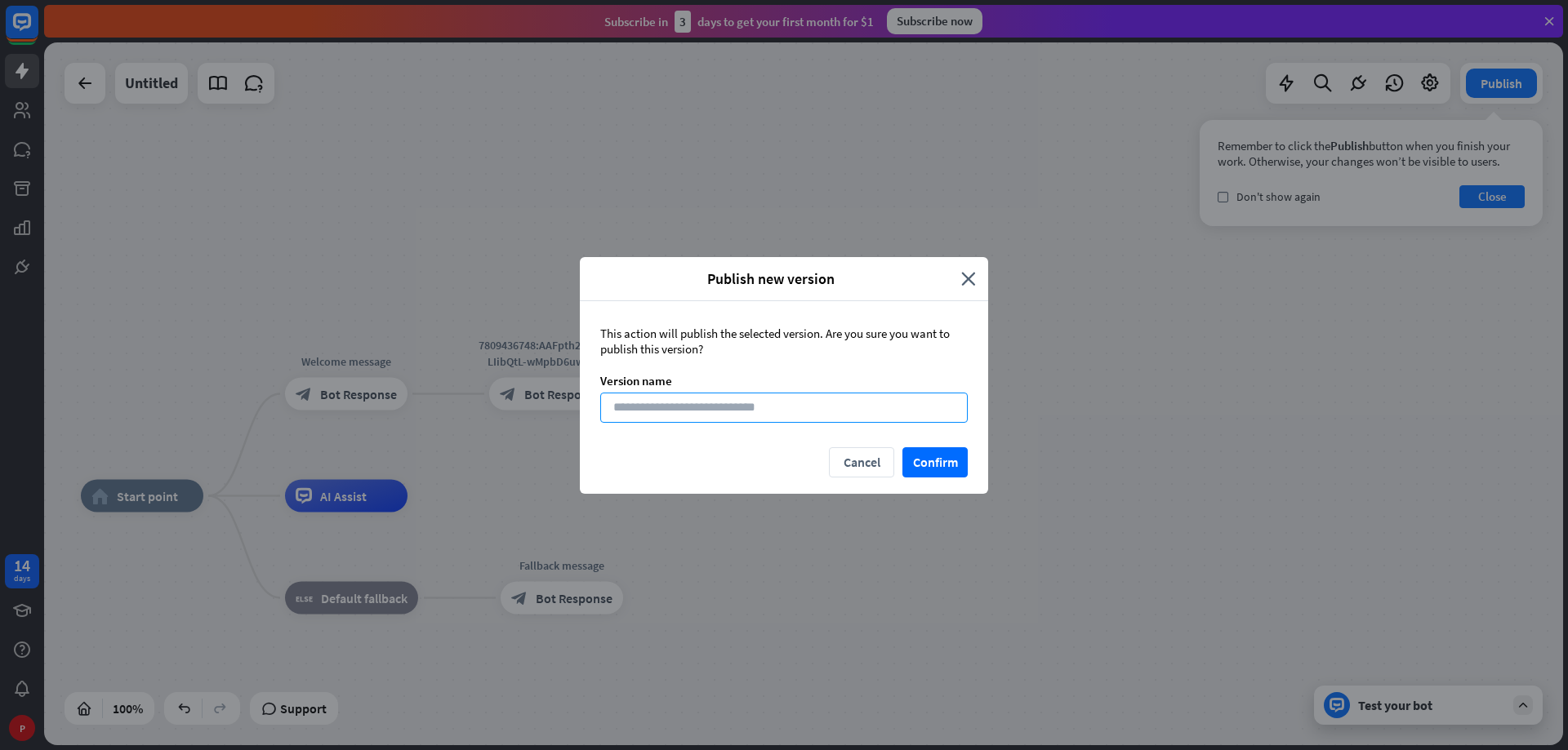
click at [763, 398] on input at bounding box center [784, 407] width 368 height 30
type input "*****"
drag, startPoint x: 939, startPoint y: 463, endPoint x: 970, endPoint y: 517, distance: 62.3
click at [939, 464] on button "Confirm" at bounding box center [935, 462] width 65 height 30
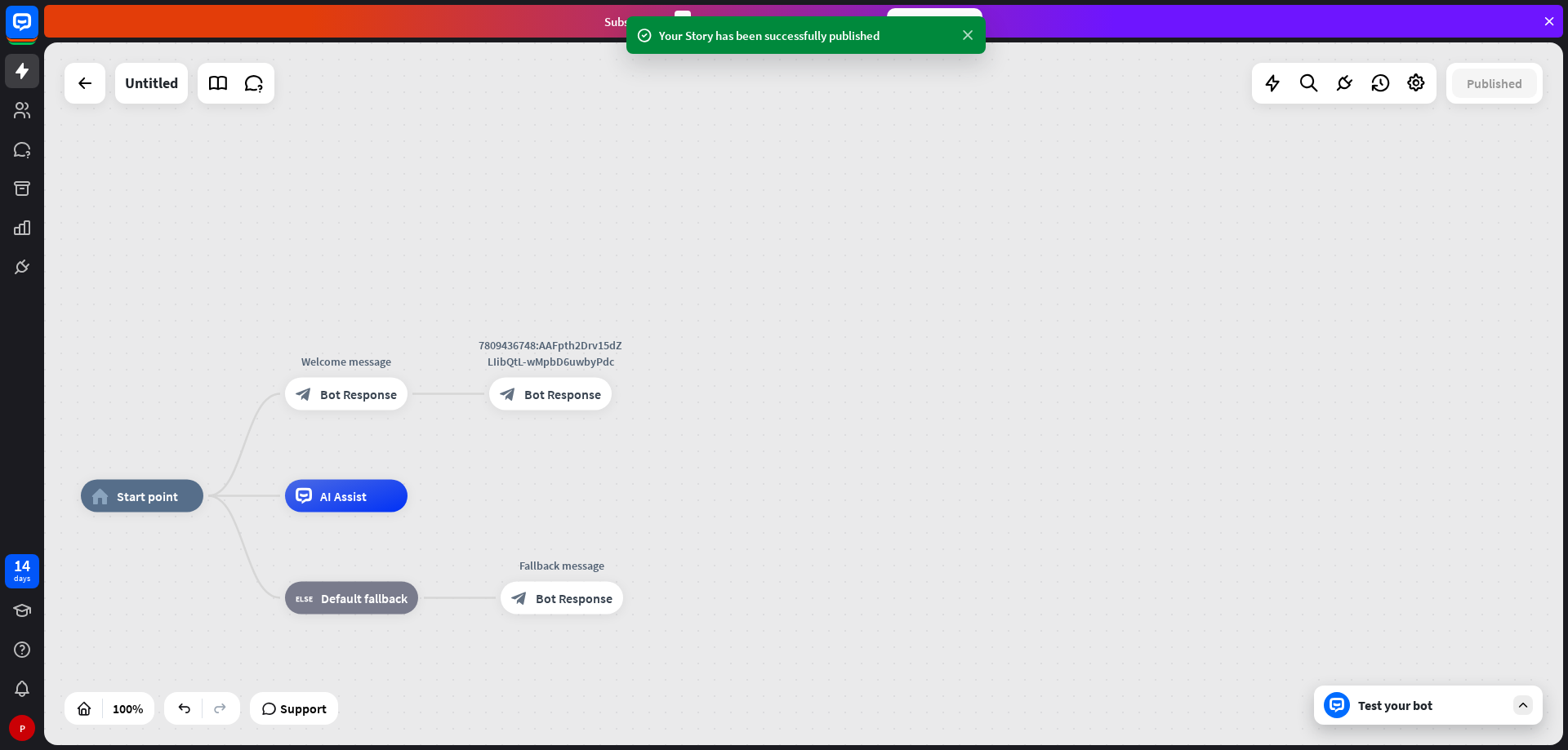
click at [965, 39] on icon at bounding box center [967, 35] width 16 height 17
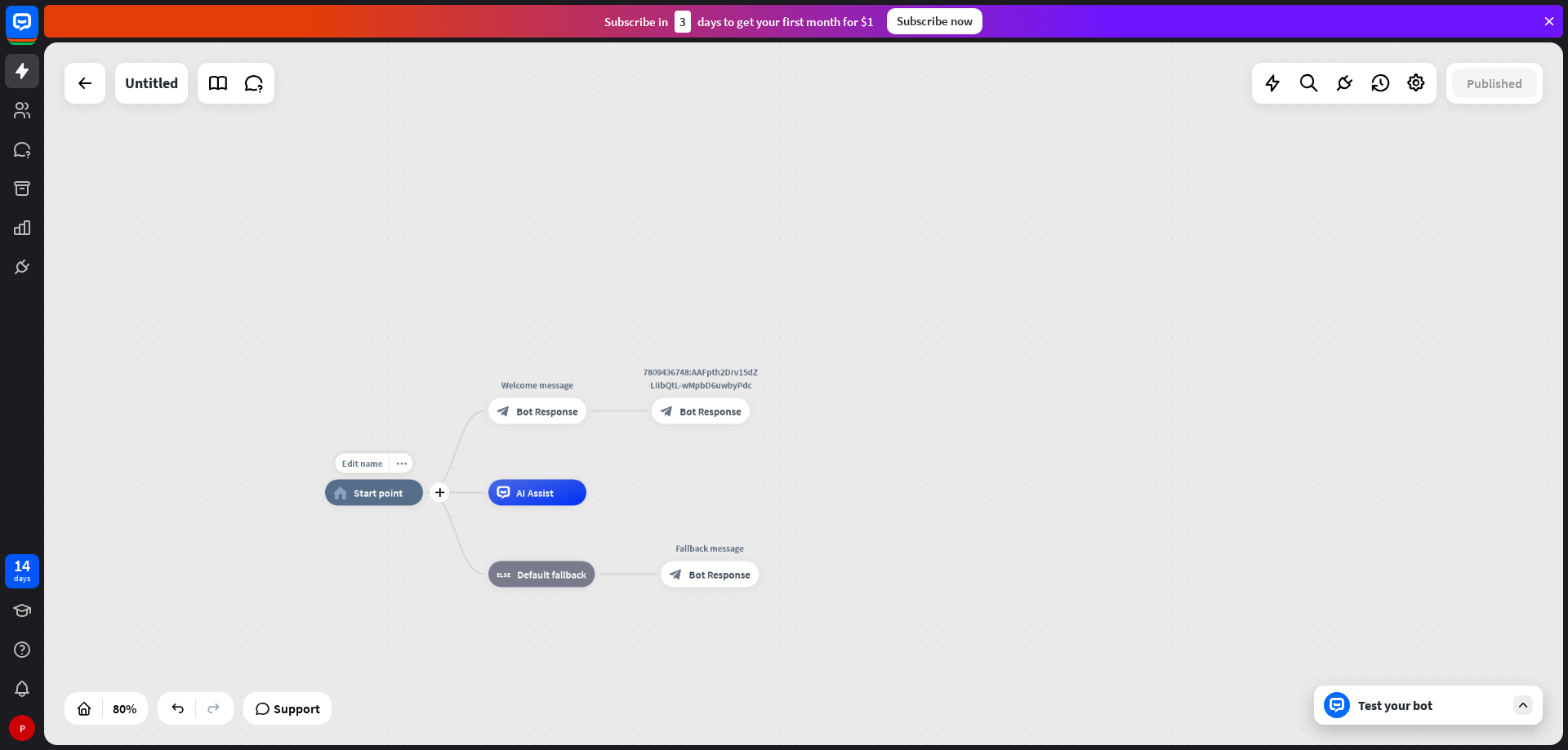
click at [347, 499] on div "home_2 Start point" at bounding box center [374, 492] width 98 height 26
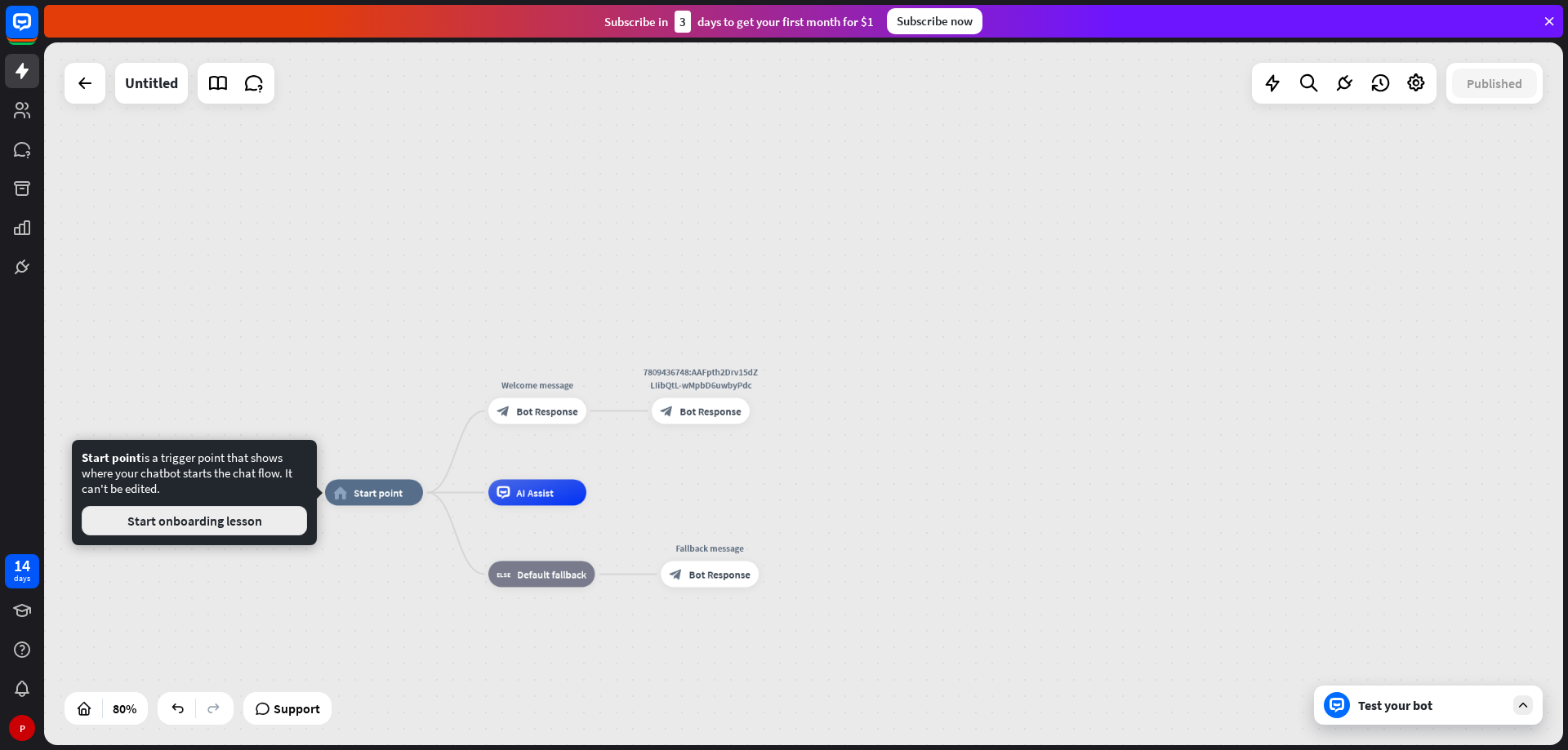
click at [211, 526] on button "Start onboarding lesson" at bounding box center [194, 521] width 225 height 29
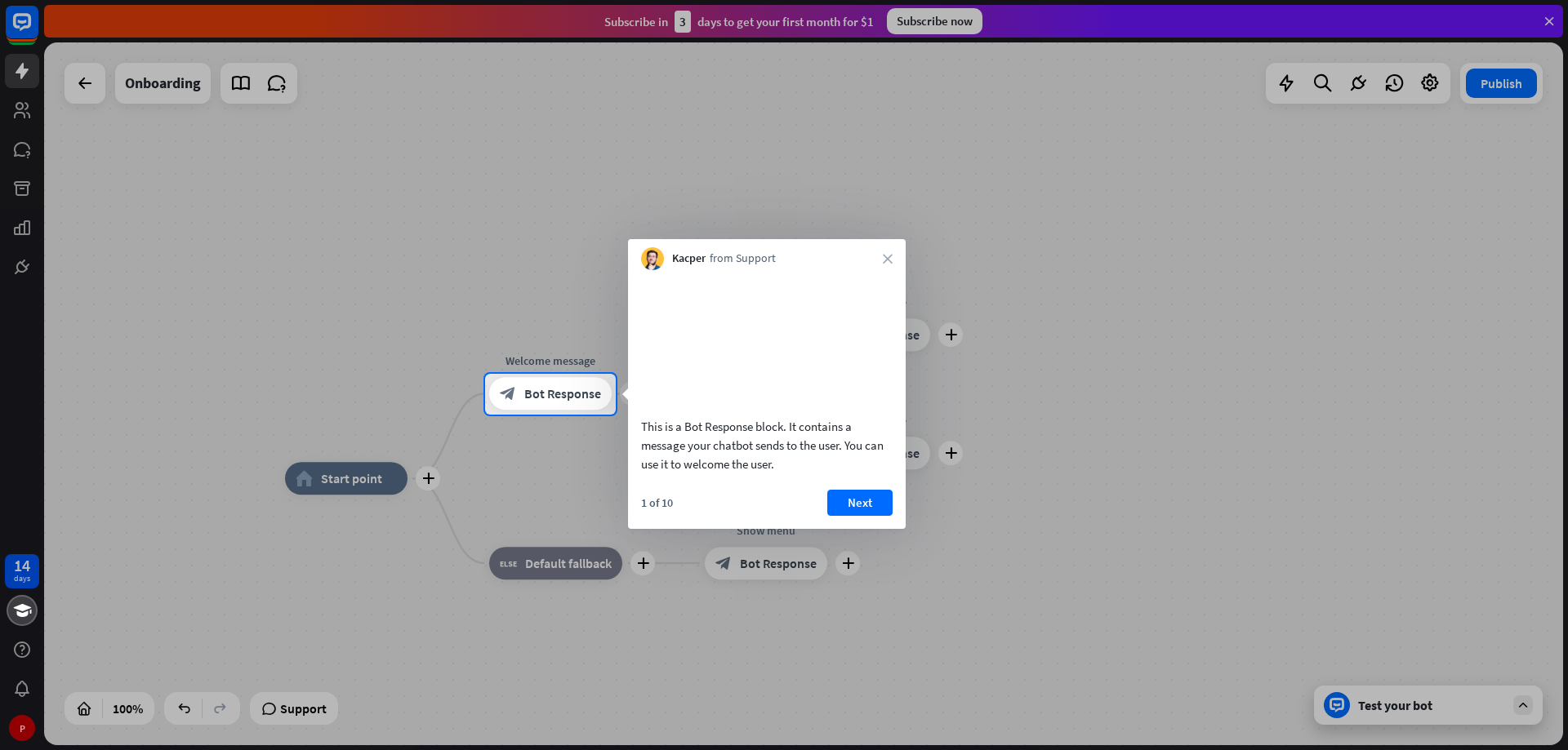
click at [880, 257] on div "Kacper from Support close" at bounding box center [767, 254] width 278 height 31
click at [859, 515] on button "Next" at bounding box center [860, 503] width 65 height 26
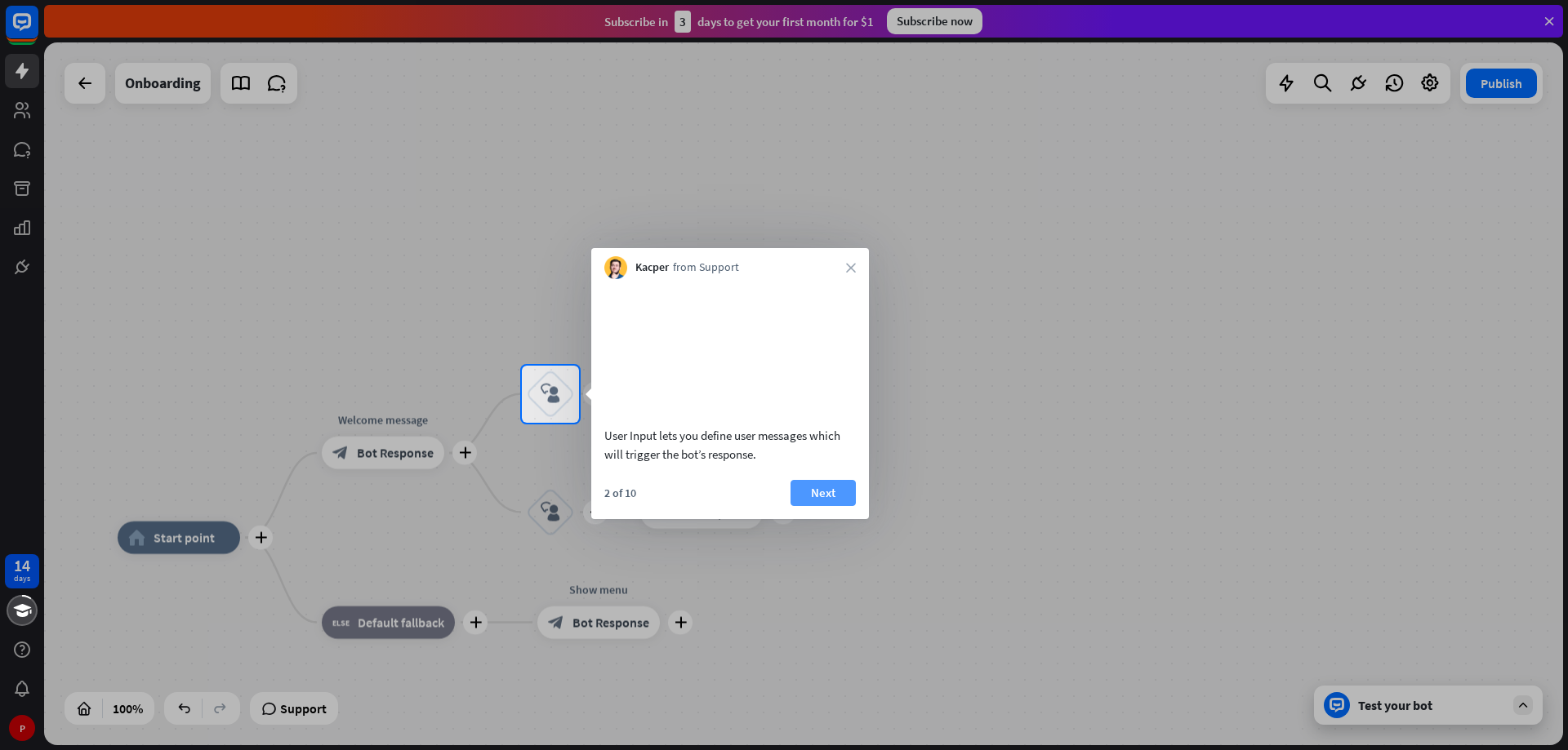
drag, startPoint x: 827, startPoint y: 509, endPoint x: 897, endPoint y: 537, distance: 75.4
click at [829, 506] on button "Next" at bounding box center [824, 493] width 65 height 26
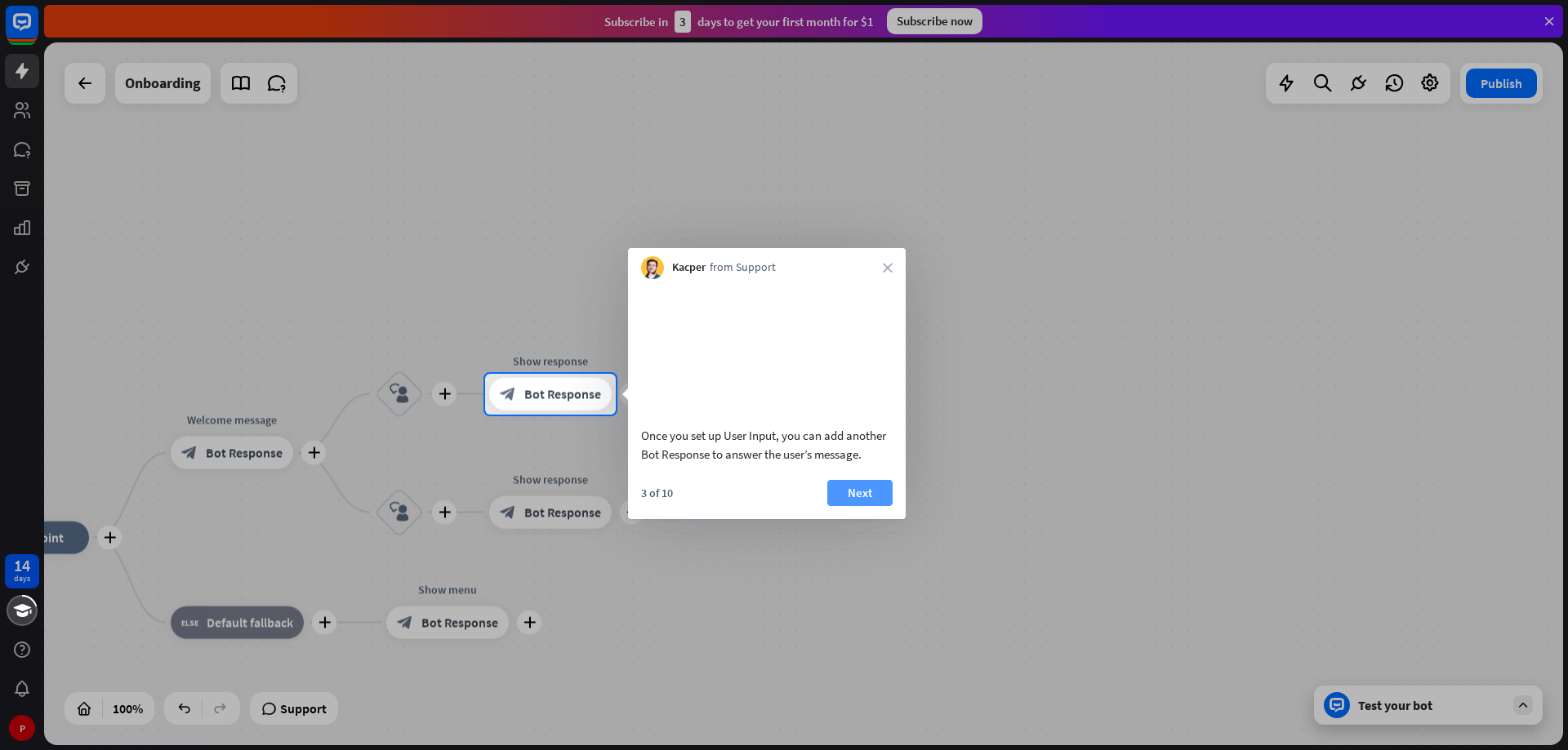
drag, startPoint x: 887, startPoint y: 518, endPoint x: 895, endPoint y: 532, distance: 16.1
click at [887, 506] on button "Next" at bounding box center [860, 493] width 65 height 26
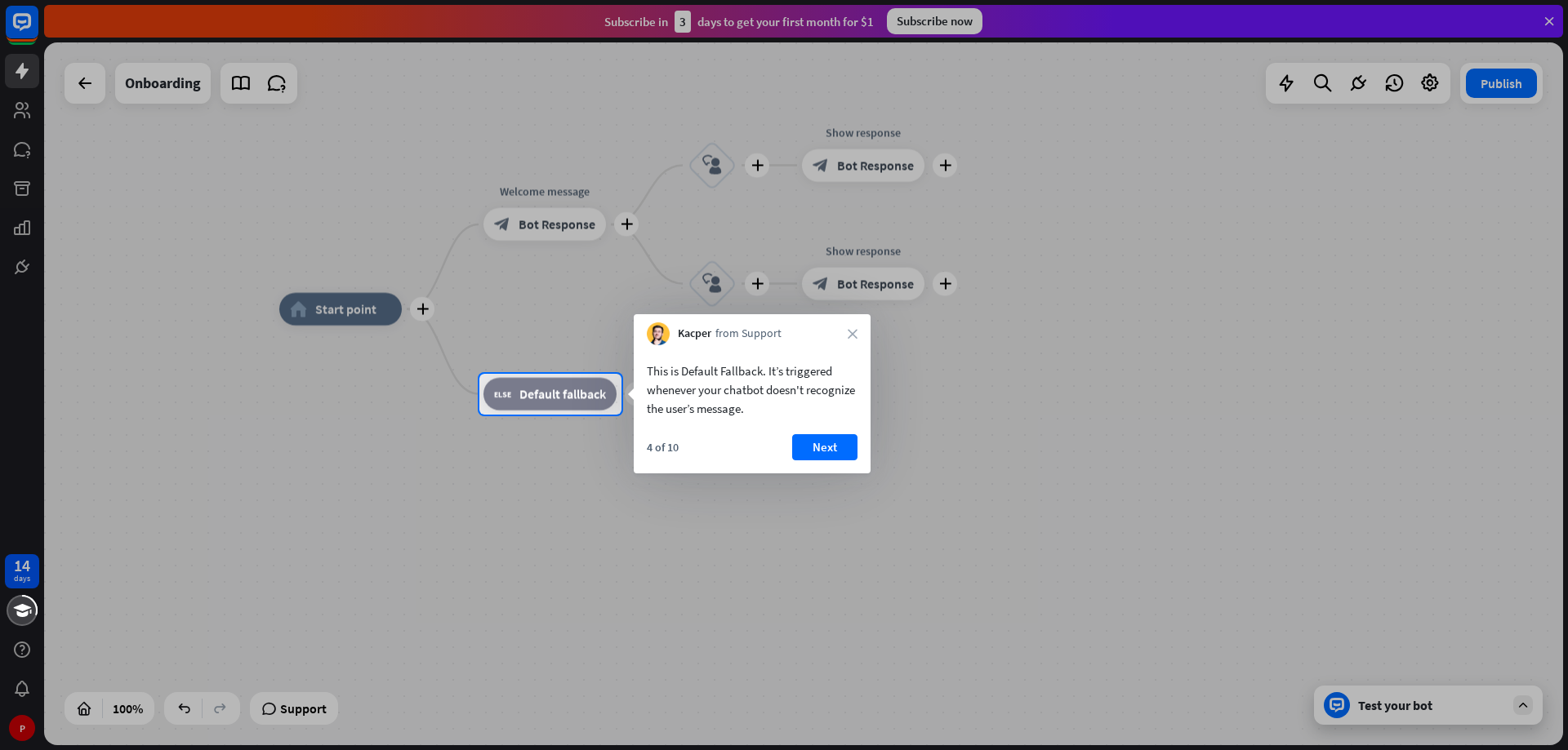
click at [834, 449] on button "Next" at bounding box center [825, 447] width 65 height 26
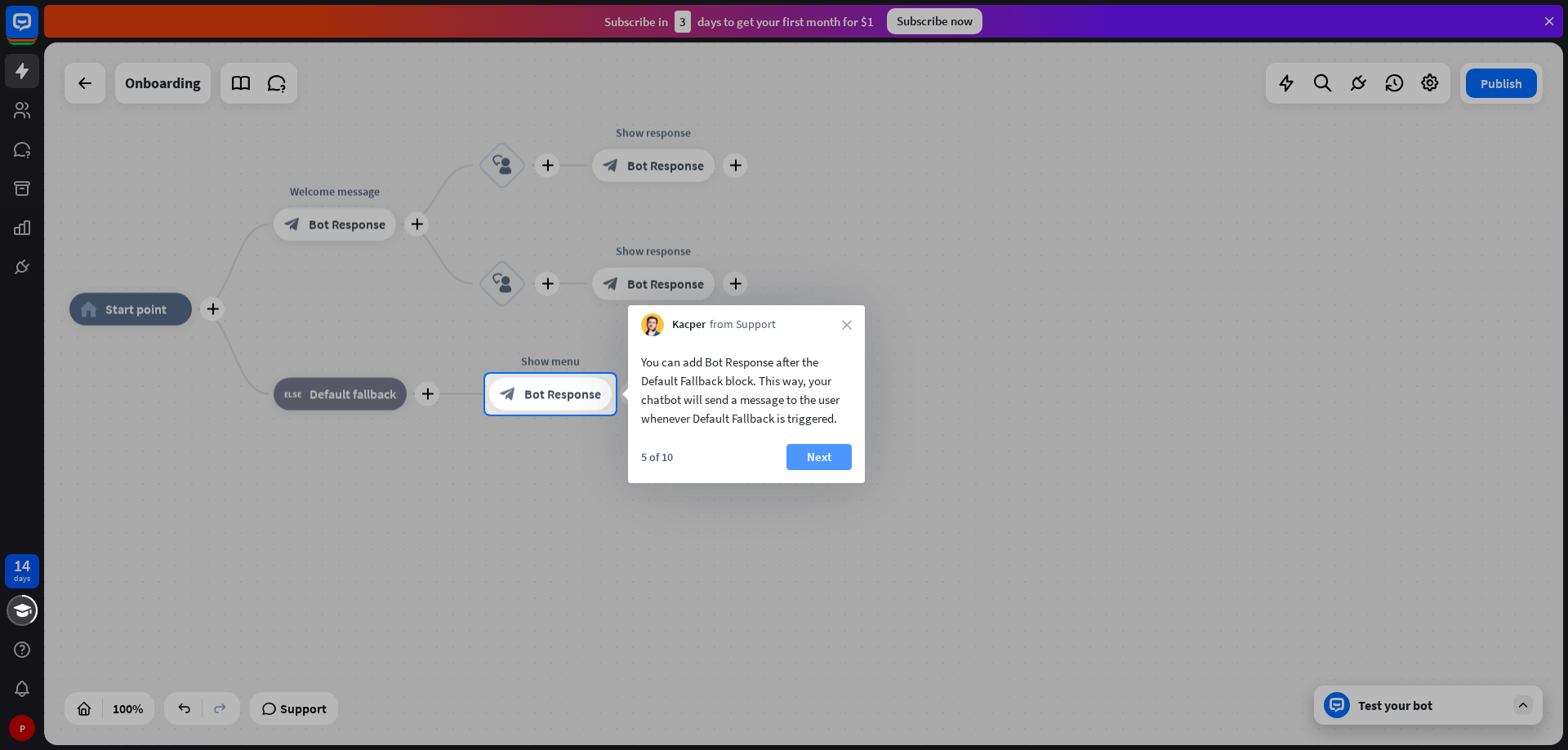
click at [815, 465] on button "Next" at bounding box center [819, 457] width 65 height 26
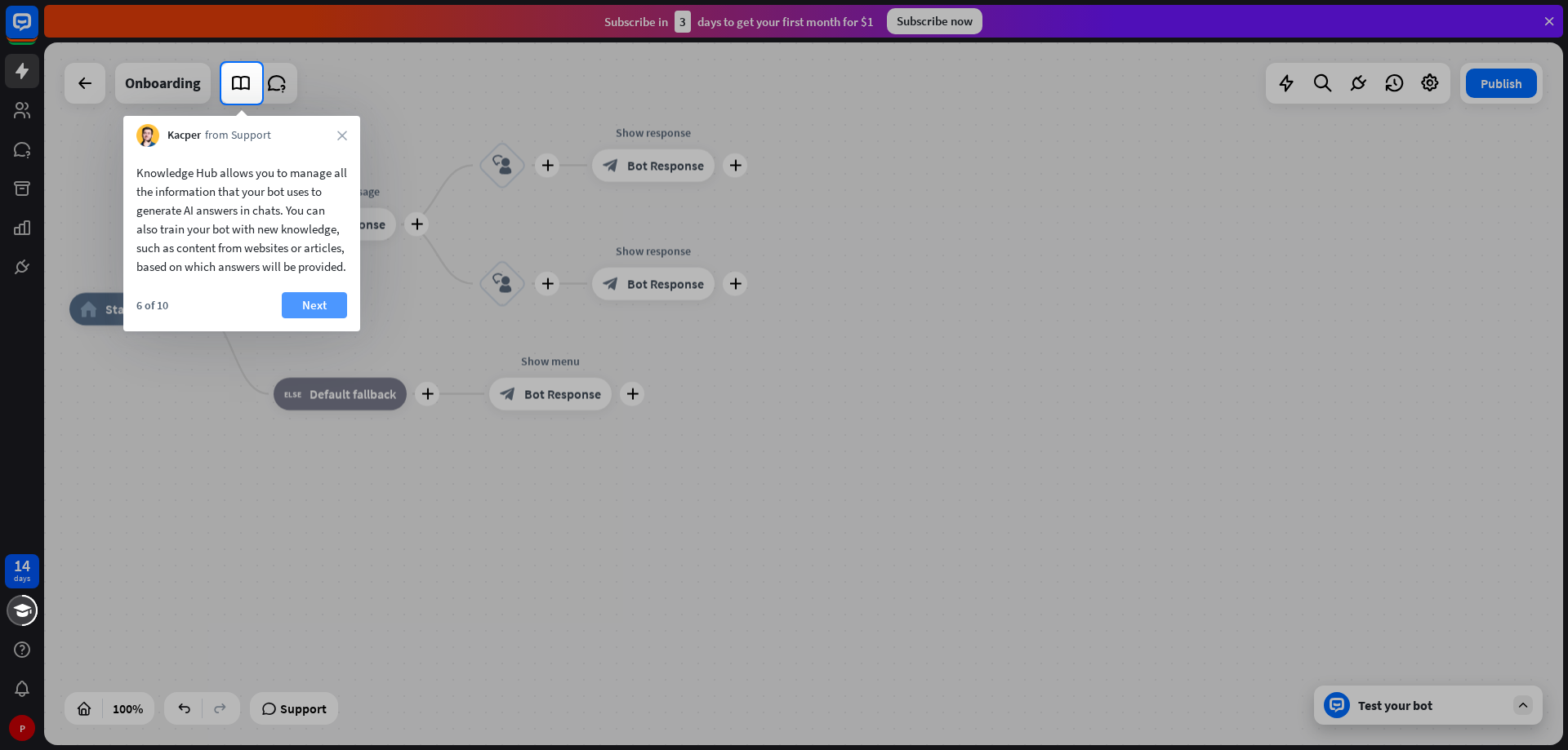
click at [322, 319] on button "Next" at bounding box center [315, 305] width 65 height 26
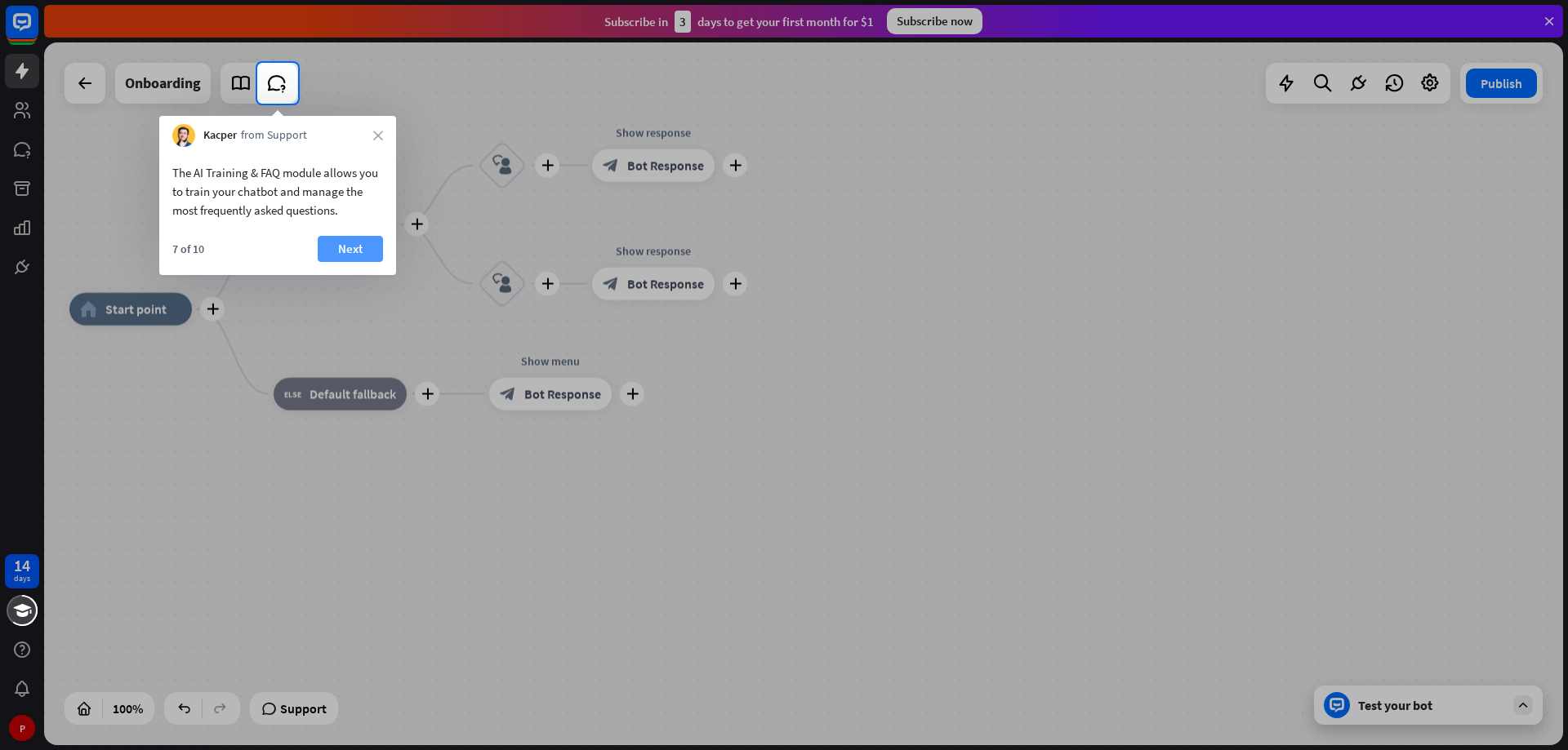
drag, startPoint x: 332, startPoint y: 253, endPoint x: 372, endPoint y: 336, distance: 92.1
click at [333, 253] on button "Next" at bounding box center [351, 249] width 65 height 26
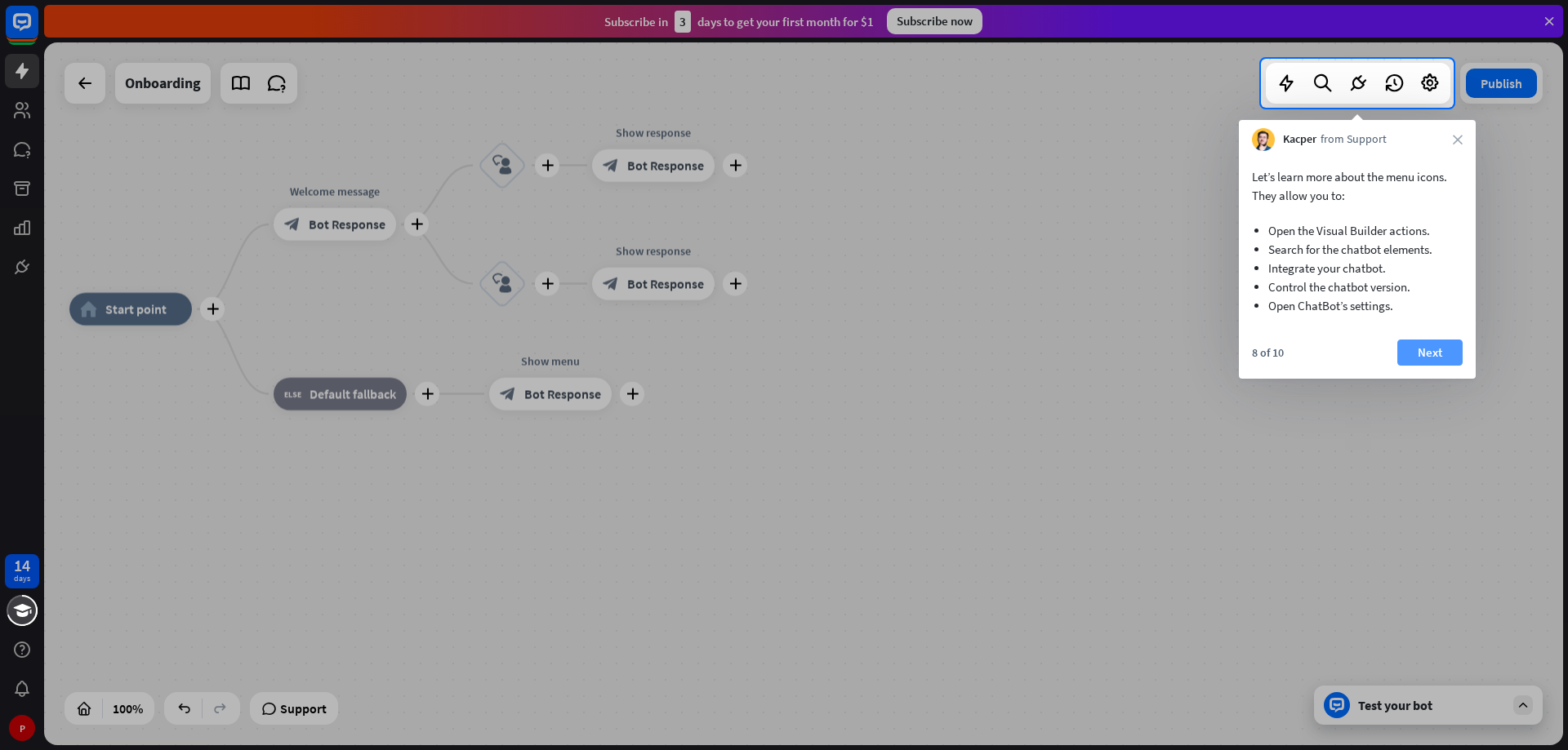
click at [1432, 348] on button "Next" at bounding box center [1430, 352] width 65 height 26
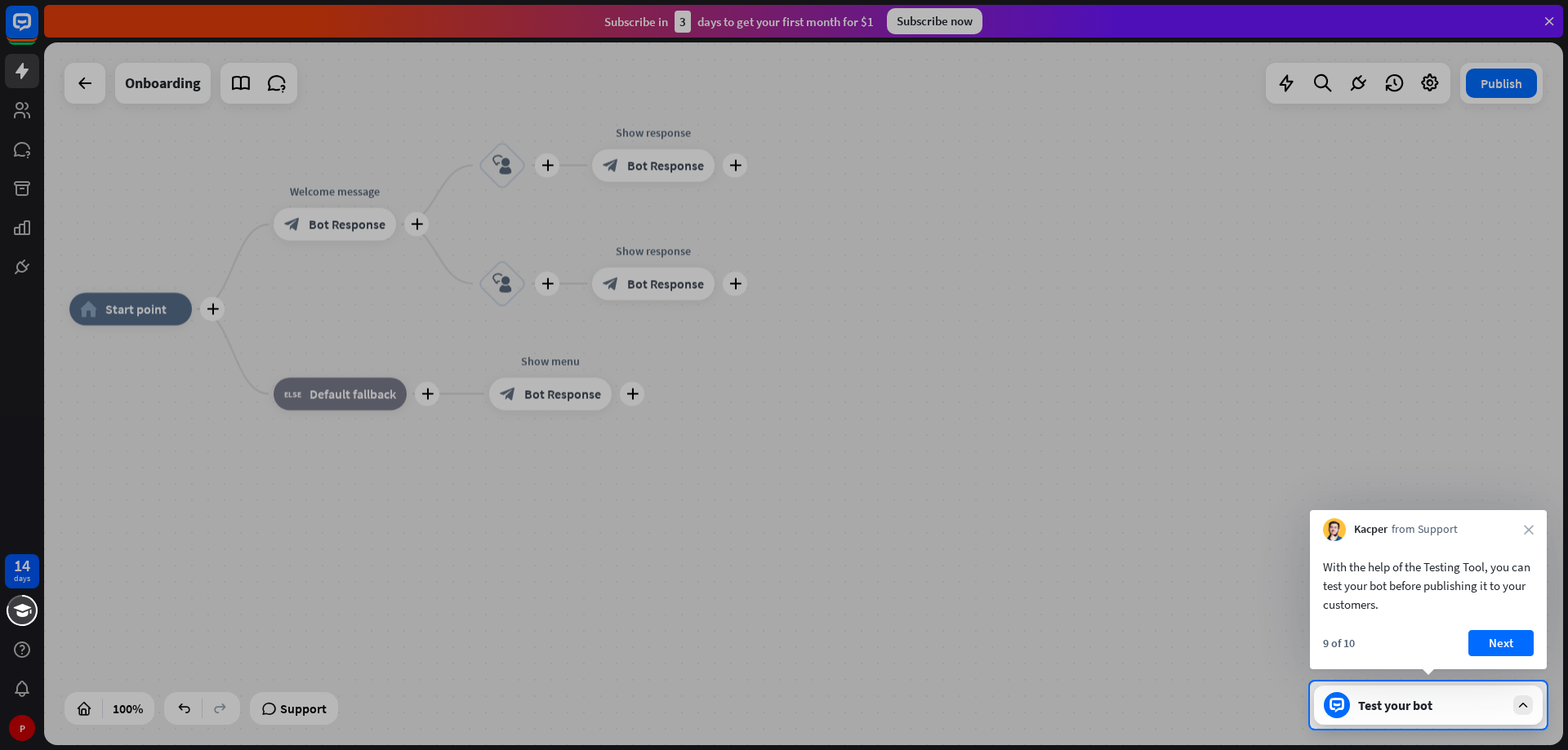
click at [1511, 642] on button "Next" at bounding box center [1501, 643] width 65 height 26
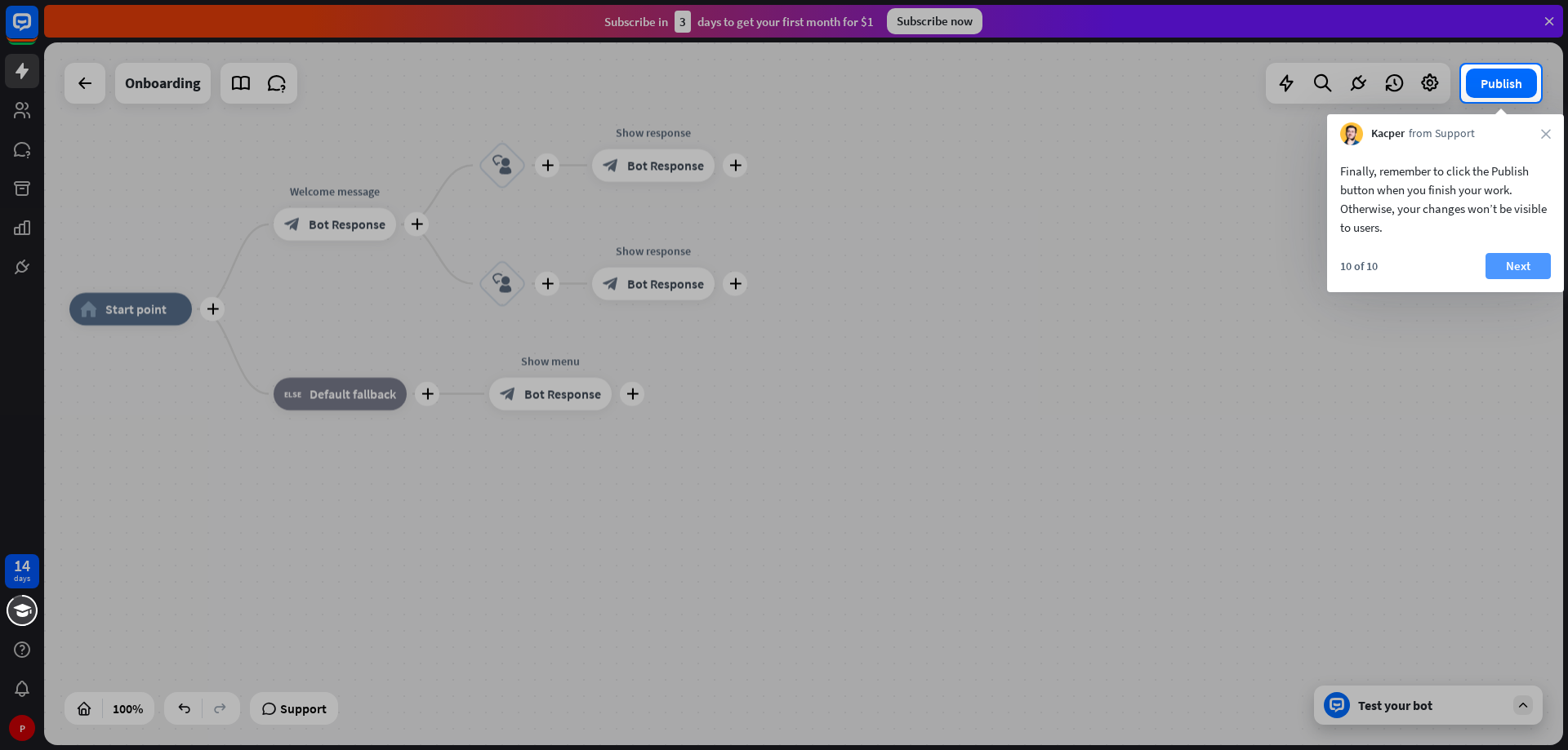
click at [1522, 267] on button "Next" at bounding box center [1518, 266] width 65 height 26
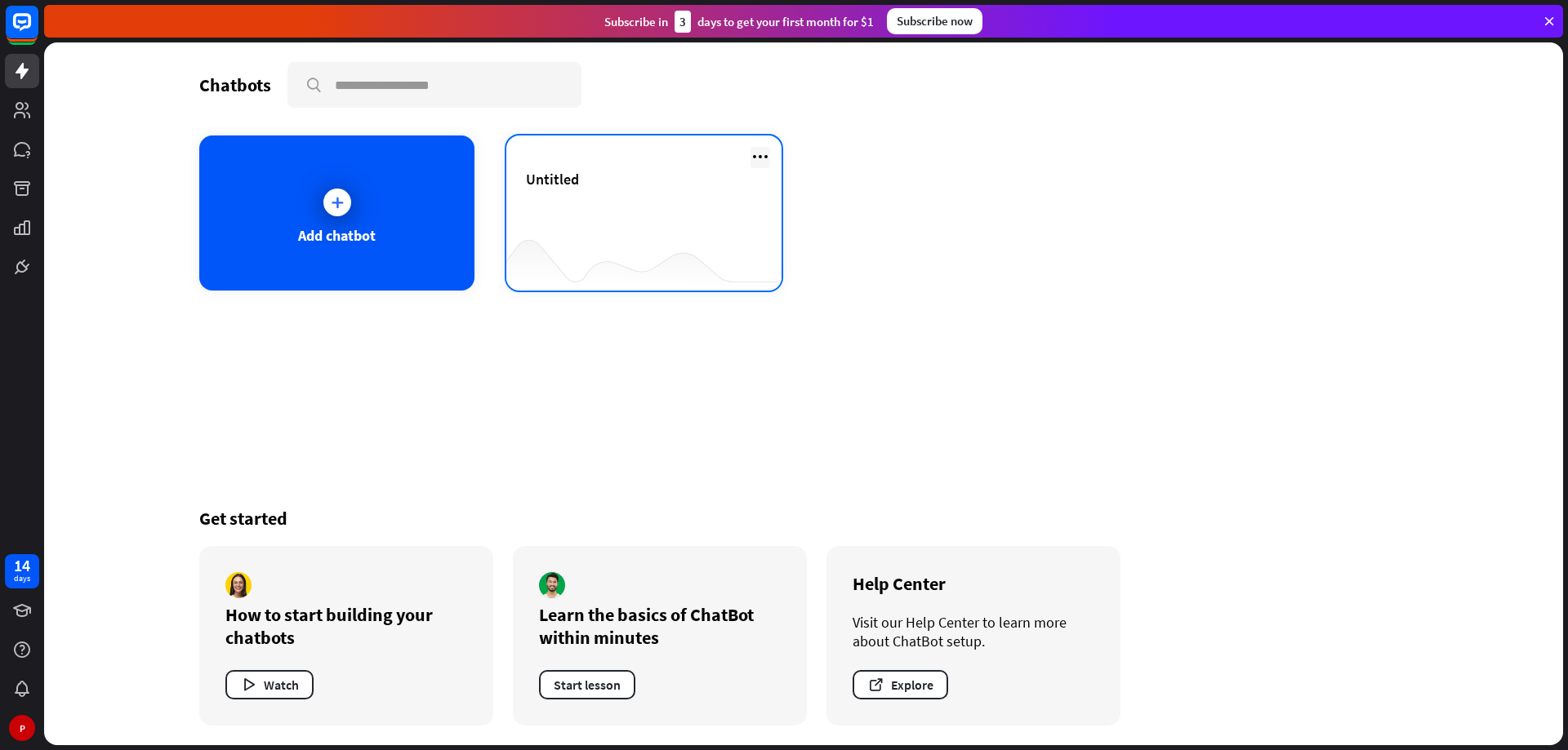
click at [762, 156] on icon at bounding box center [760, 156] width 20 height 20
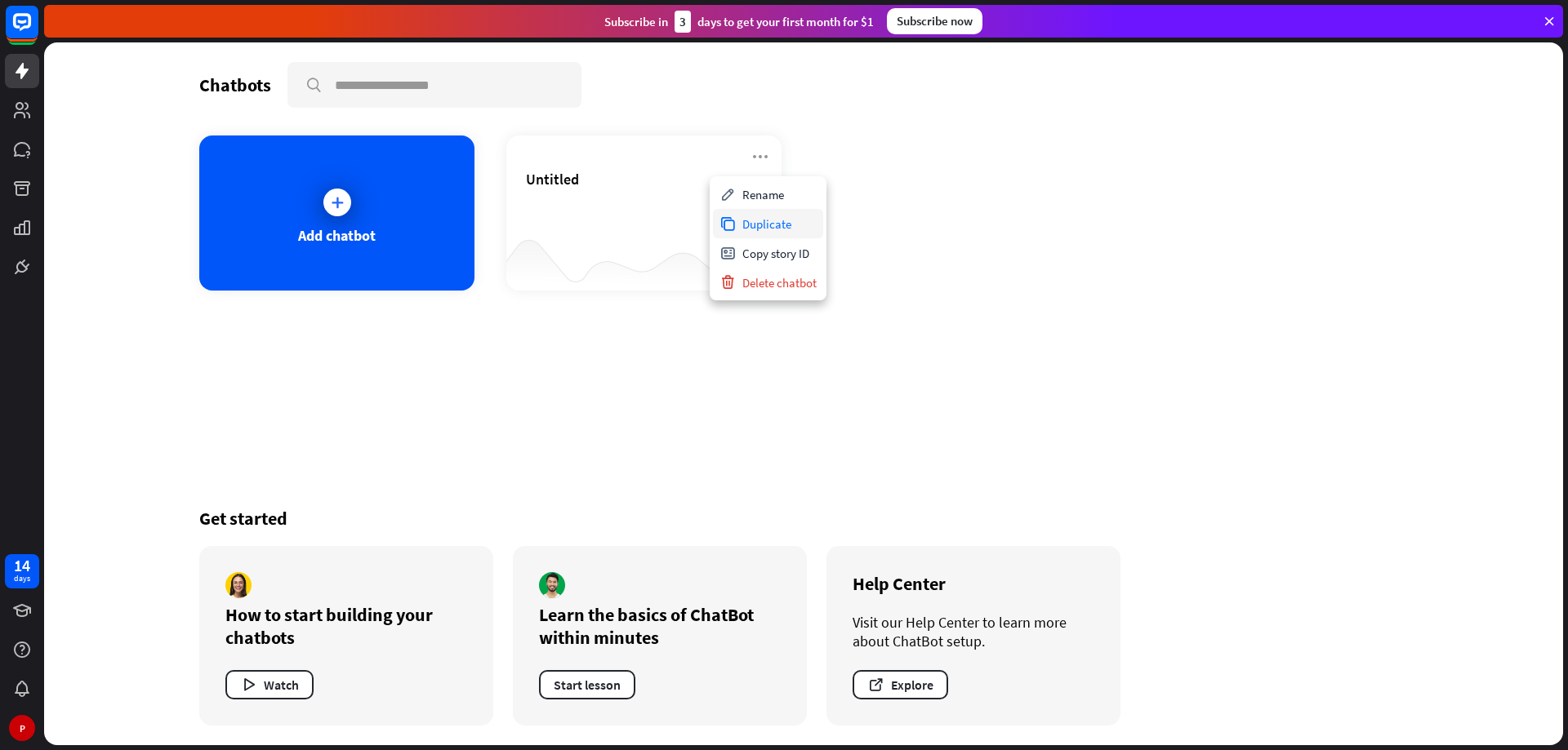
click at [787, 221] on div "Duplicate" at bounding box center [768, 223] width 110 height 29
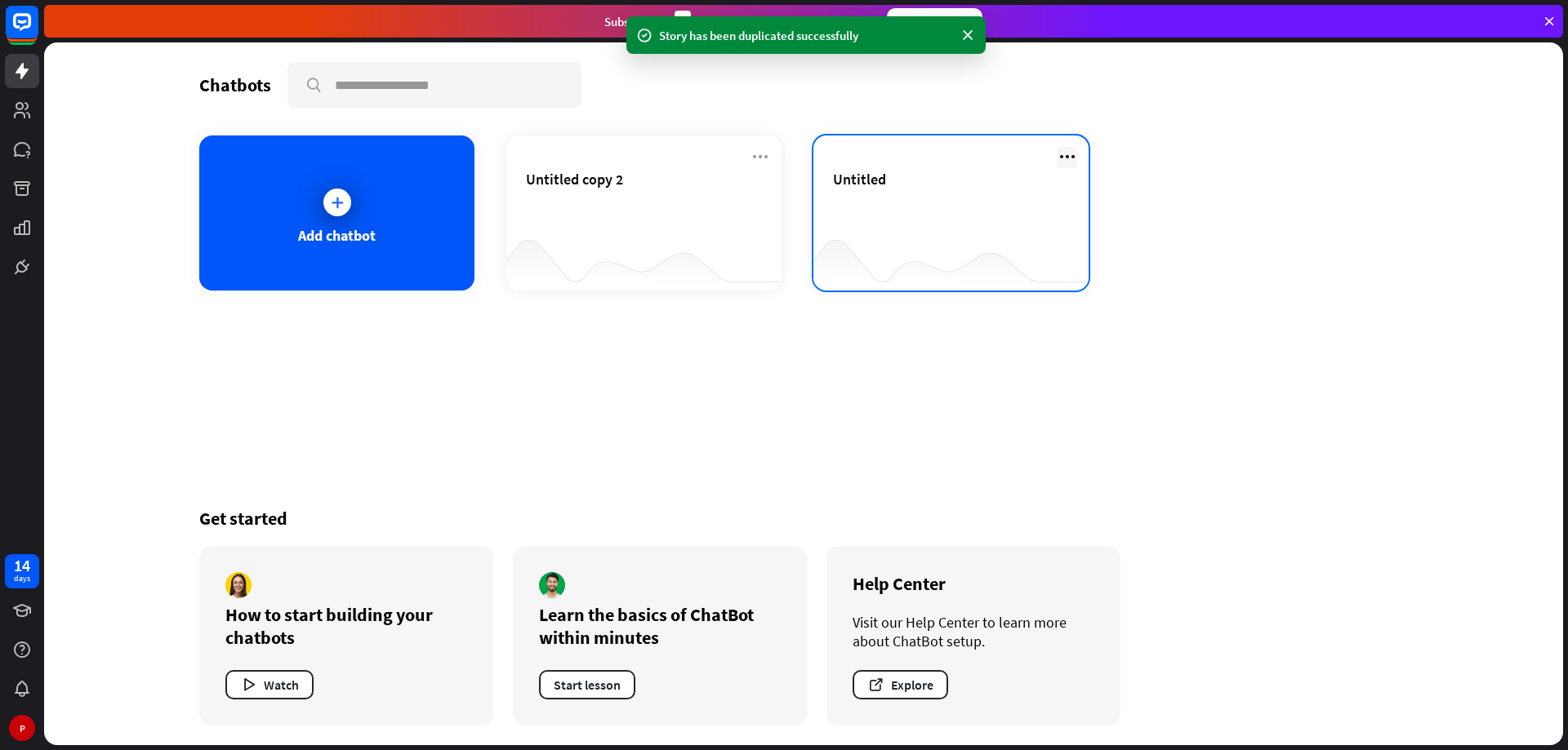
click at [1069, 155] on icon at bounding box center [1067, 156] width 20 height 20
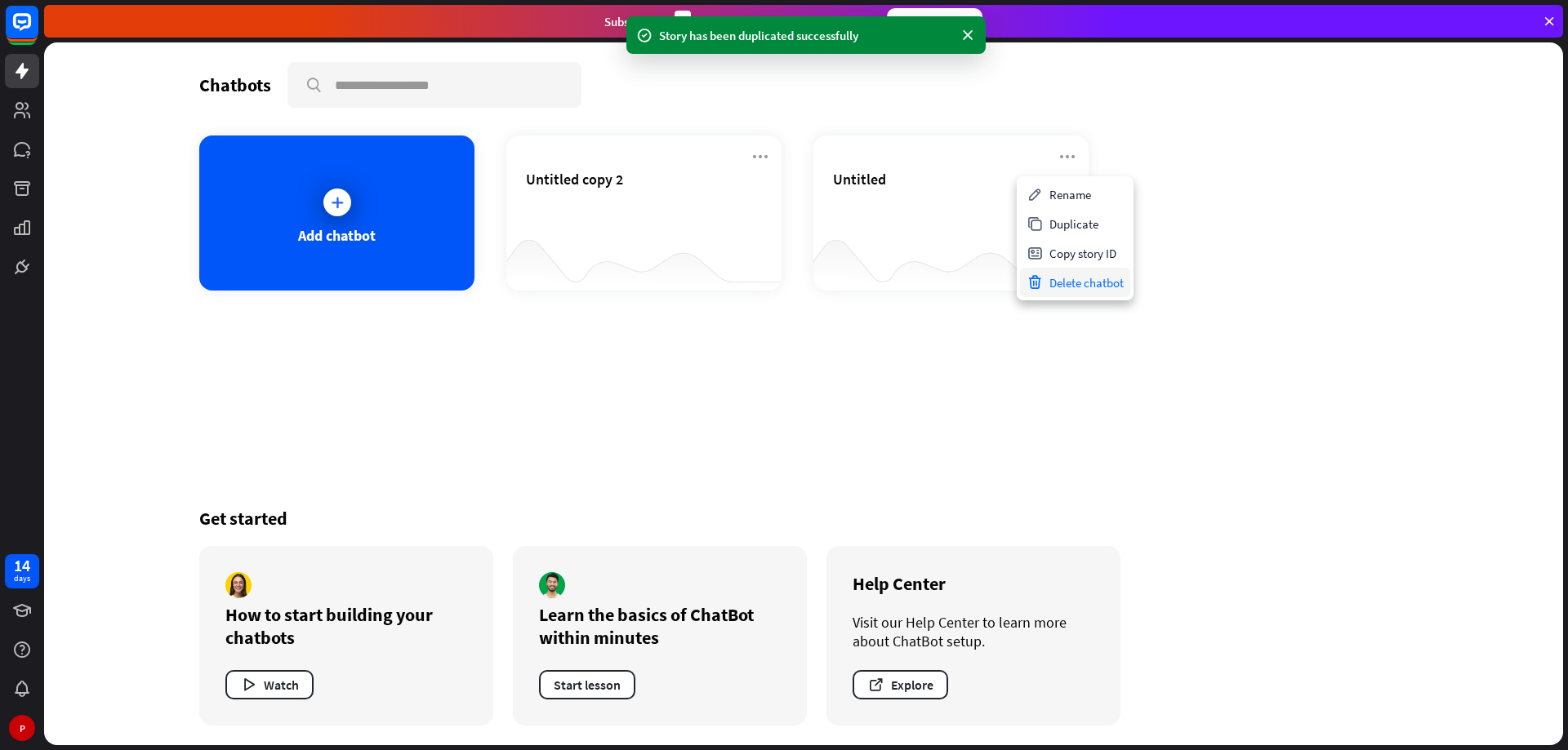
click at [1074, 274] on div "Delete chatbot" at bounding box center [1075, 283] width 110 height 29
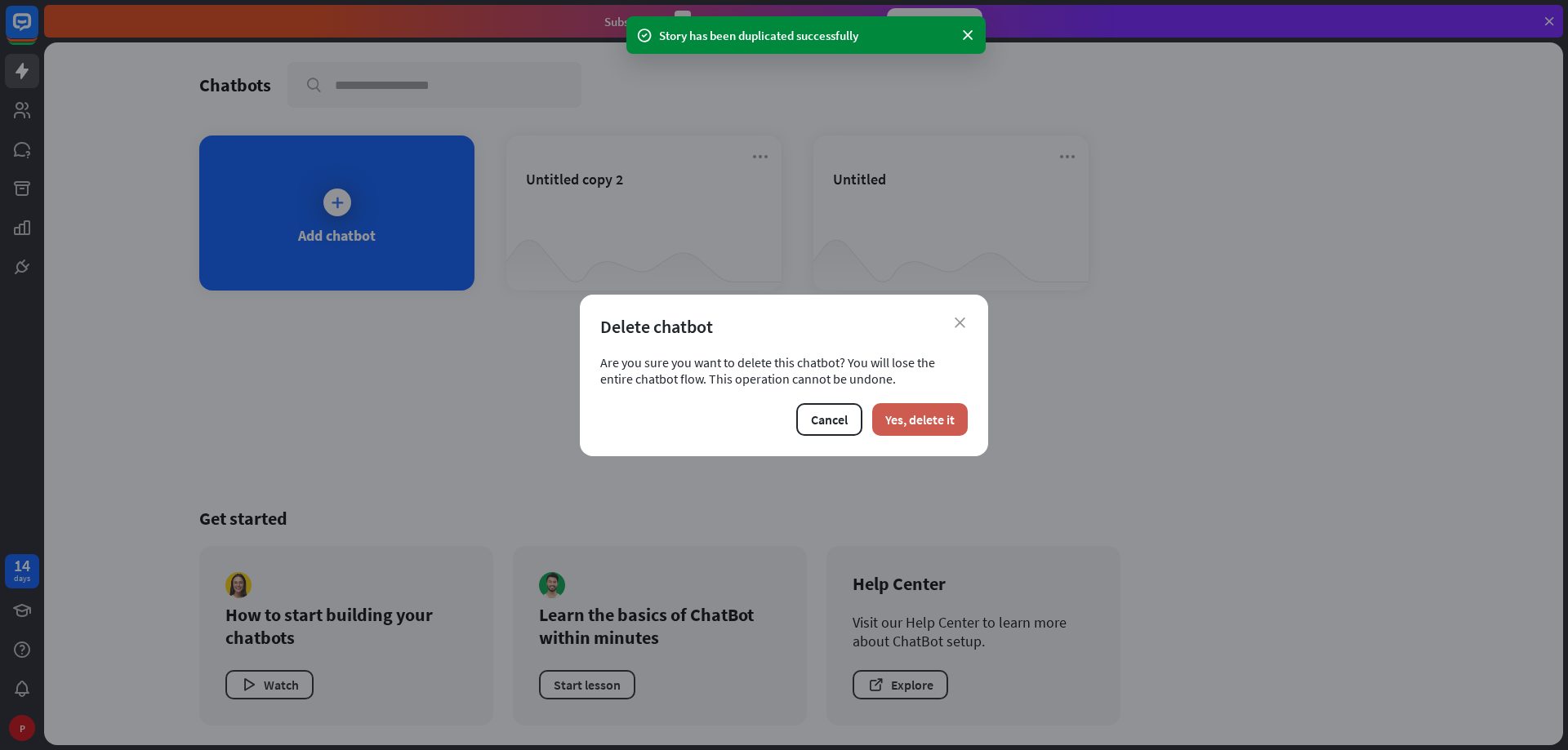
click at [917, 424] on button "Yes, delete it" at bounding box center [920, 419] width 95 height 33
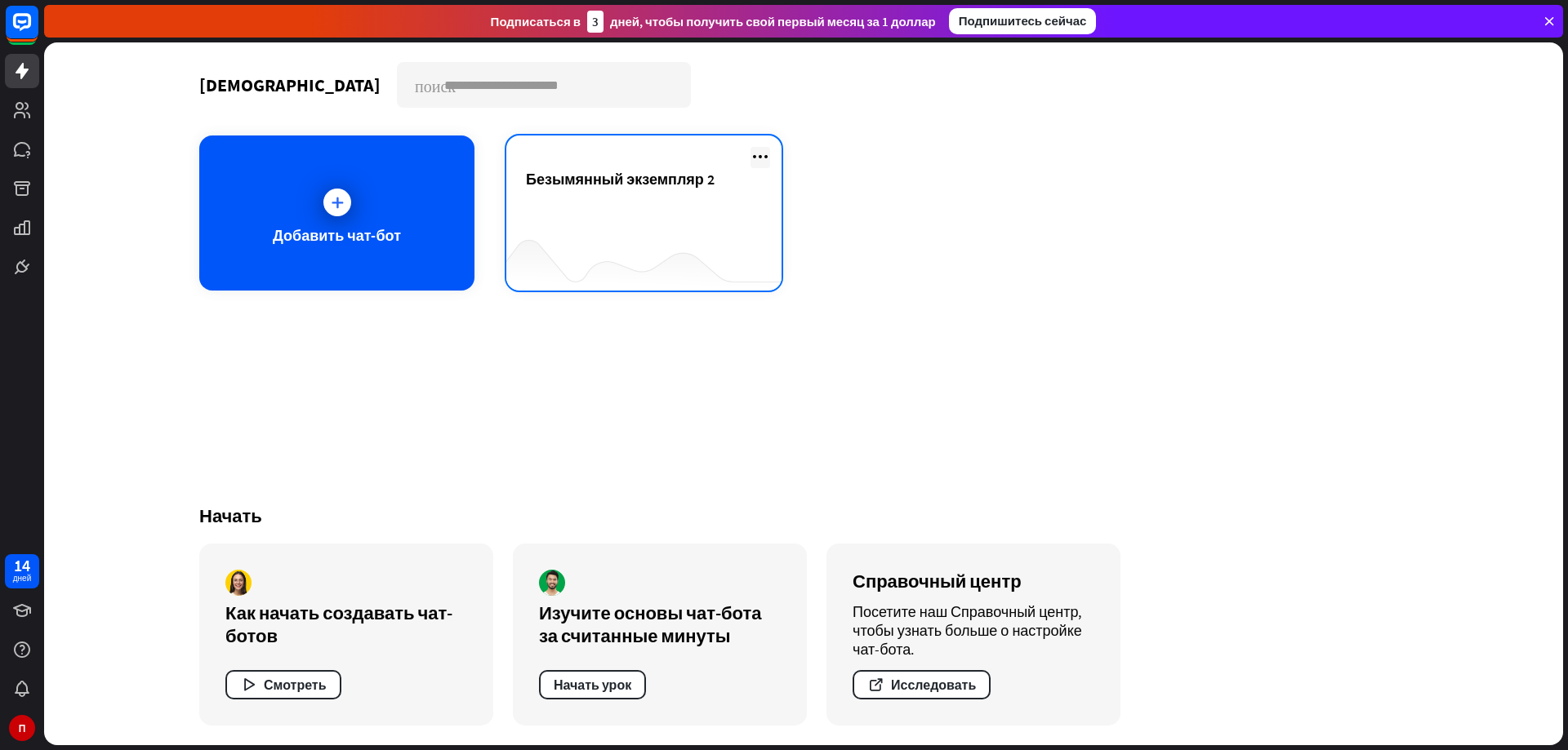
click at [753, 155] on icon at bounding box center [760, 156] width 20 height 20
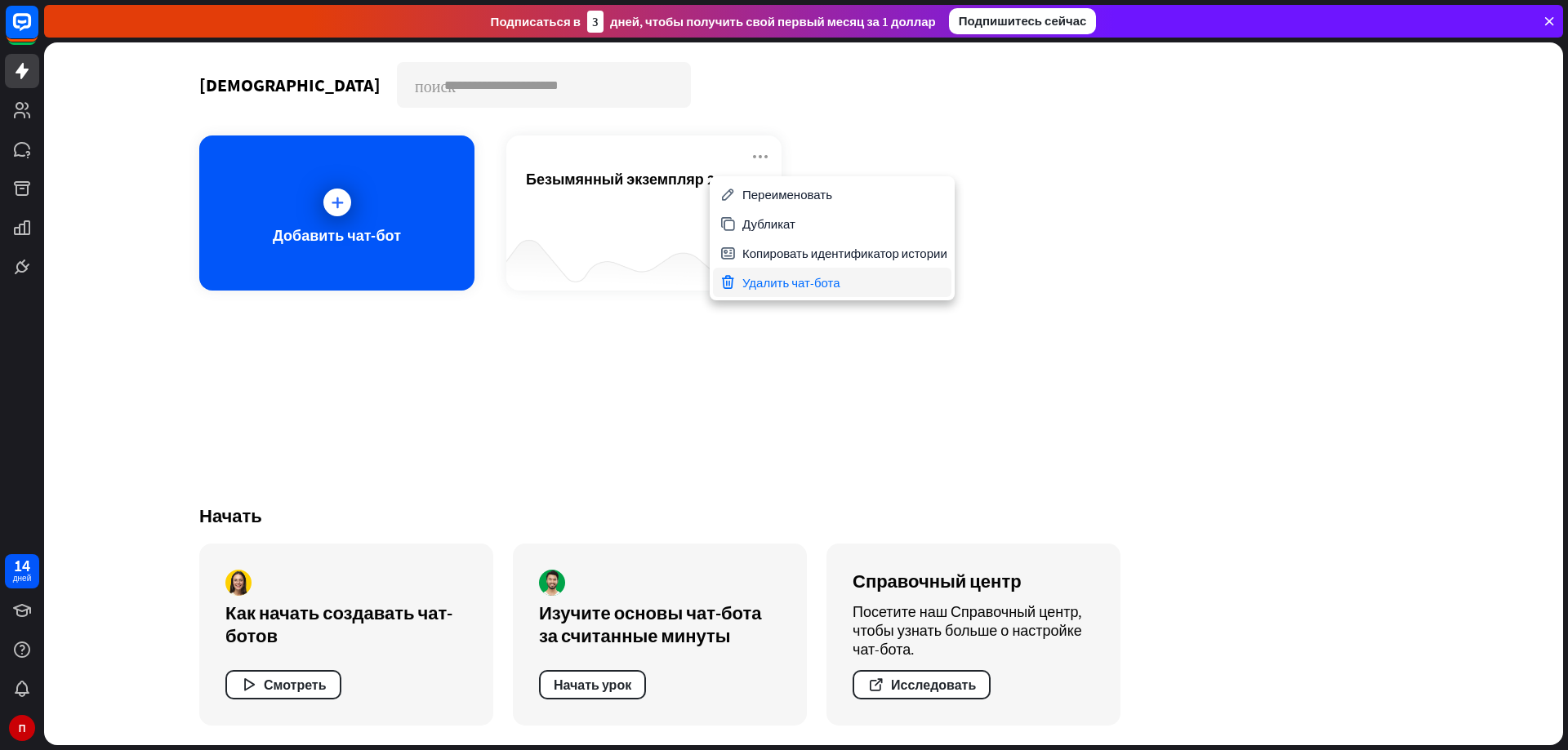
click at [751, 282] on font "Удалить чат-бота" at bounding box center [792, 283] width 98 height 15
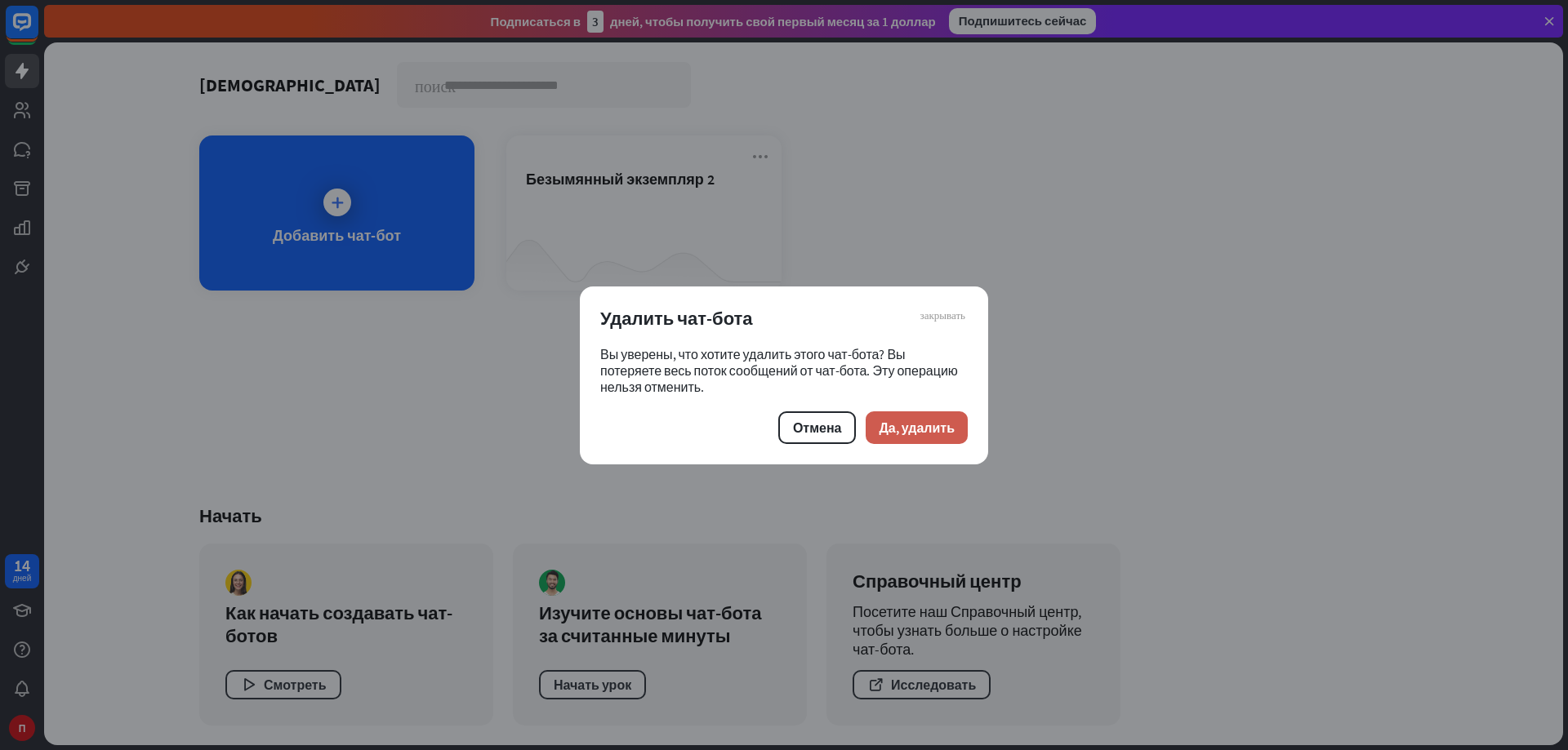
click at [922, 433] on font "Да, удалить" at bounding box center [916, 427] width 76 height 16
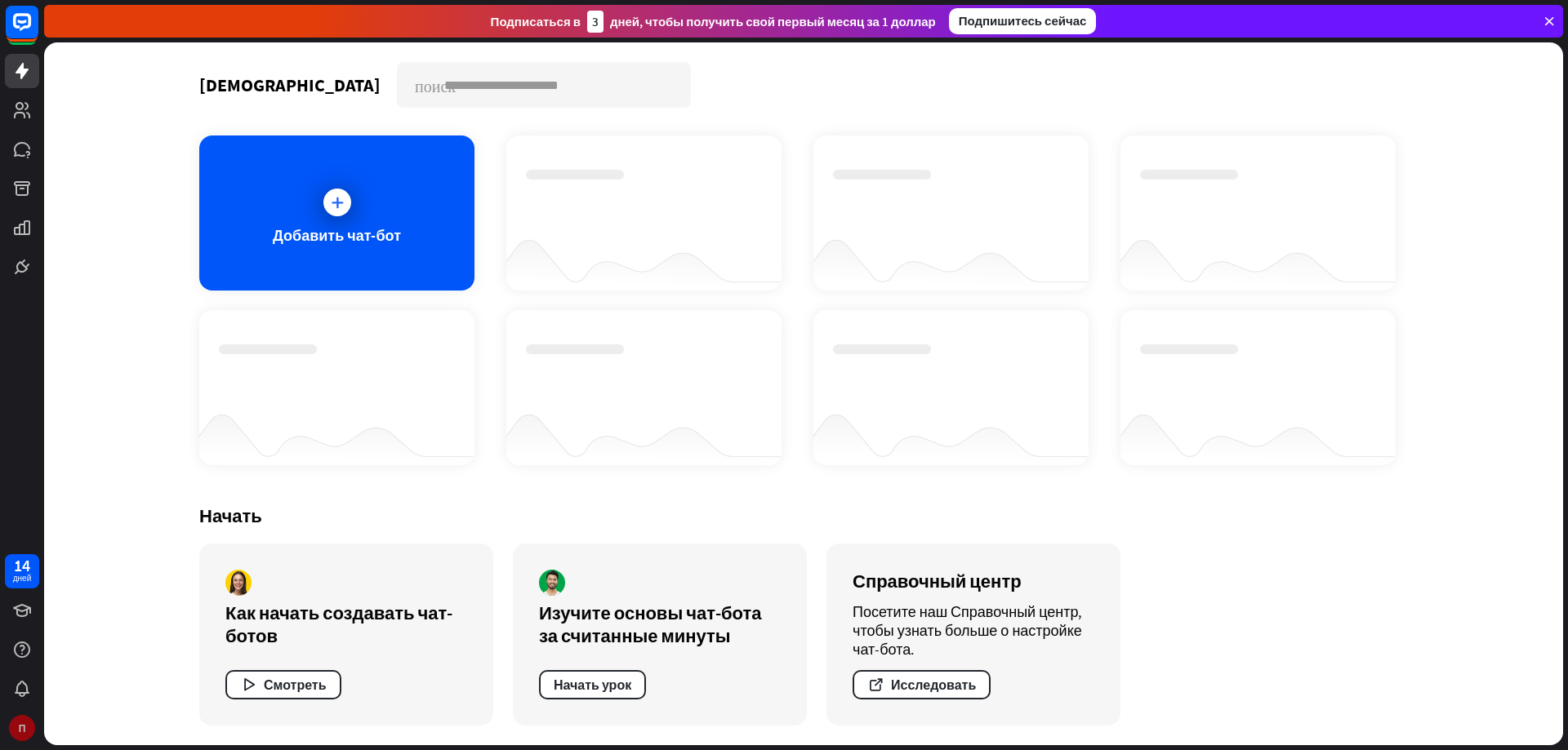
click at [25, 730] on font "П" at bounding box center [22, 729] width 8 height 12
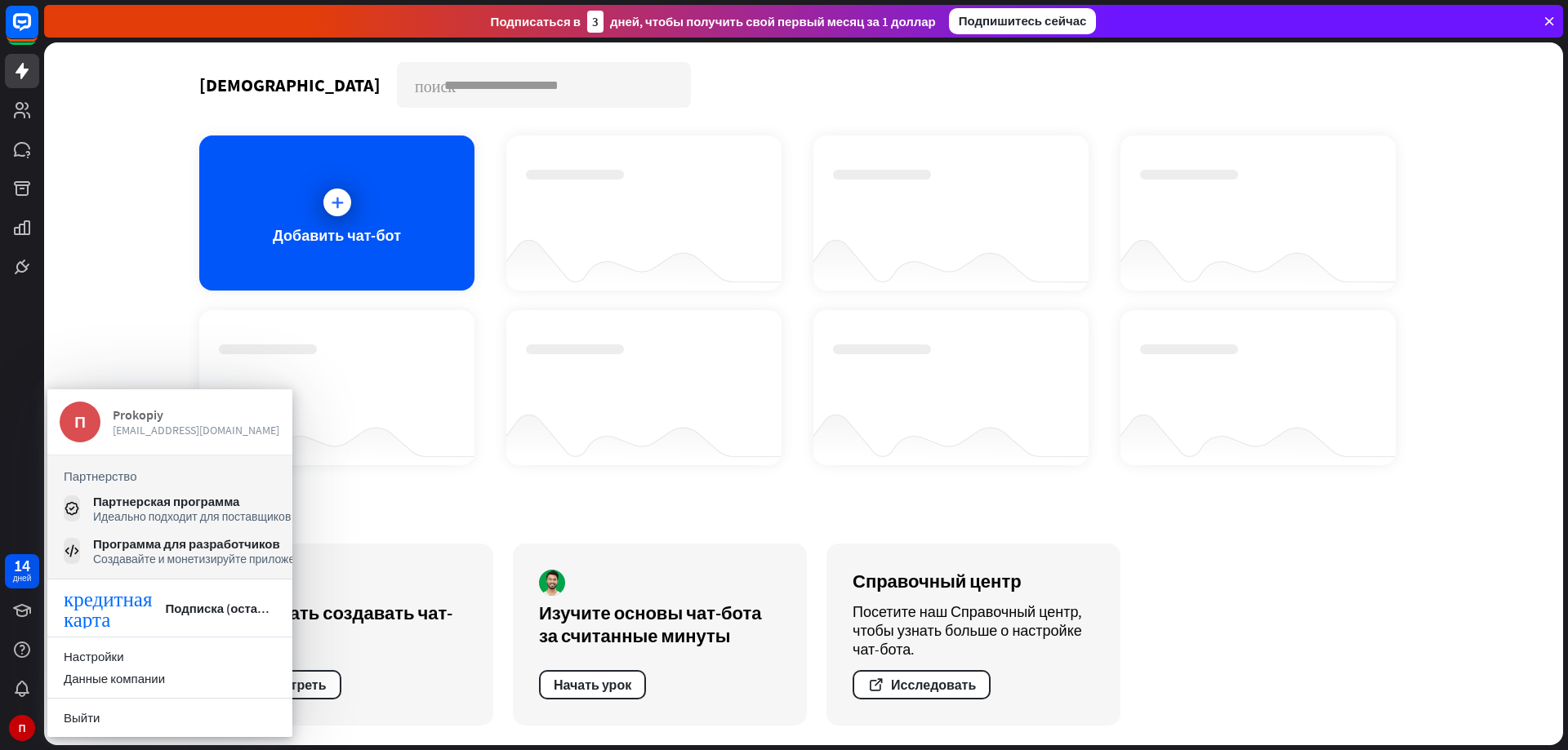
click at [113, 406] on div "Prokopiy" at bounding box center [196, 414] width 168 height 16
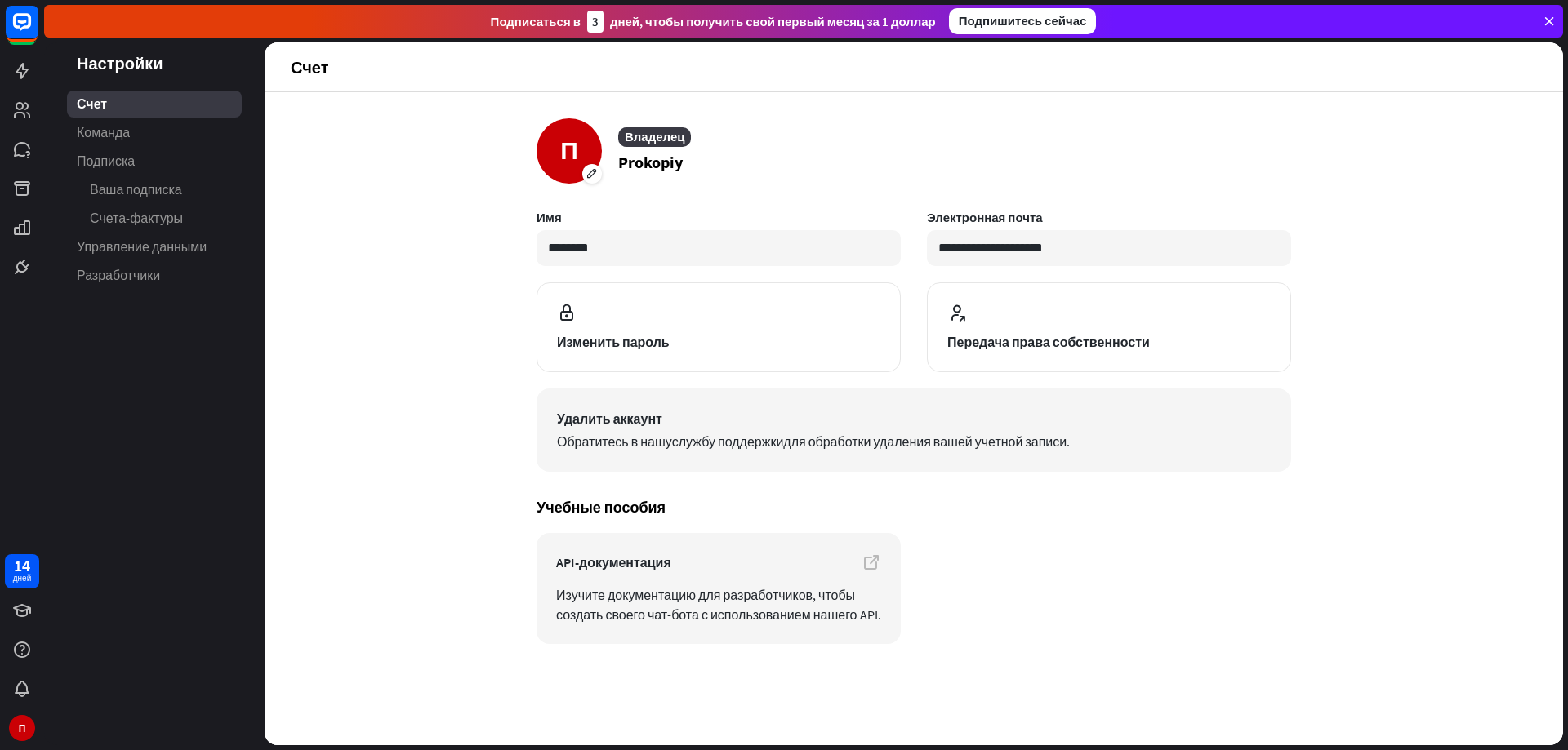
click at [702, 425] on span "Удалить аккаунт" at bounding box center [914, 418] width 714 height 20
click at [981, 430] on button "Удалить аккаунт Обратитесь в нашу службу поддержки для обработки удаления вашей…" at bounding box center [914, 430] width 755 height 83
